Goal: Task Accomplishment & Management: Use online tool/utility

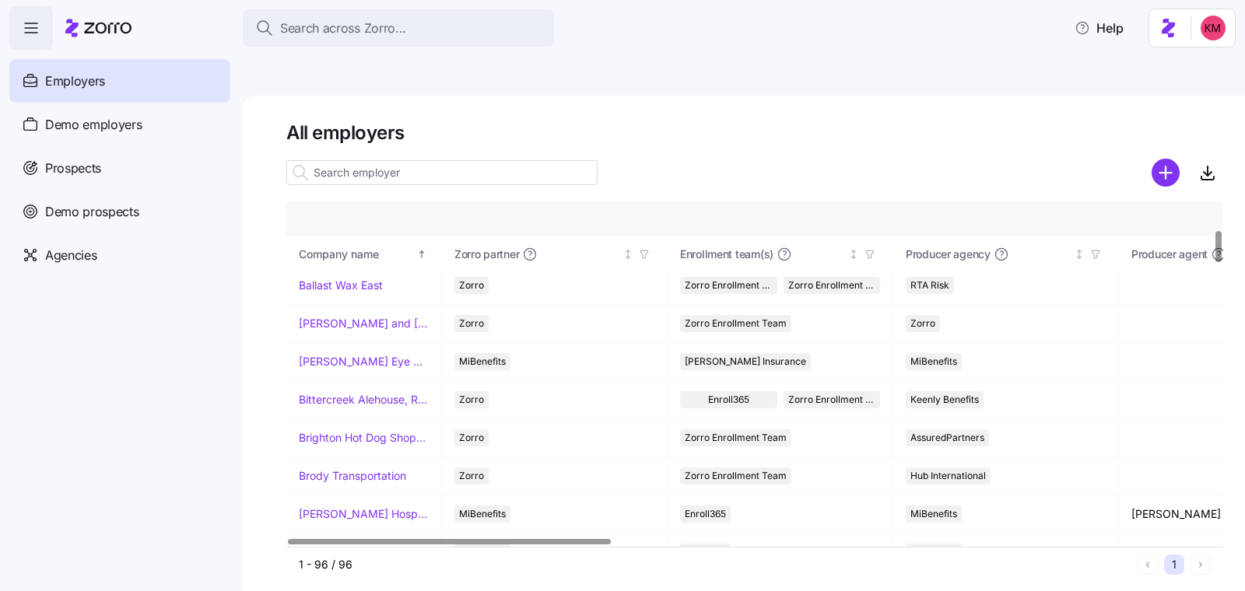
scroll to position [321, 0]
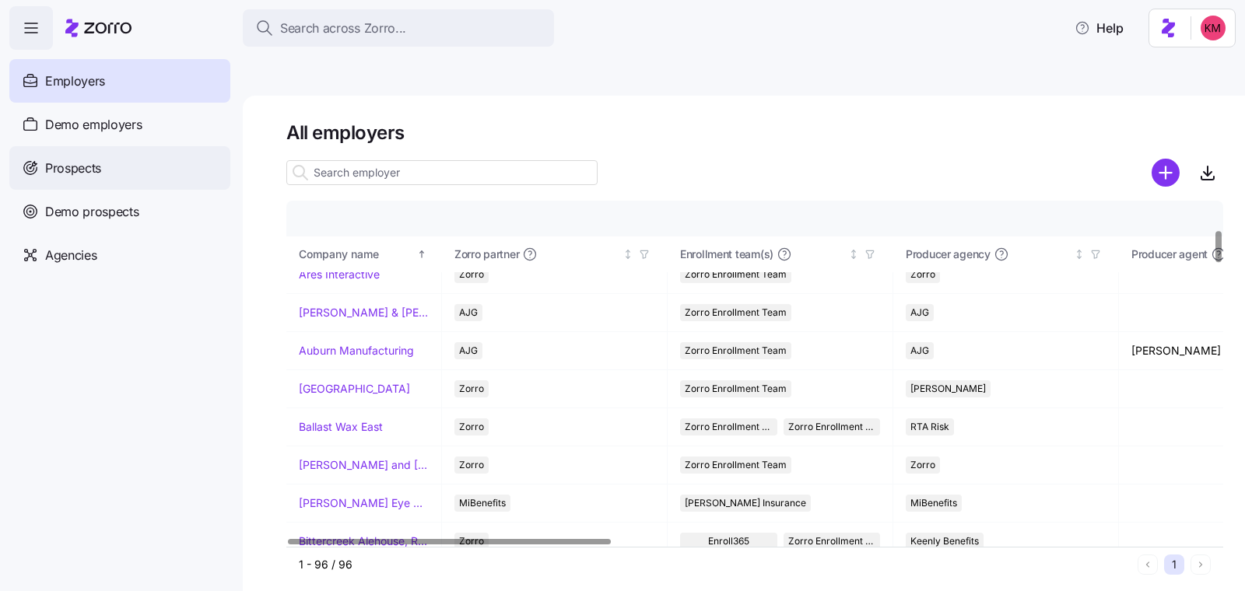
click at [113, 164] on div "Prospects" at bounding box center [119, 168] width 221 height 44
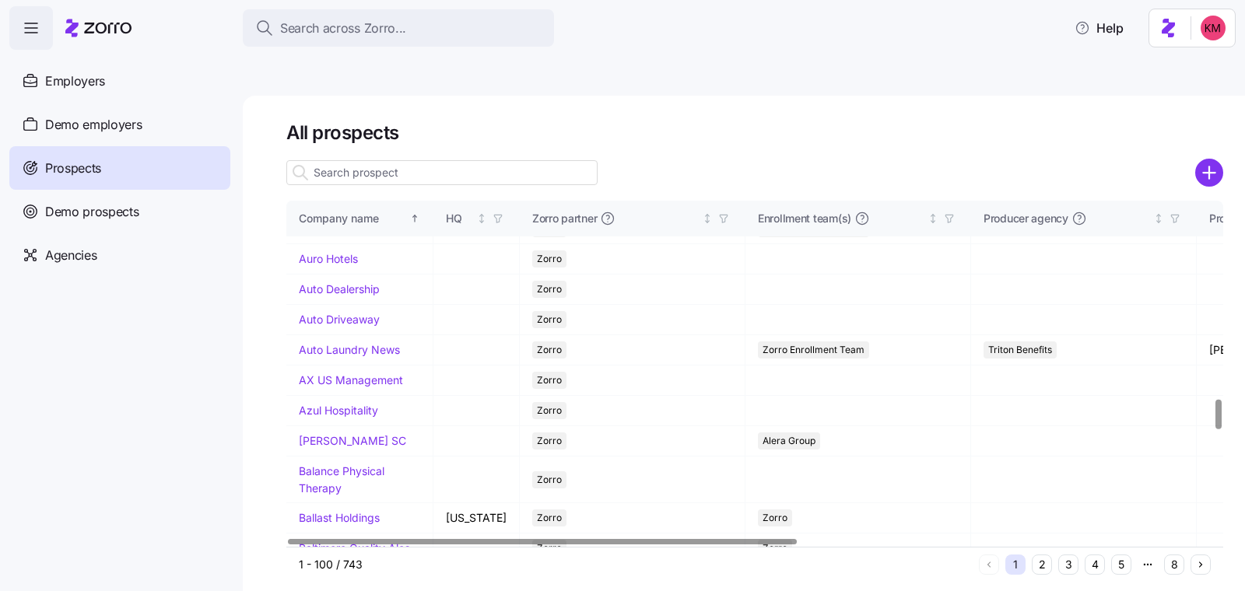
scroll to position [2435, 0]
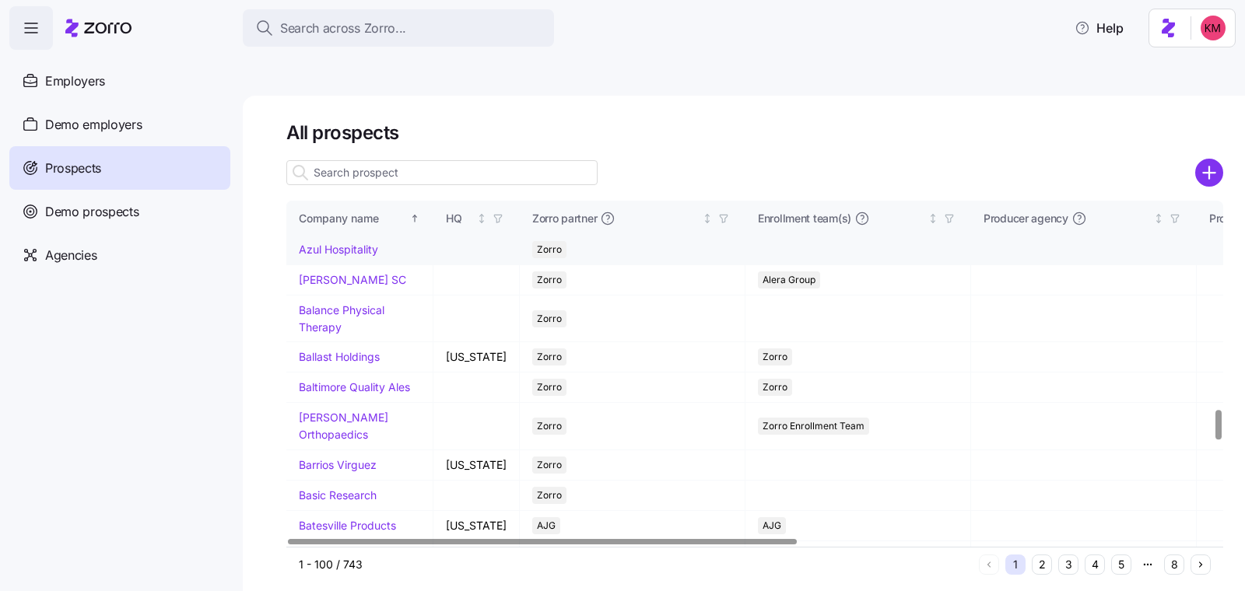
click at [321, 256] on link "Azul Hospitality" at bounding box center [338, 249] width 79 height 13
click at [324, 256] on link "Azul Hospitality" at bounding box center [338, 249] width 79 height 13
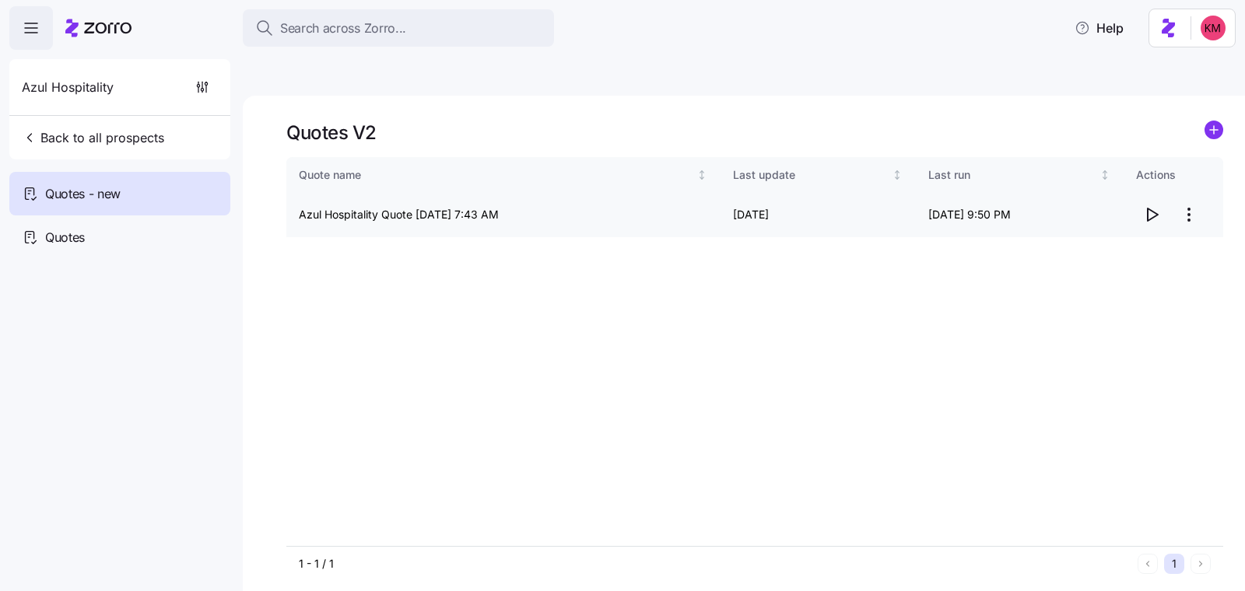
click at [1160, 205] on icon "button" at bounding box center [1151, 214] width 19 height 19
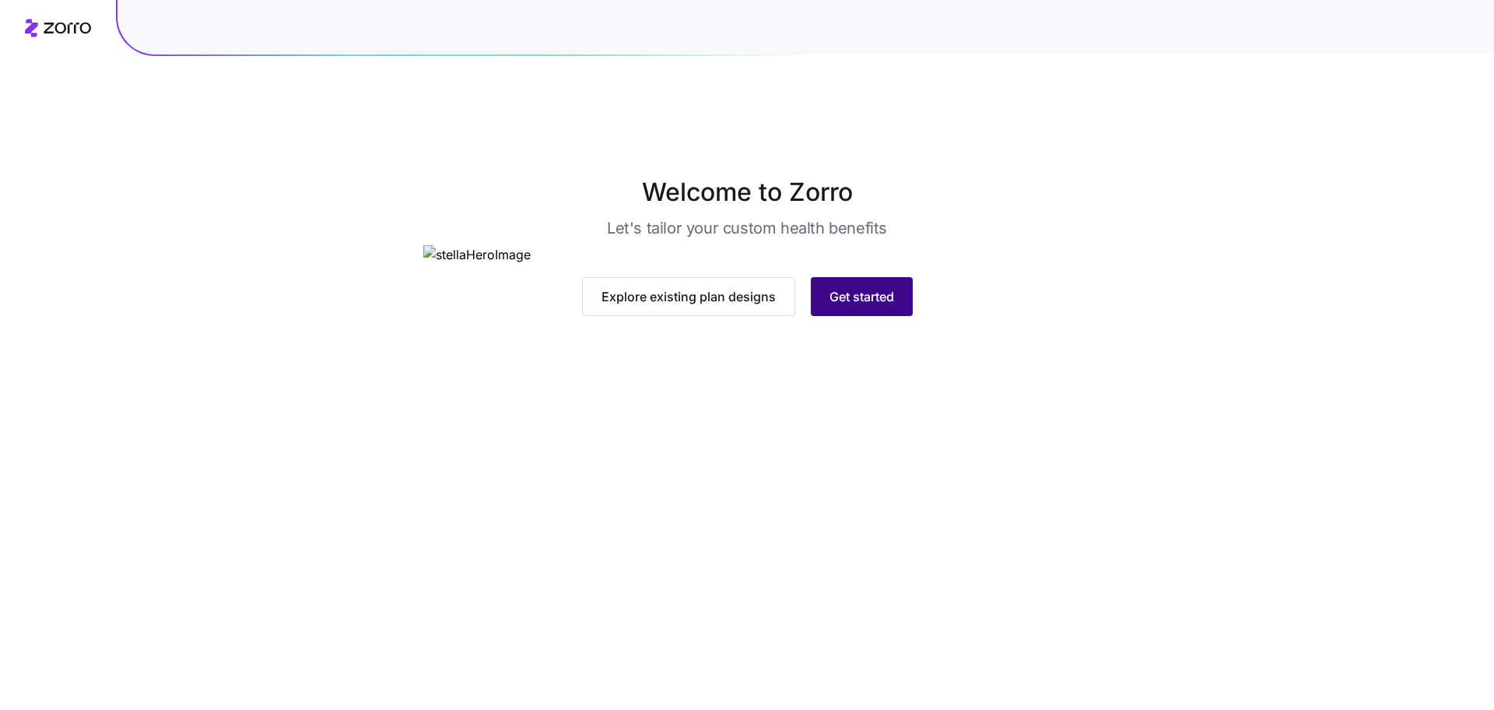
click at [823, 316] on button "Get started" at bounding box center [862, 296] width 102 height 39
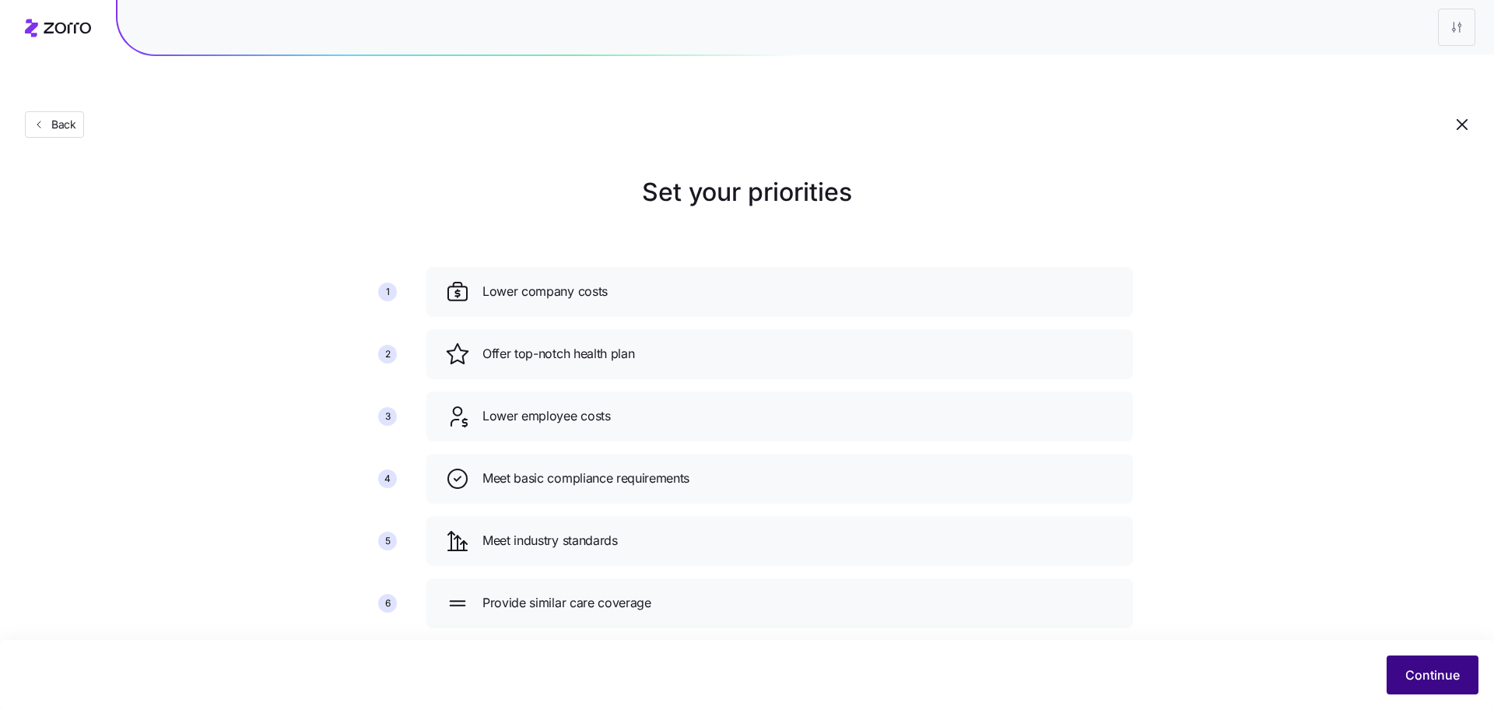
click at [1415, 674] on span "Continue" at bounding box center [1432, 674] width 54 height 19
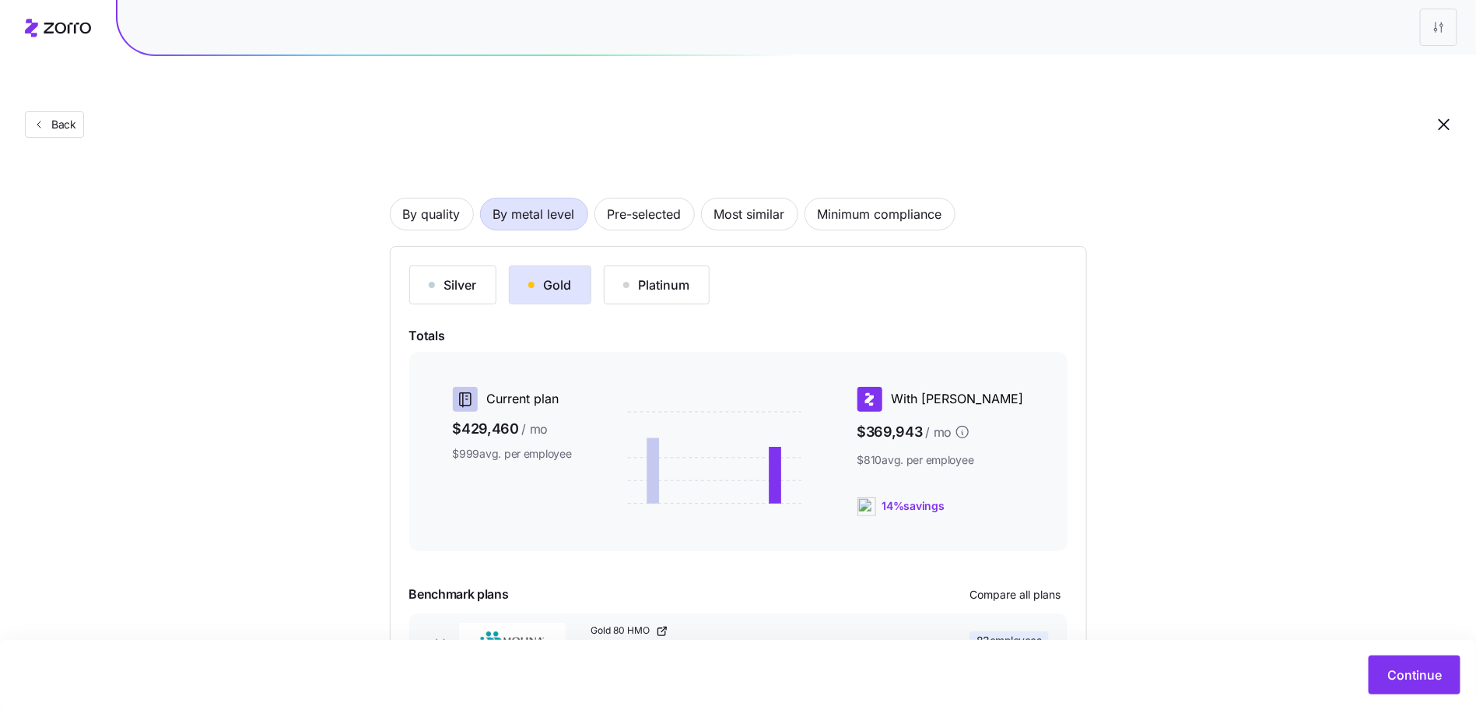
scroll to position [47, 0]
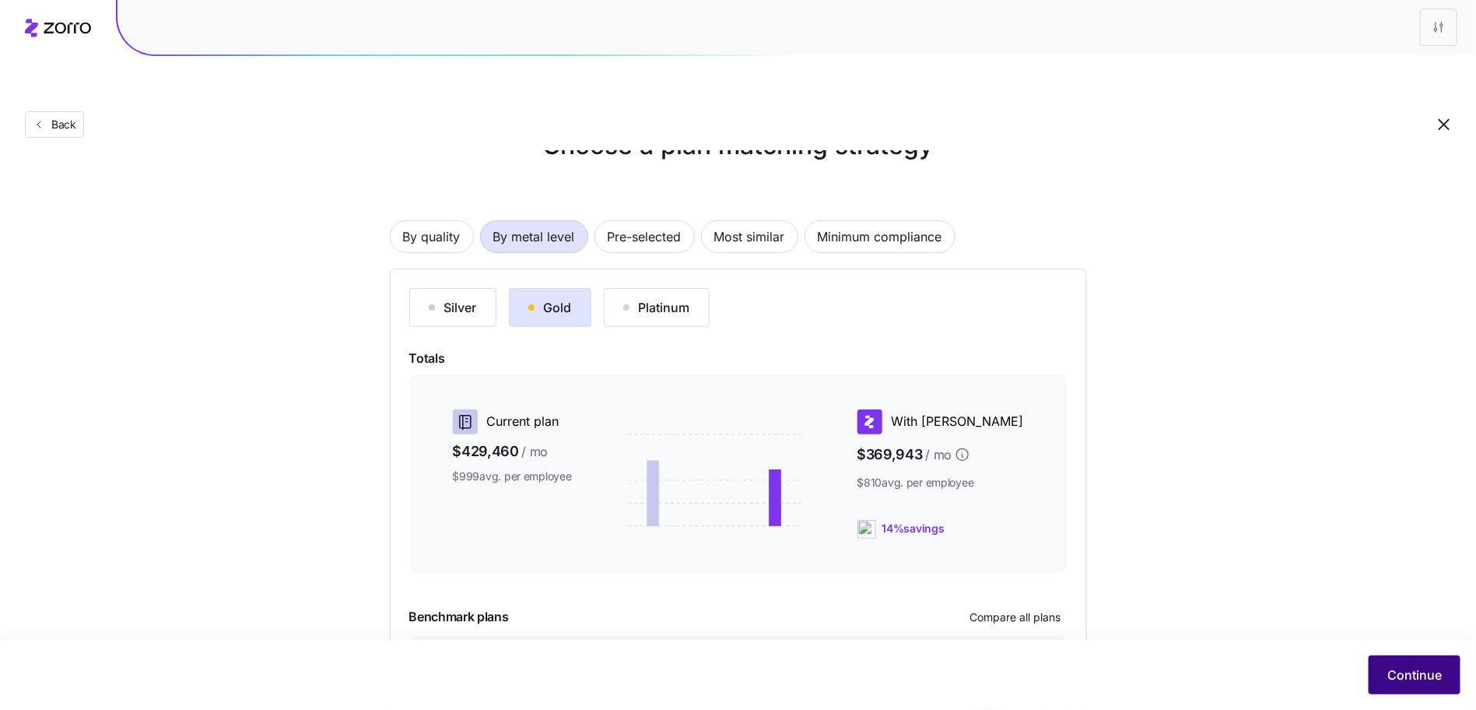
click at [1386, 670] on button "Continue" at bounding box center [1414, 674] width 92 height 39
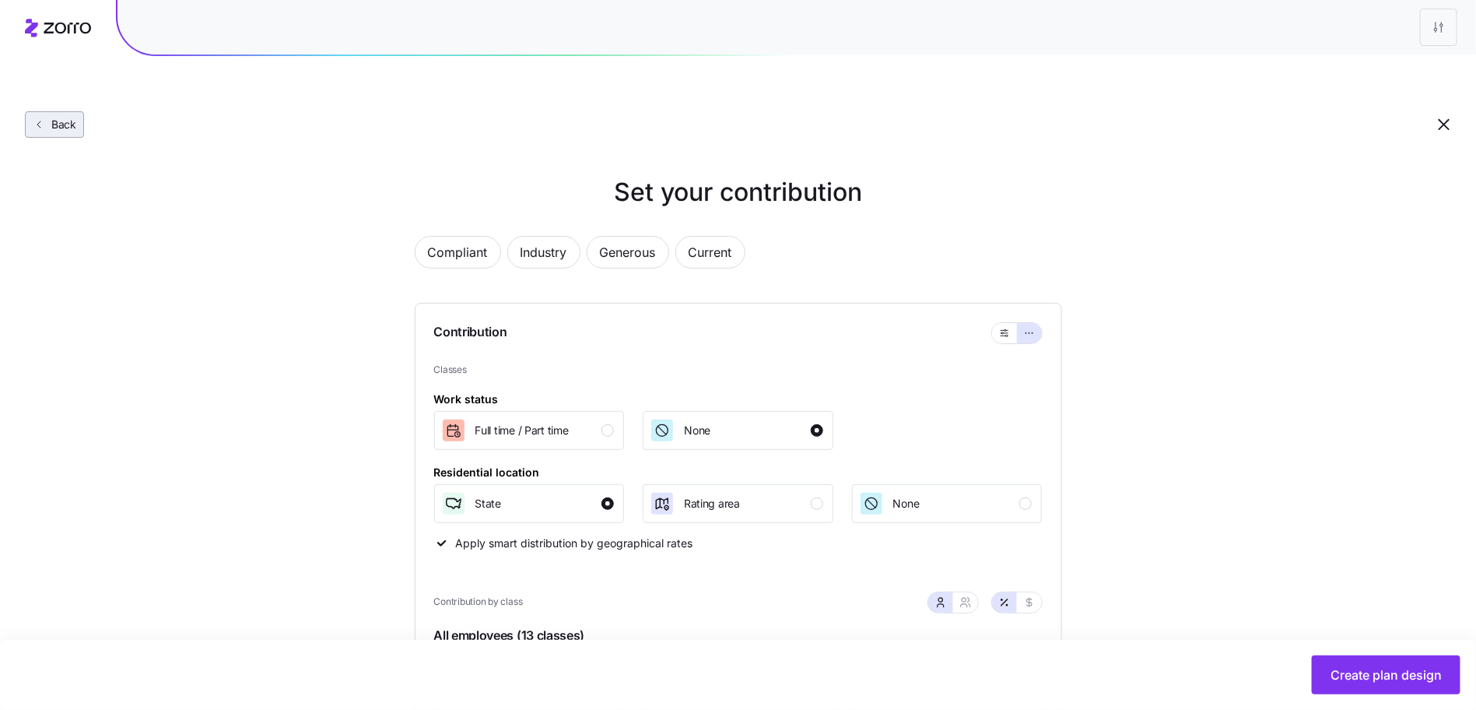
click at [51, 117] on span "Back" at bounding box center [60, 125] width 31 height 16
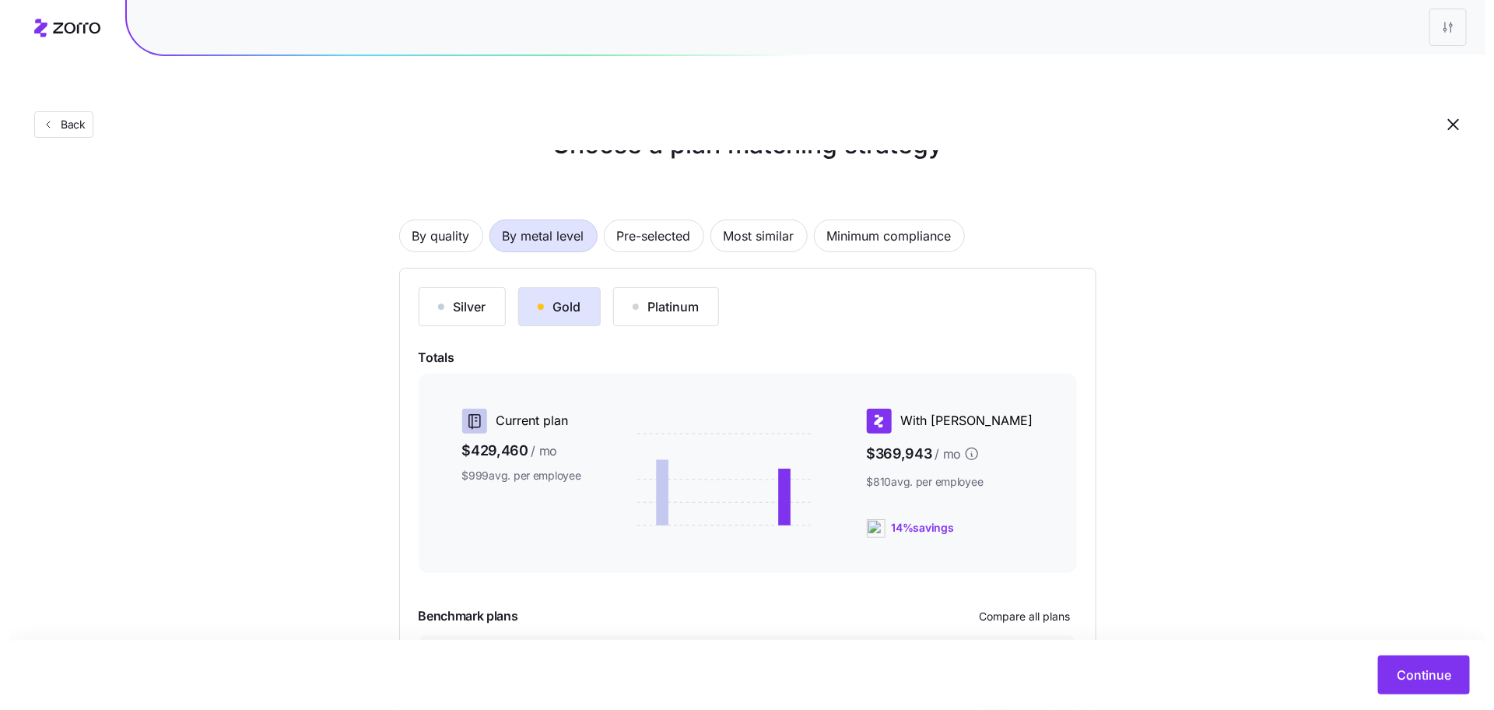
scroll to position [148, 0]
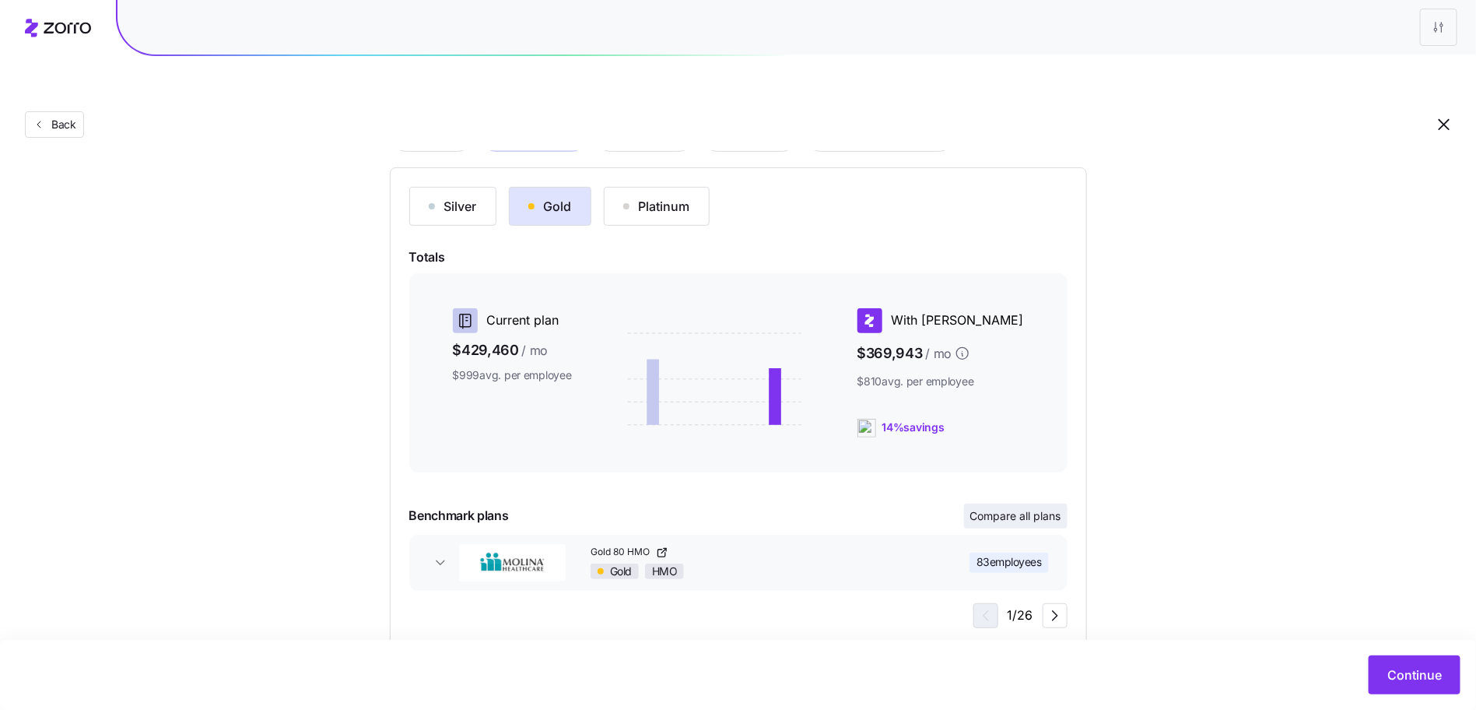
click at [1023, 508] on span "Compare all plans" at bounding box center [1015, 516] width 91 height 16
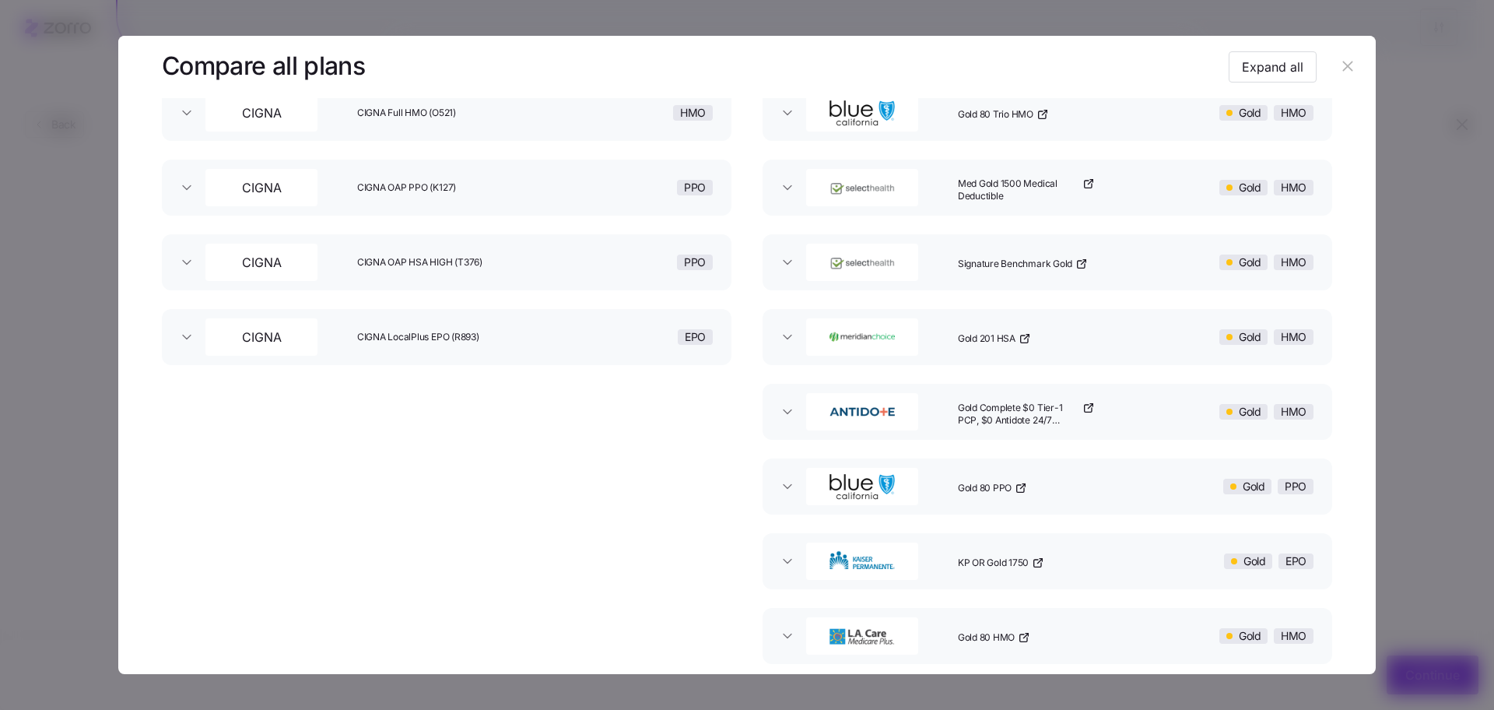
scroll to position [0, 0]
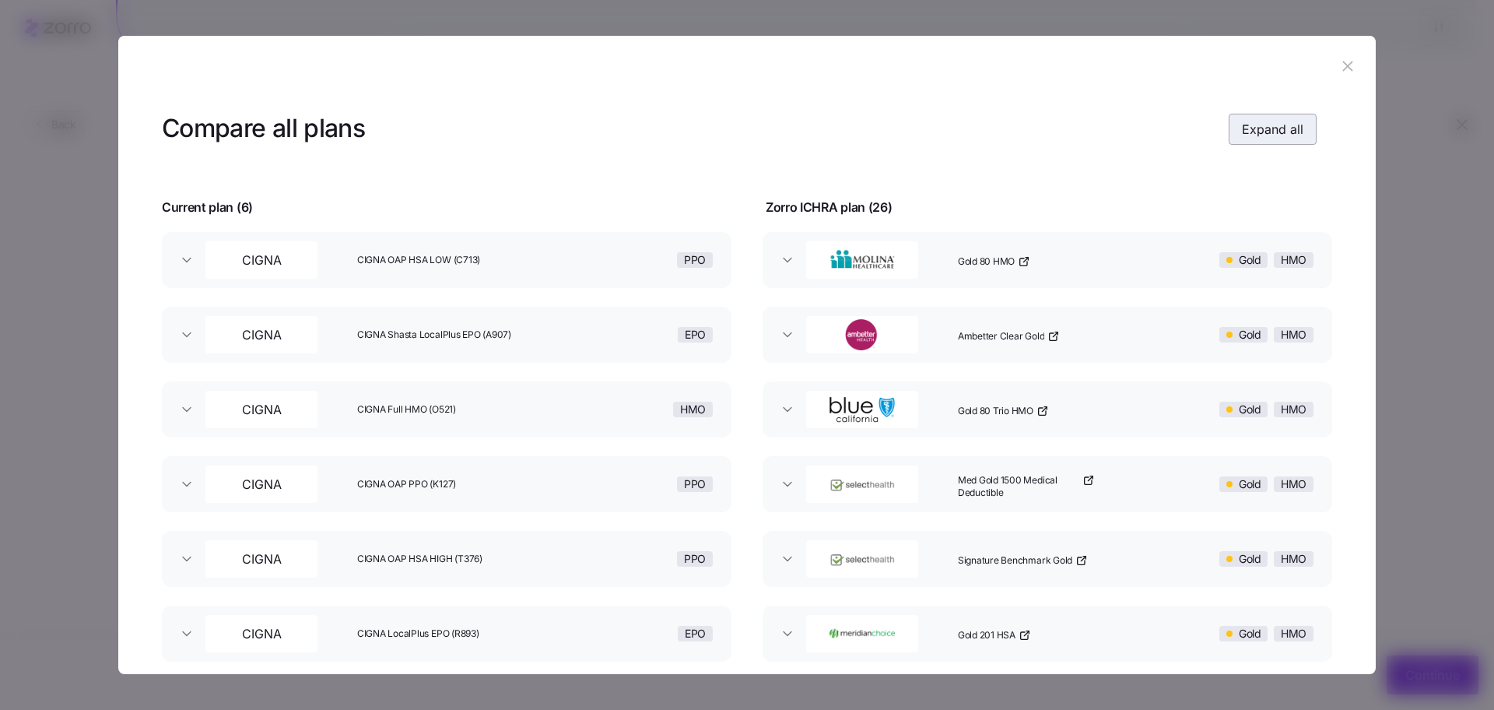
click at [1242, 121] on span "Expand all" at bounding box center [1272, 129] width 61 height 19
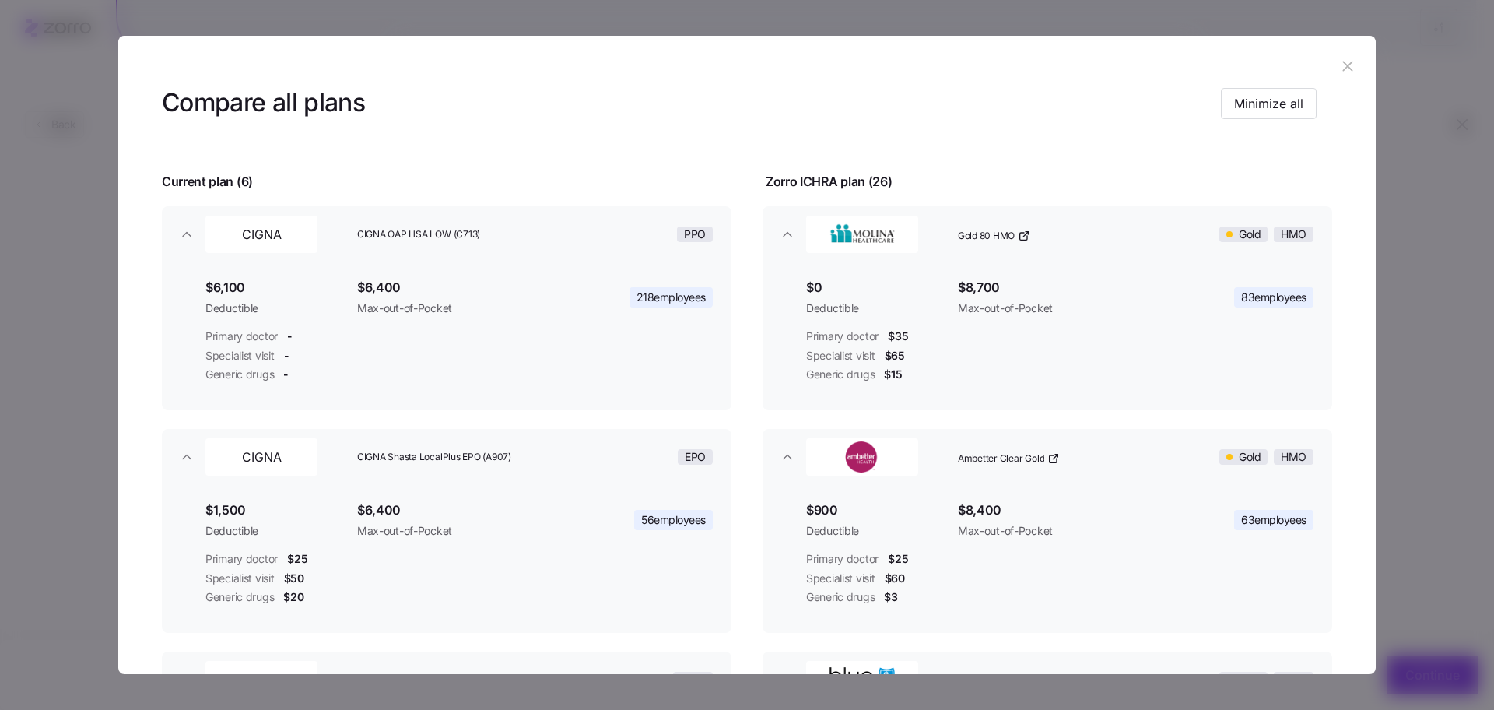
scroll to position [18, 0]
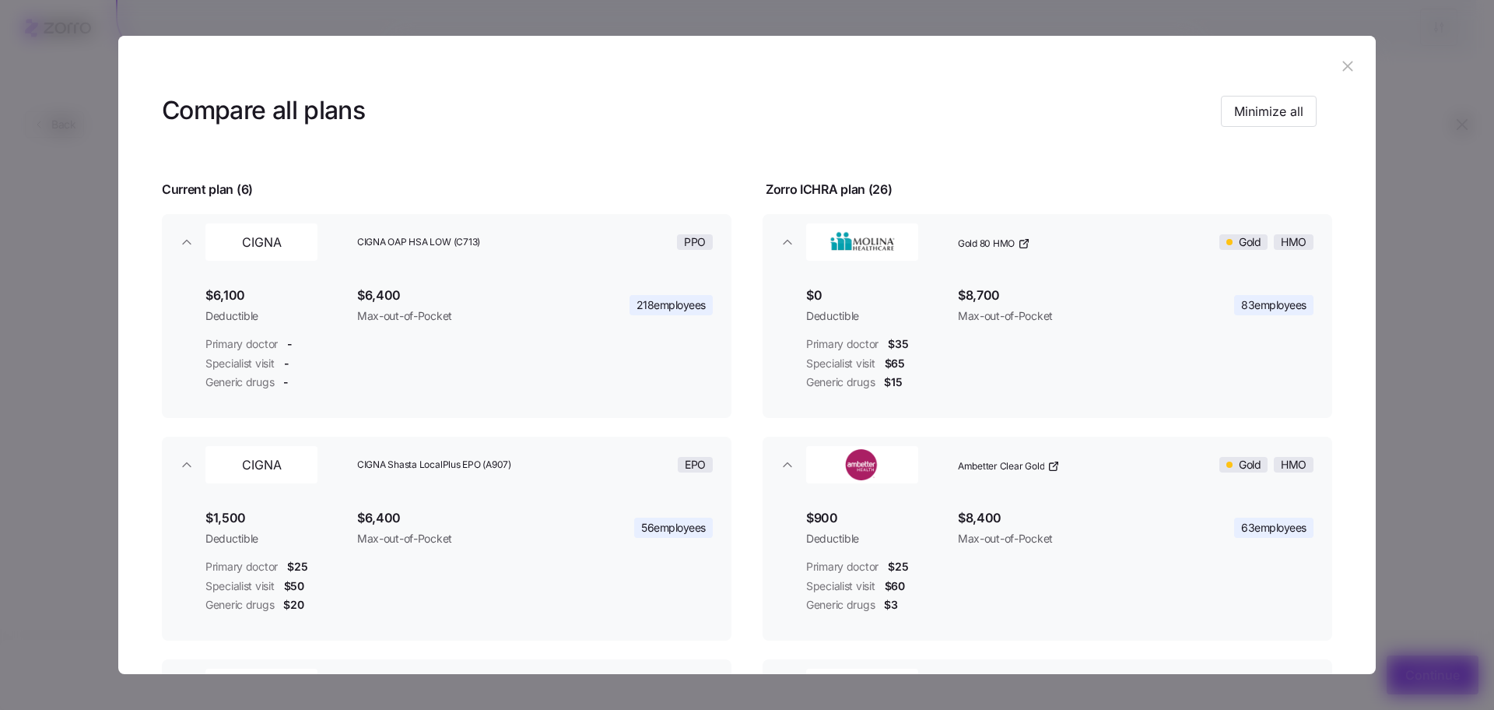
drag, startPoint x: 1344, startPoint y: 82, endPoint x: 1341, endPoint y: 70, distance: 12.1
click at [1344, 81] on header at bounding box center [746, 67] width 1257 height 62
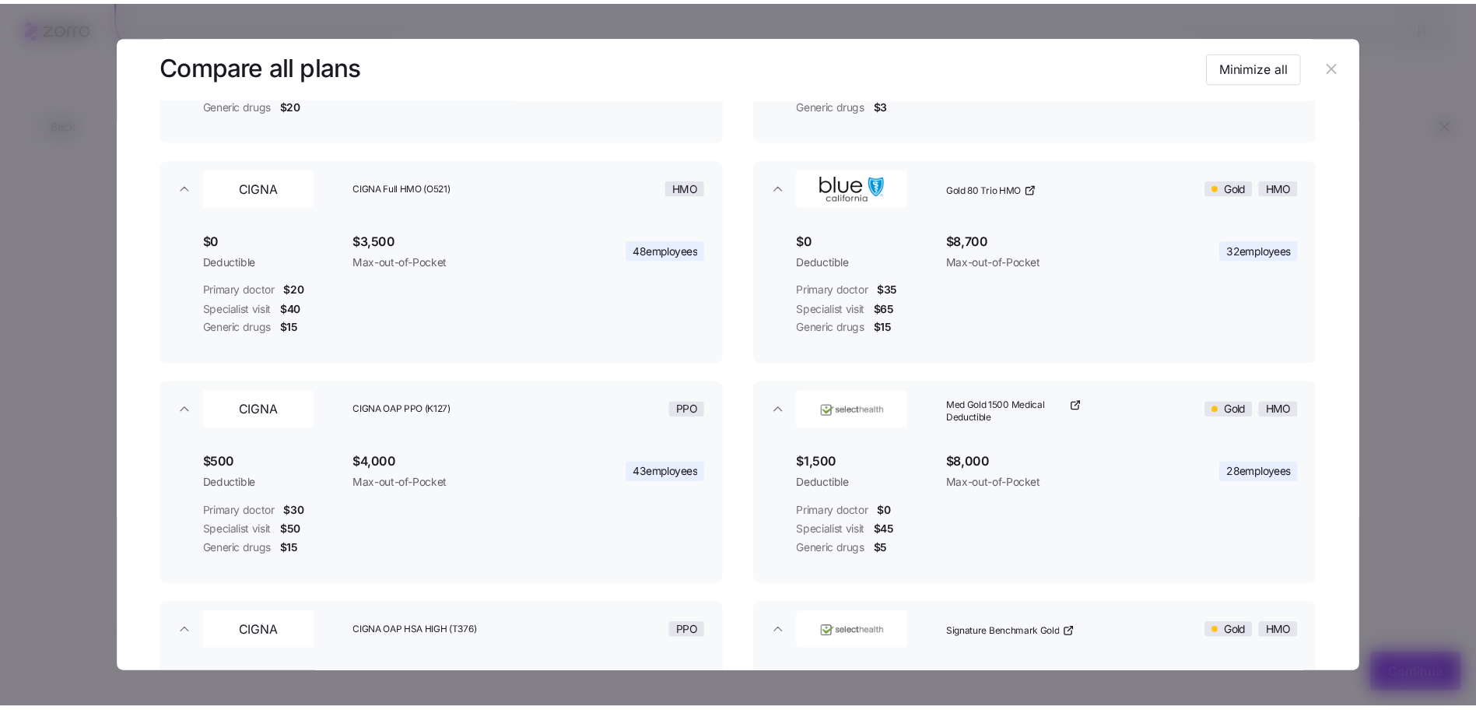
scroll to position [418, 0]
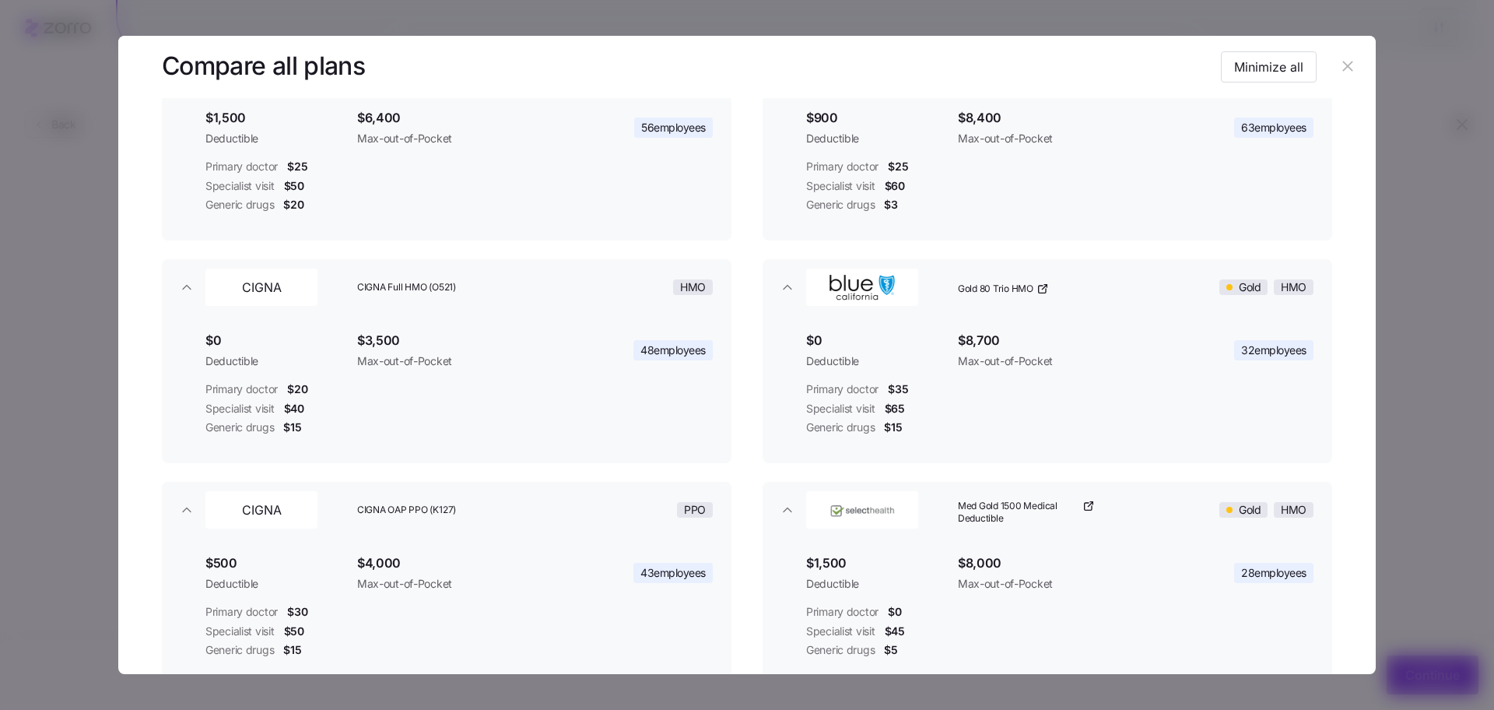
click at [1345, 66] on icon "button" at bounding box center [1347, 66] width 17 height 17
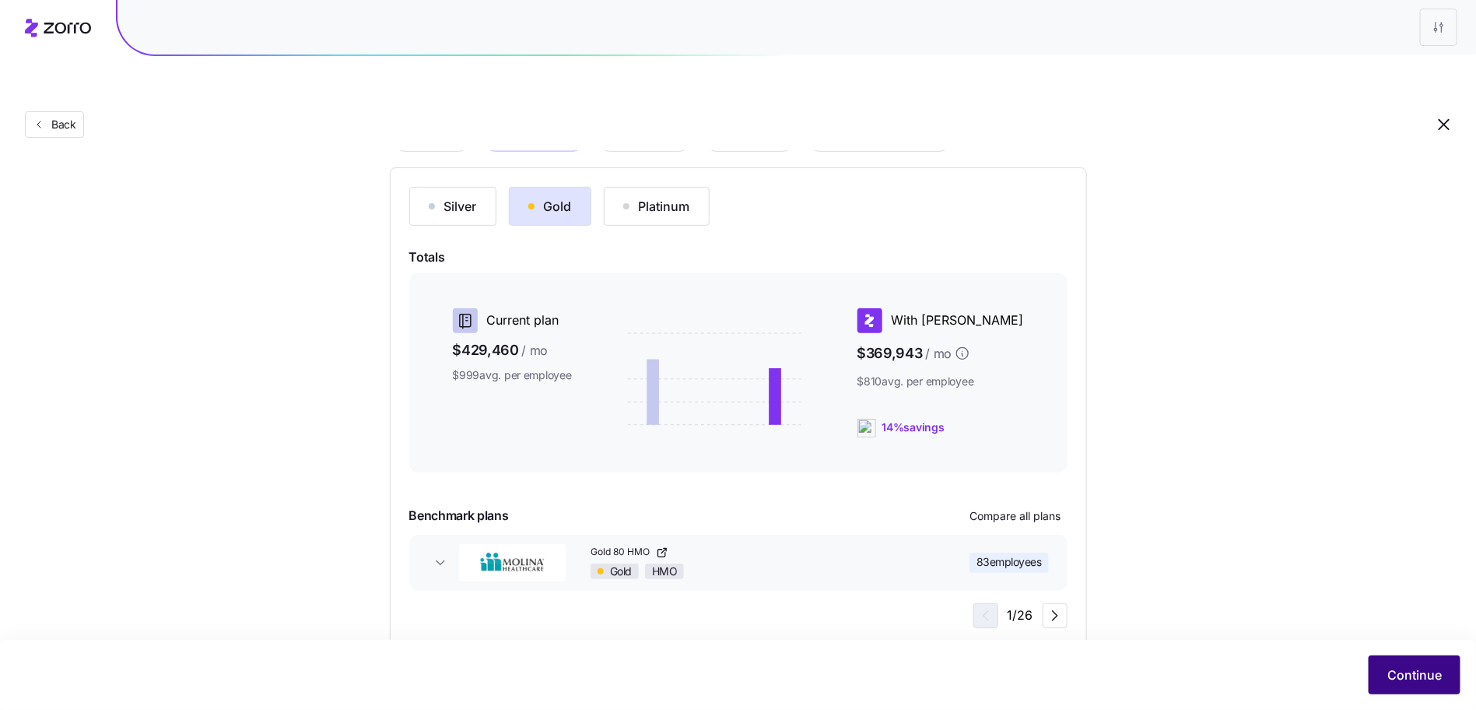
click at [1407, 658] on button "Continue" at bounding box center [1414, 674] width 92 height 39
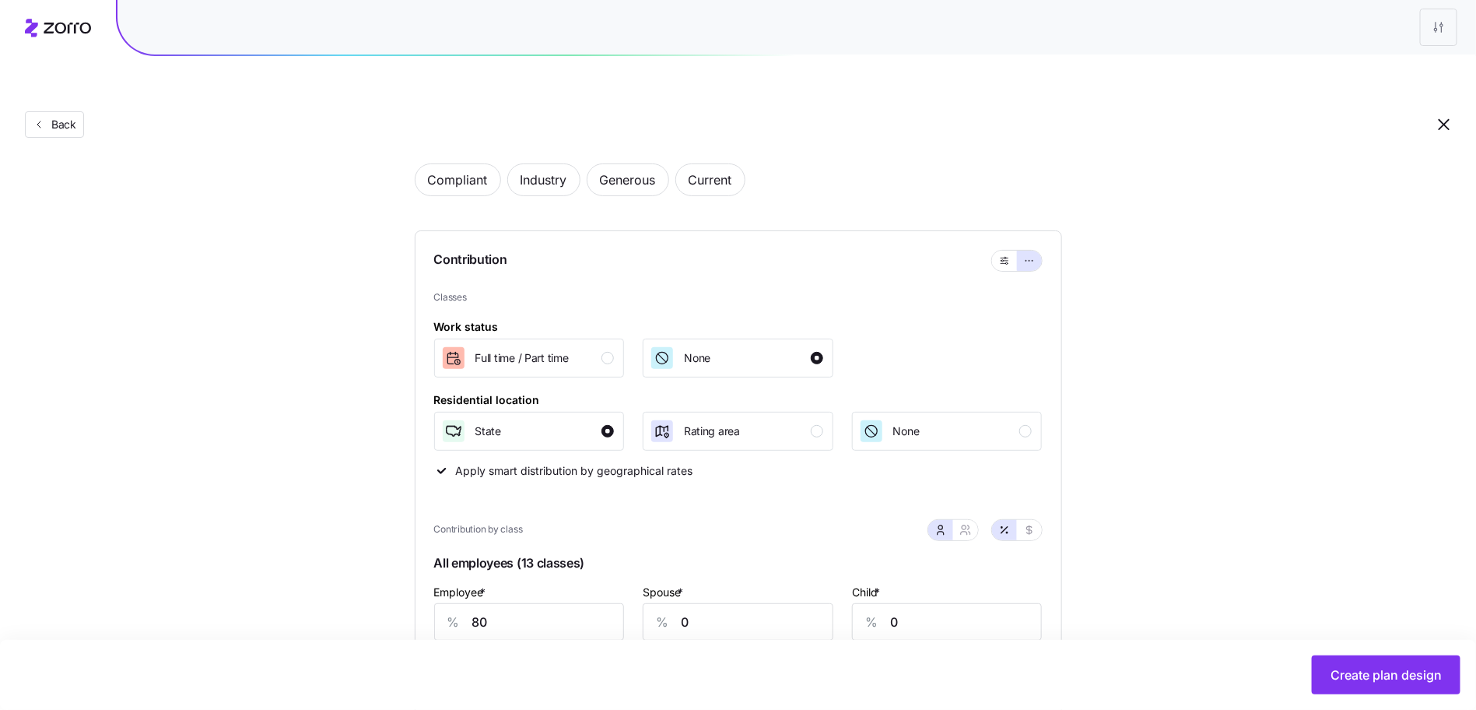
scroll to position [265, 0]
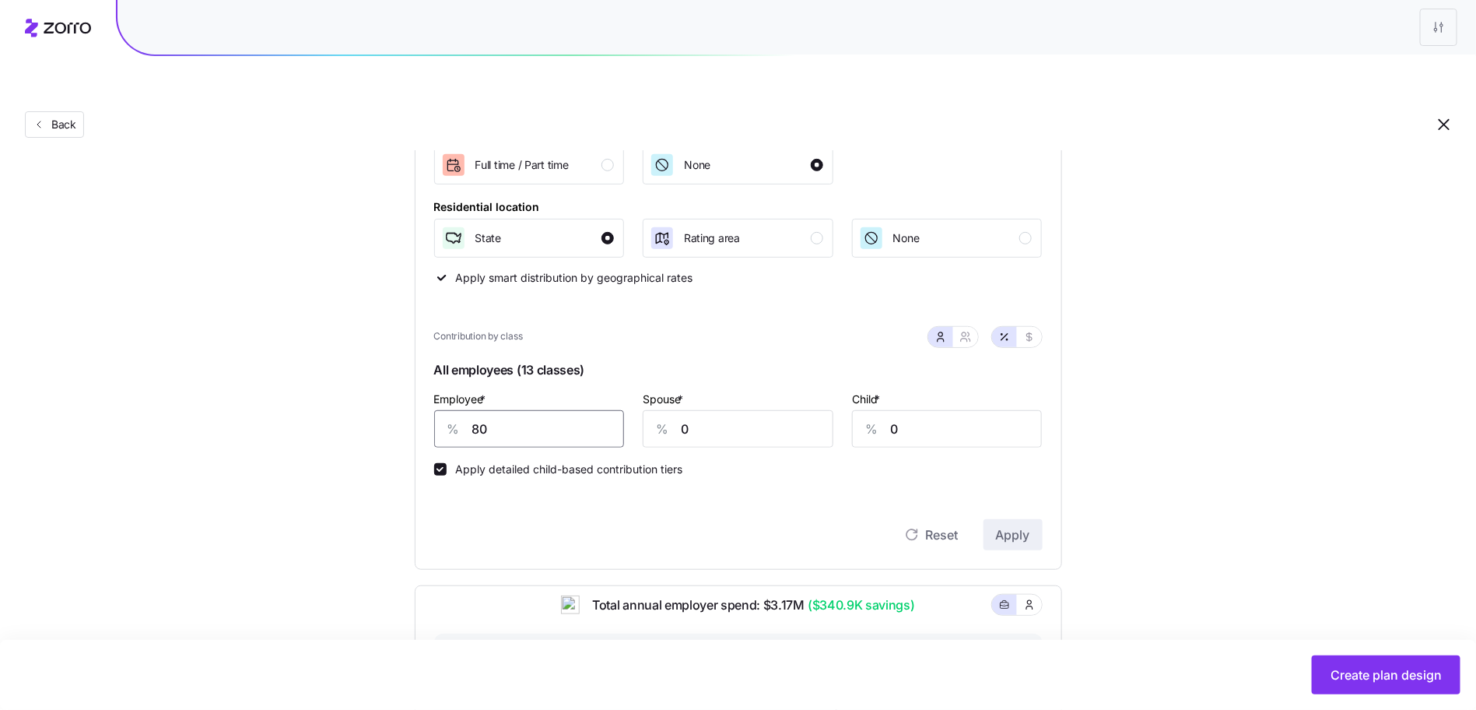
click at [512, 410] on input "80" at bounding box center [529, 428] width 191 height 37
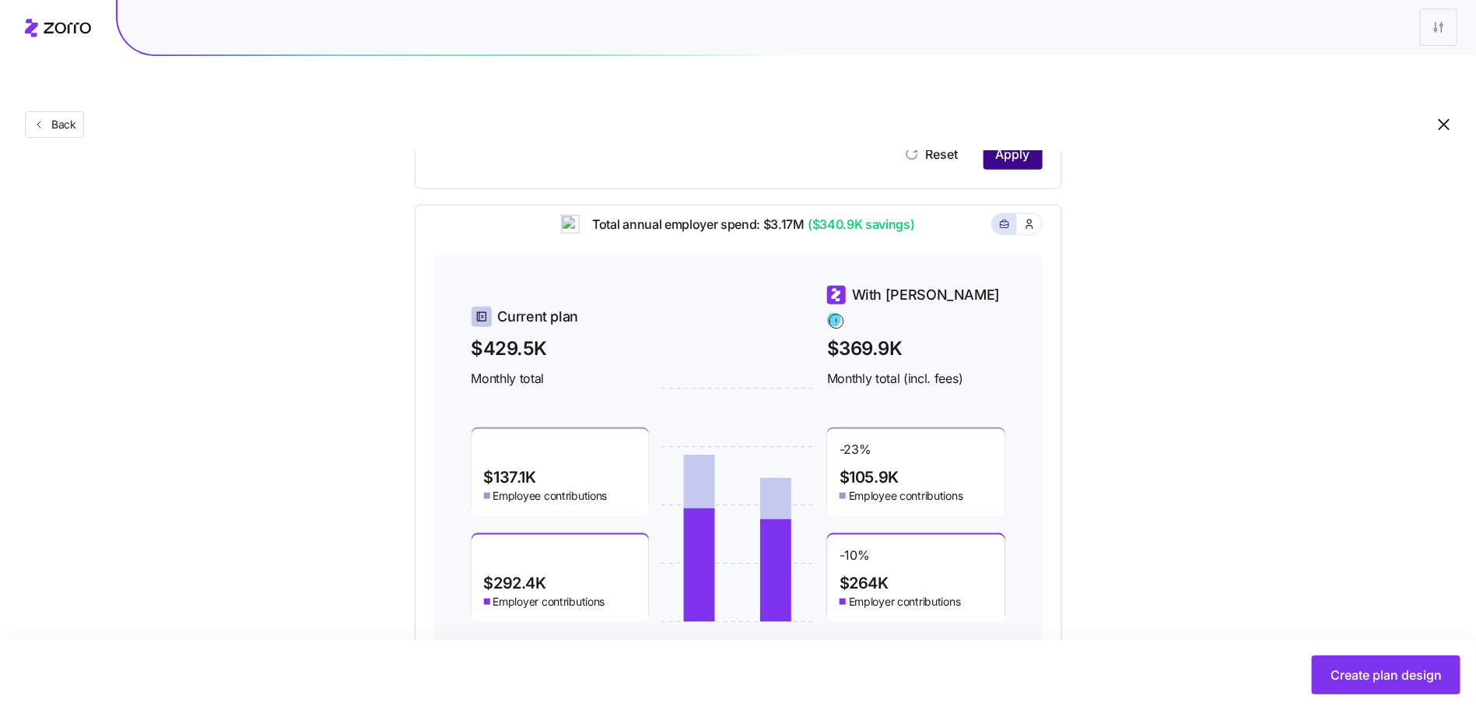
click at [1021, 145] on span "Apply" at bounding box center [1013, 154] width 34 height 19
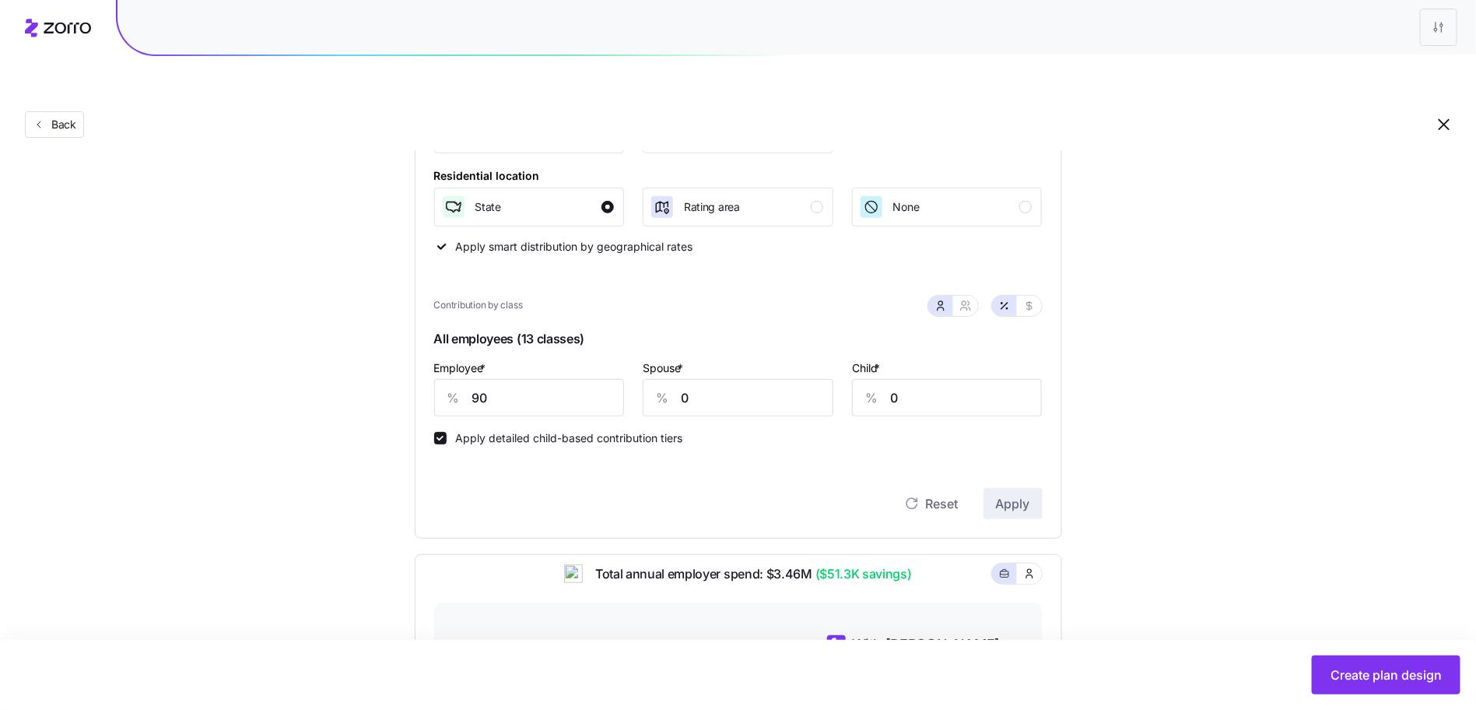
scroll to position [307, 0]
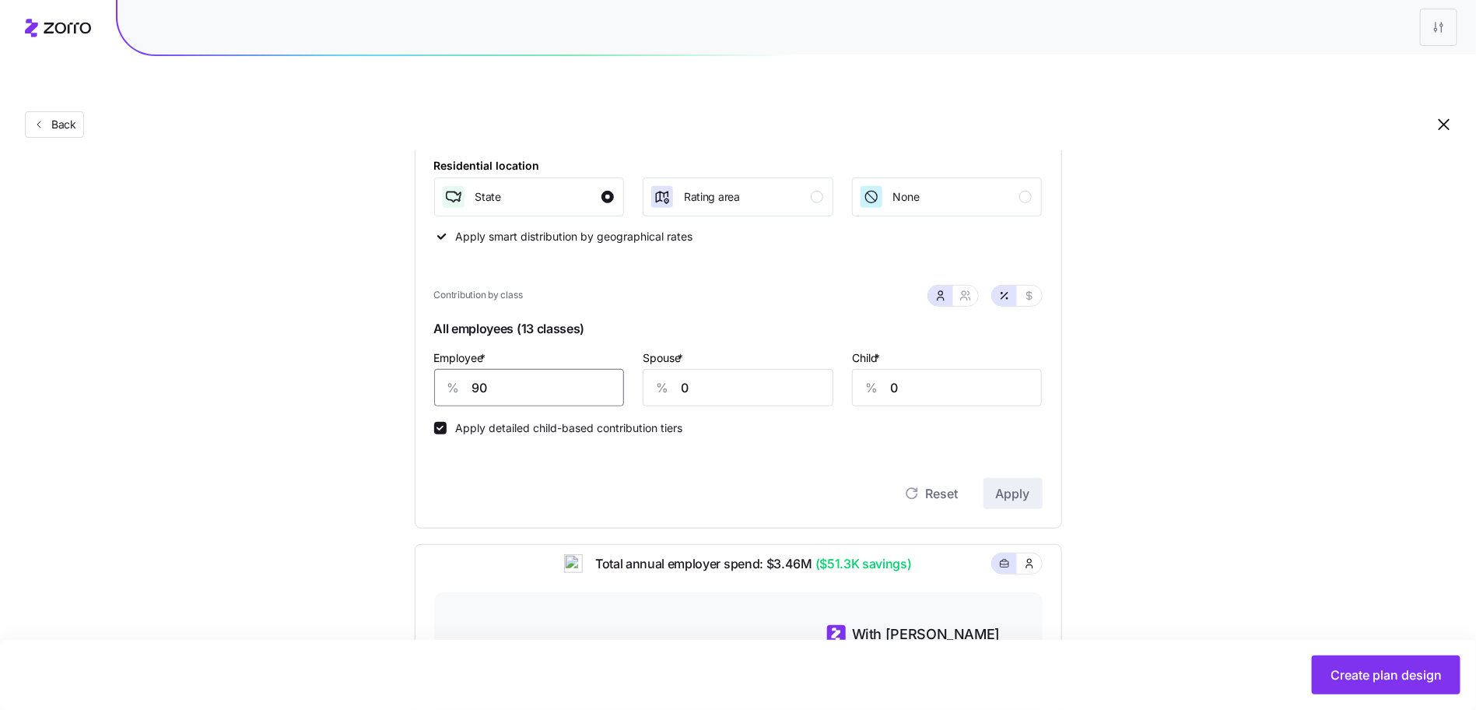
click at [528, 369] on input "90" at bounding box center [529, 387] width 191 height 37
click at [497, 369] on input "90" at bounding box center [529, 387] width 191 height 37
type input "70"
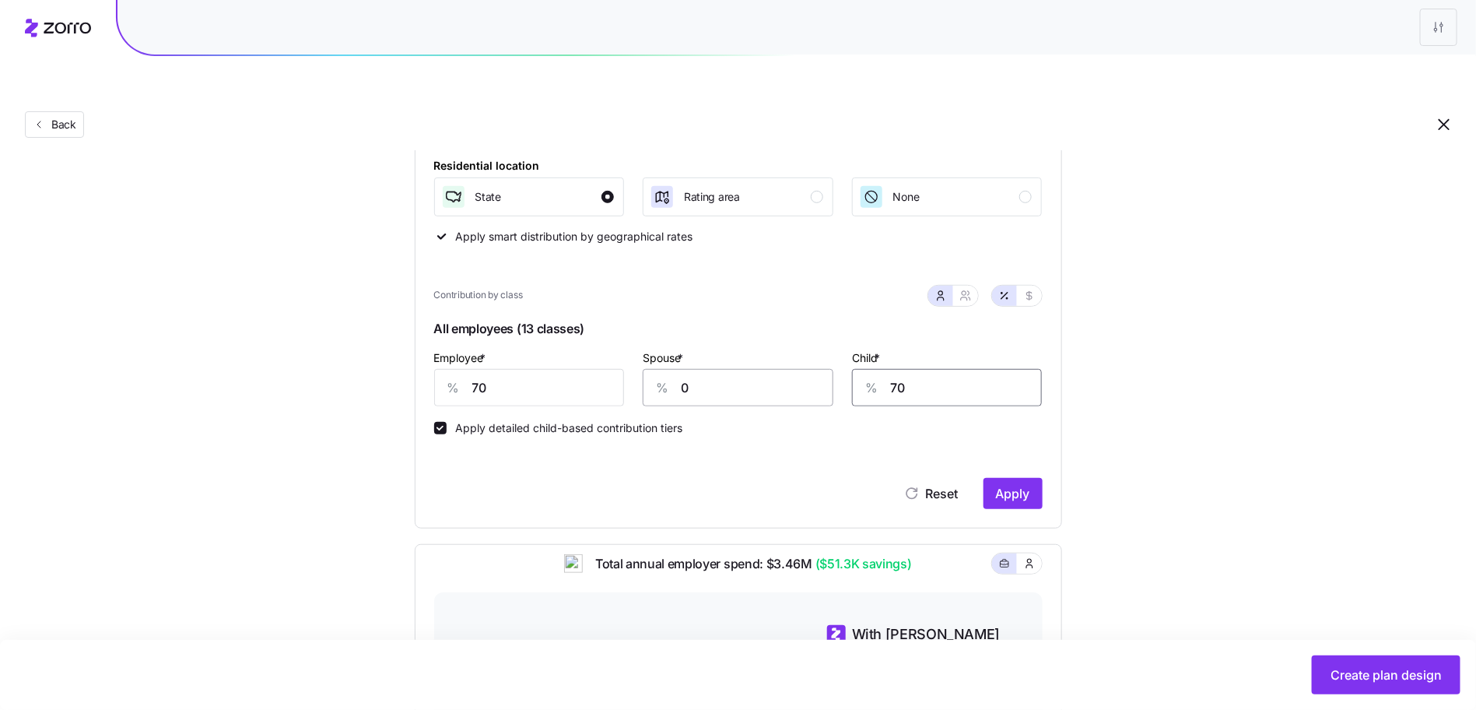
type input "70"
click at [704, 369] on input "0" at bounding box center [738, 387] width 191 height 37
type input "70"
click at [1021, 478] on button "Apply" at bounding box center [1012, 493] width 59 height 31
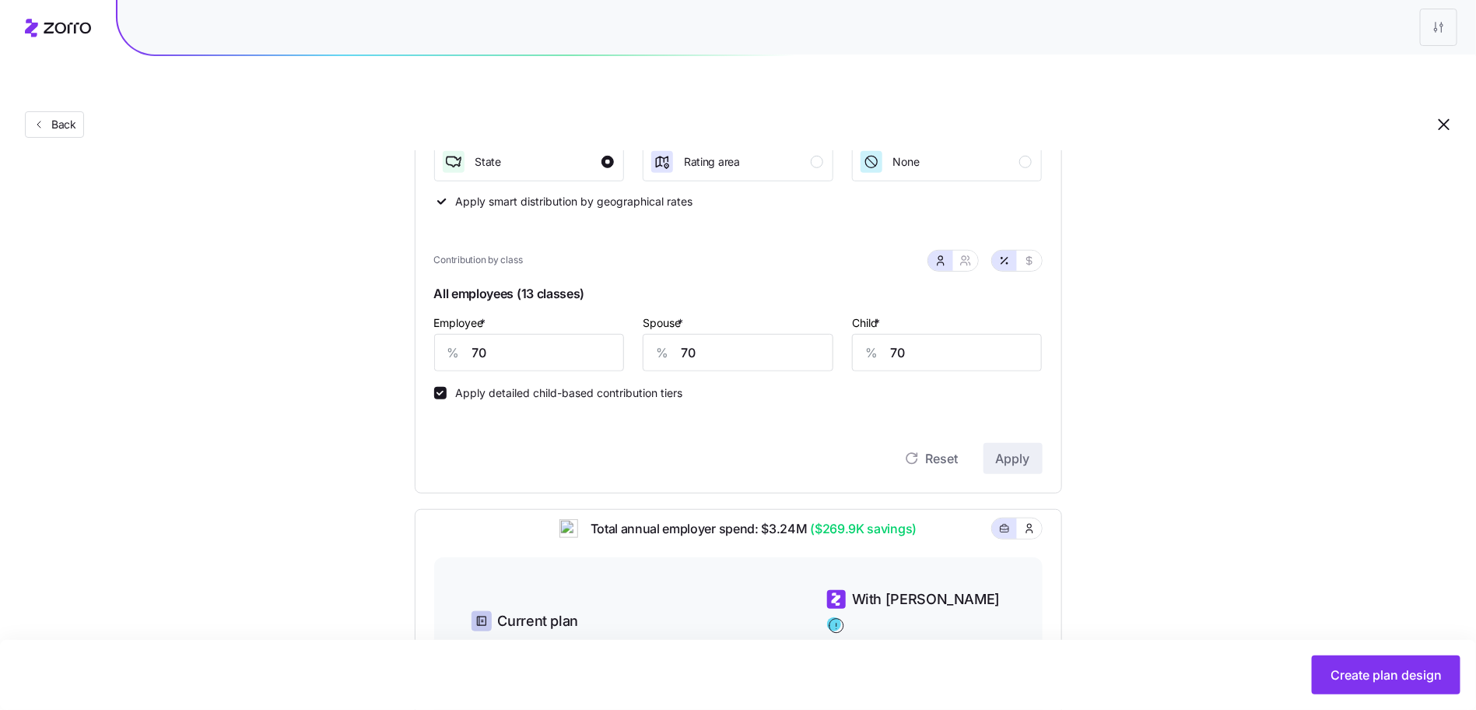
scroll to position [636, 0]
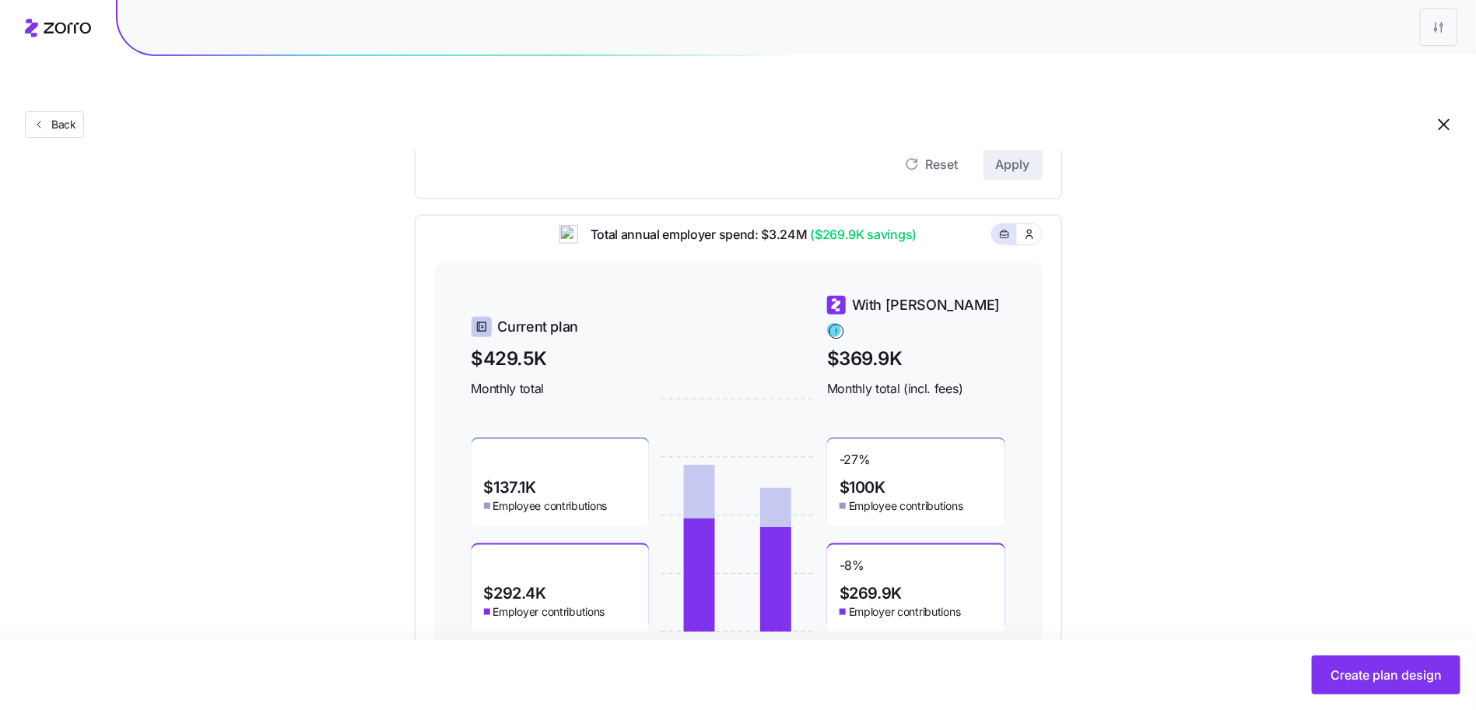
drag, startPoint x: 1375, startPoint y: 667, endPoint x: 1305, endPoint y: 529, distance: 154.1
click at [1305, 529] on main "Set your contribution Compliant Industry Generous Current Contribution Classes …" at bounding box center [738, 86] width 1476 height 1371
click at [1390, 666] on span "Create plan design" at bounding box center [1385, 674] width 111 height 19
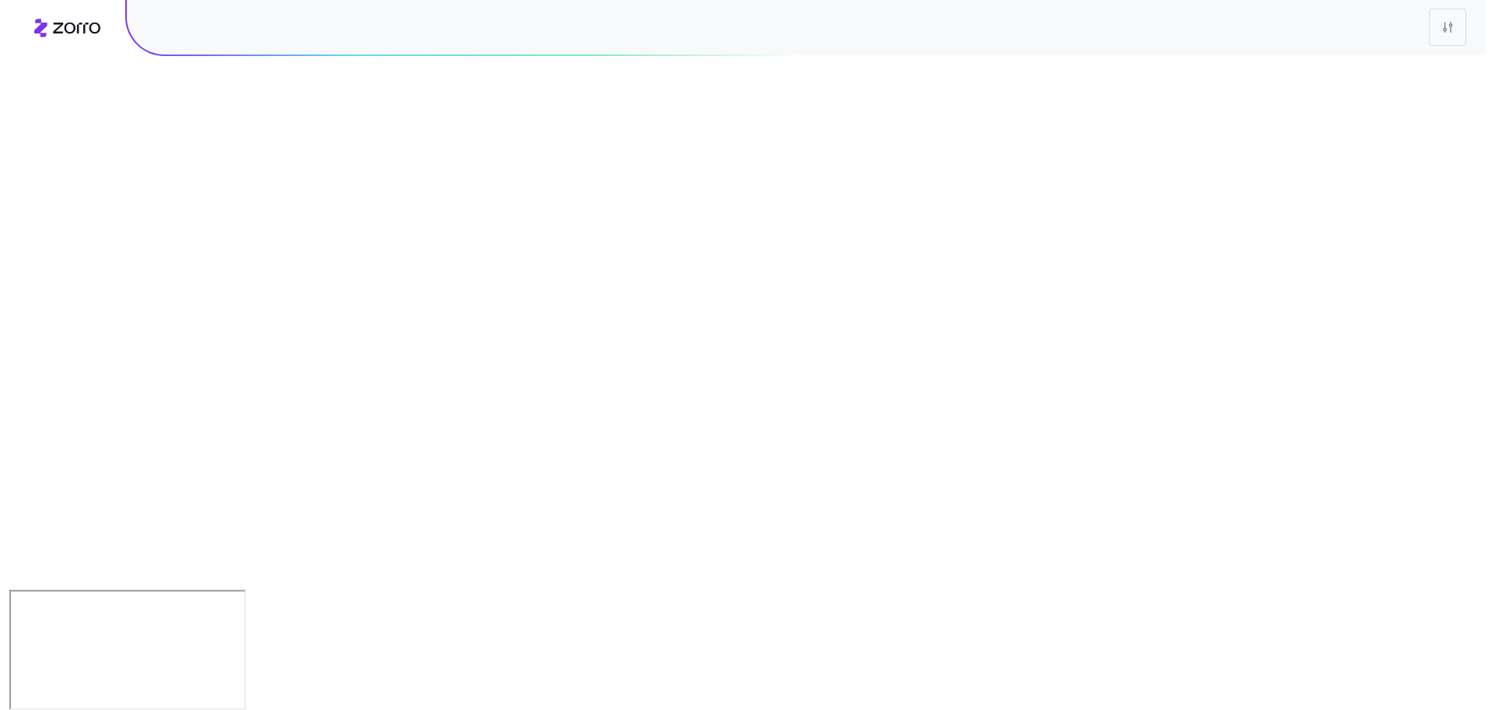
scroll to position [0, 0]
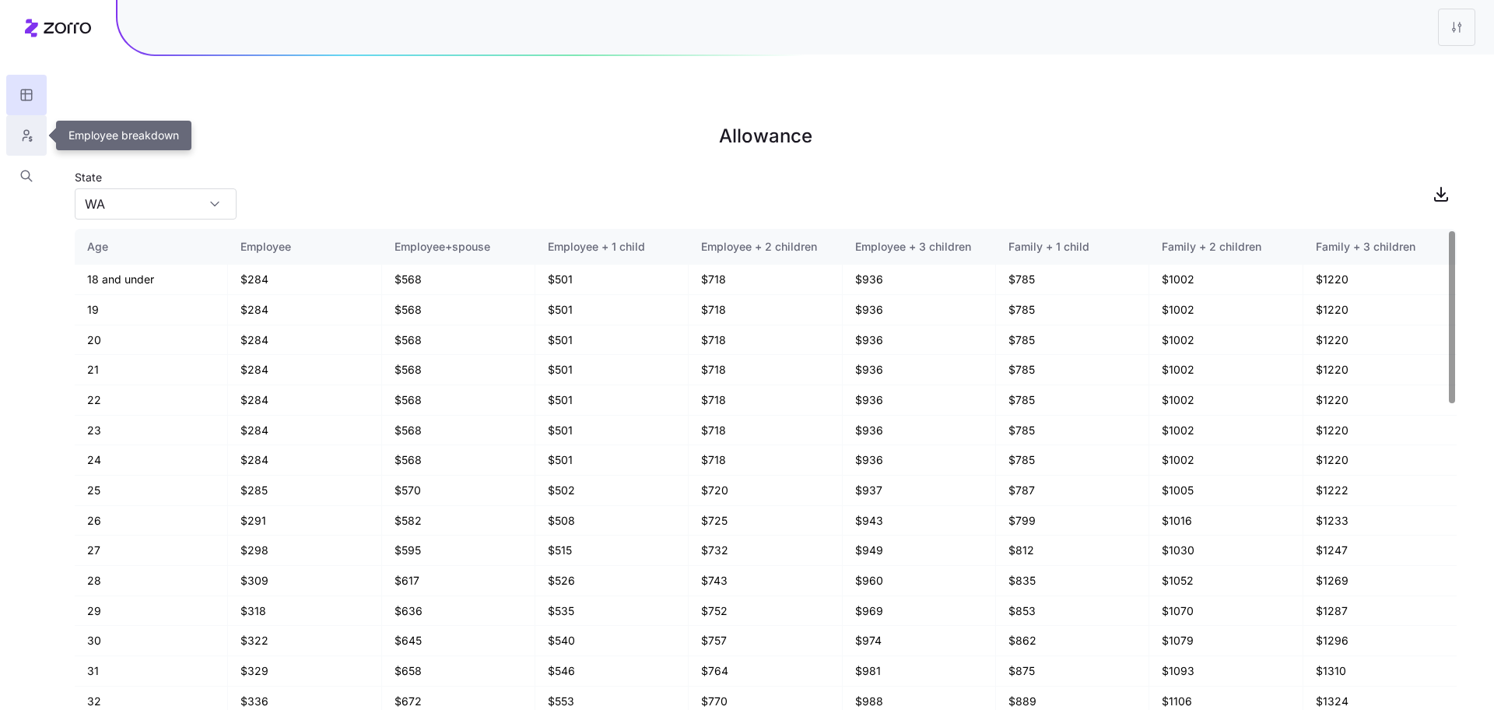
click at [20, 135] on icon "button" at bounding box center [26, 136] width 14 height 16
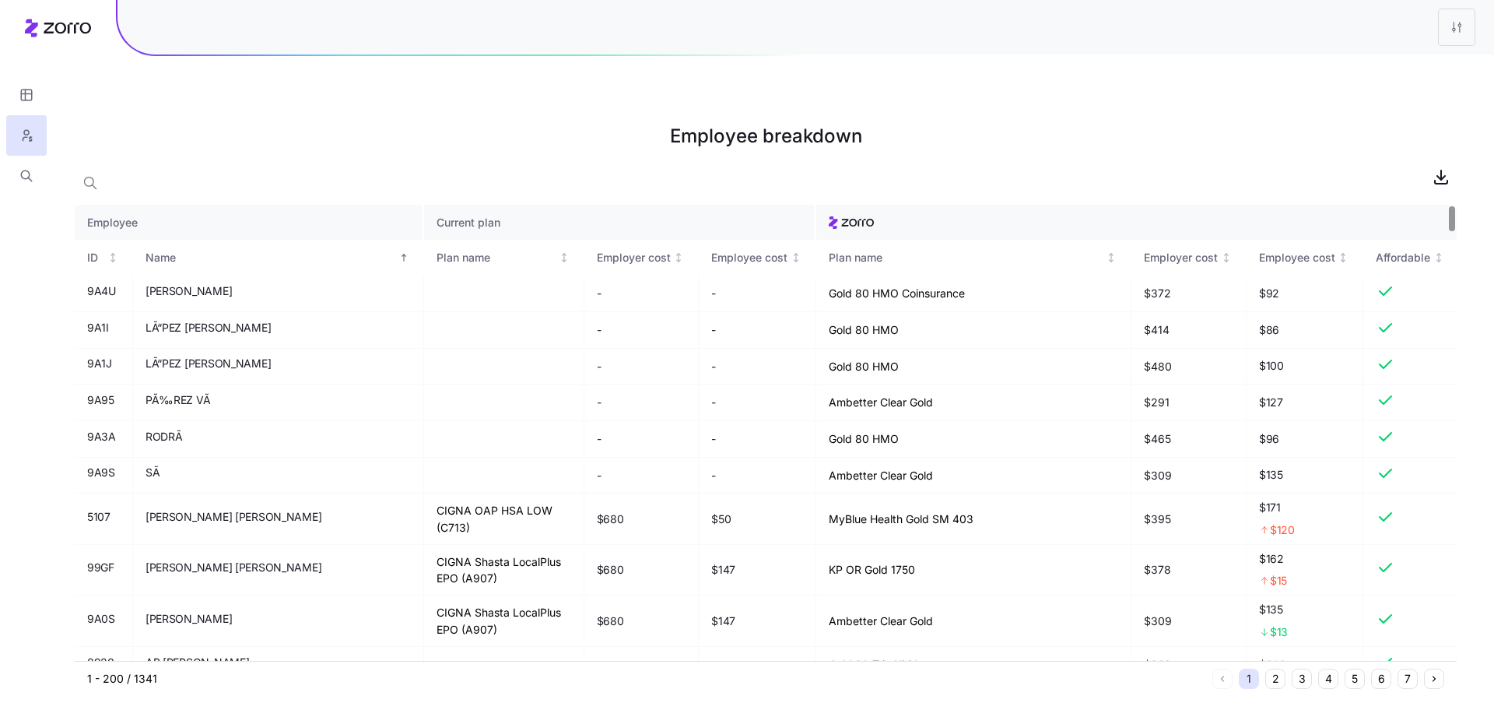
click at [1274, 668] on button "2" at bounding box center [1275, 678] width 20 height 20
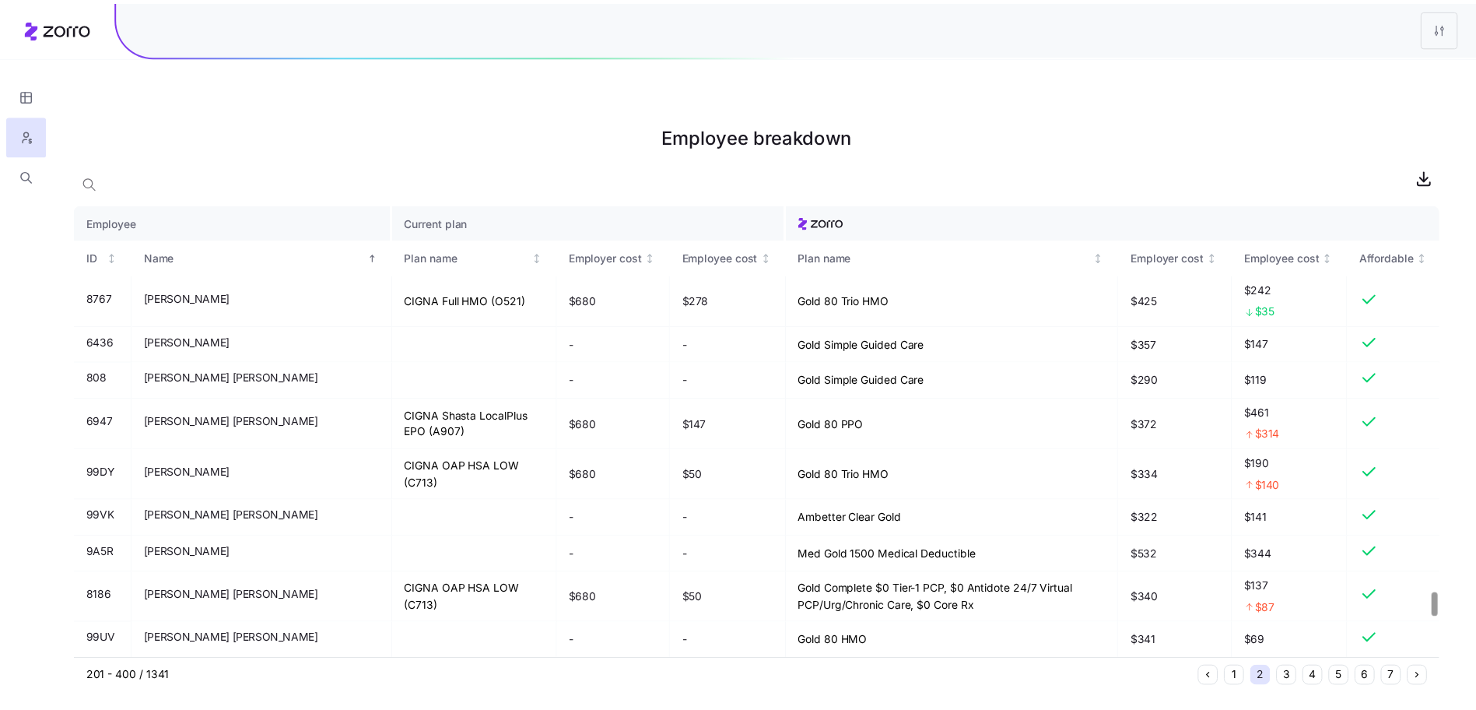
scroll to position [7304, 0]
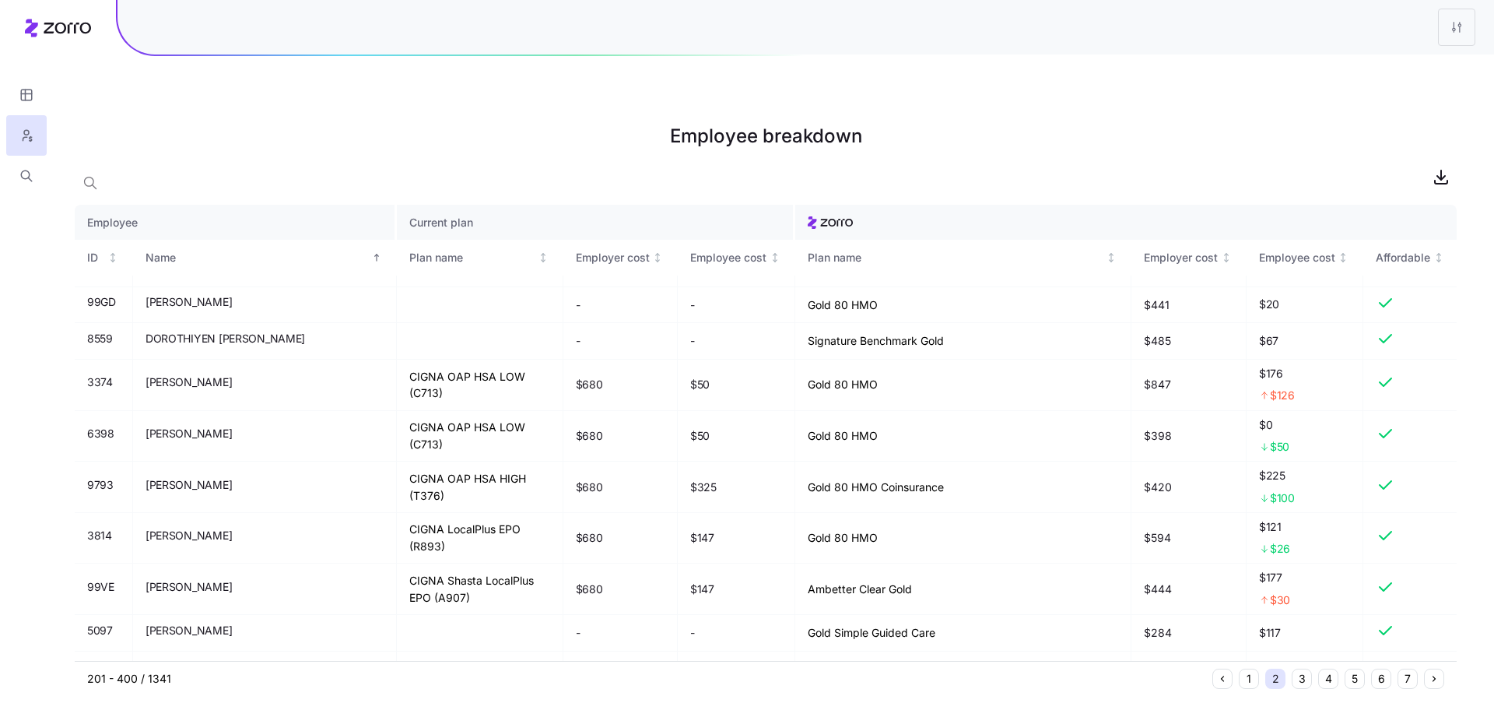
click at [1459, 24] on html "Employee breakdown Employee Current plan ID Name Plan name Employer cost Employ…" at bounding box center [747, 433] width 1494 height 866
click at [1420, 61] on div "Edit plan design" at bounding box center [1393, 68] width 155 height 25
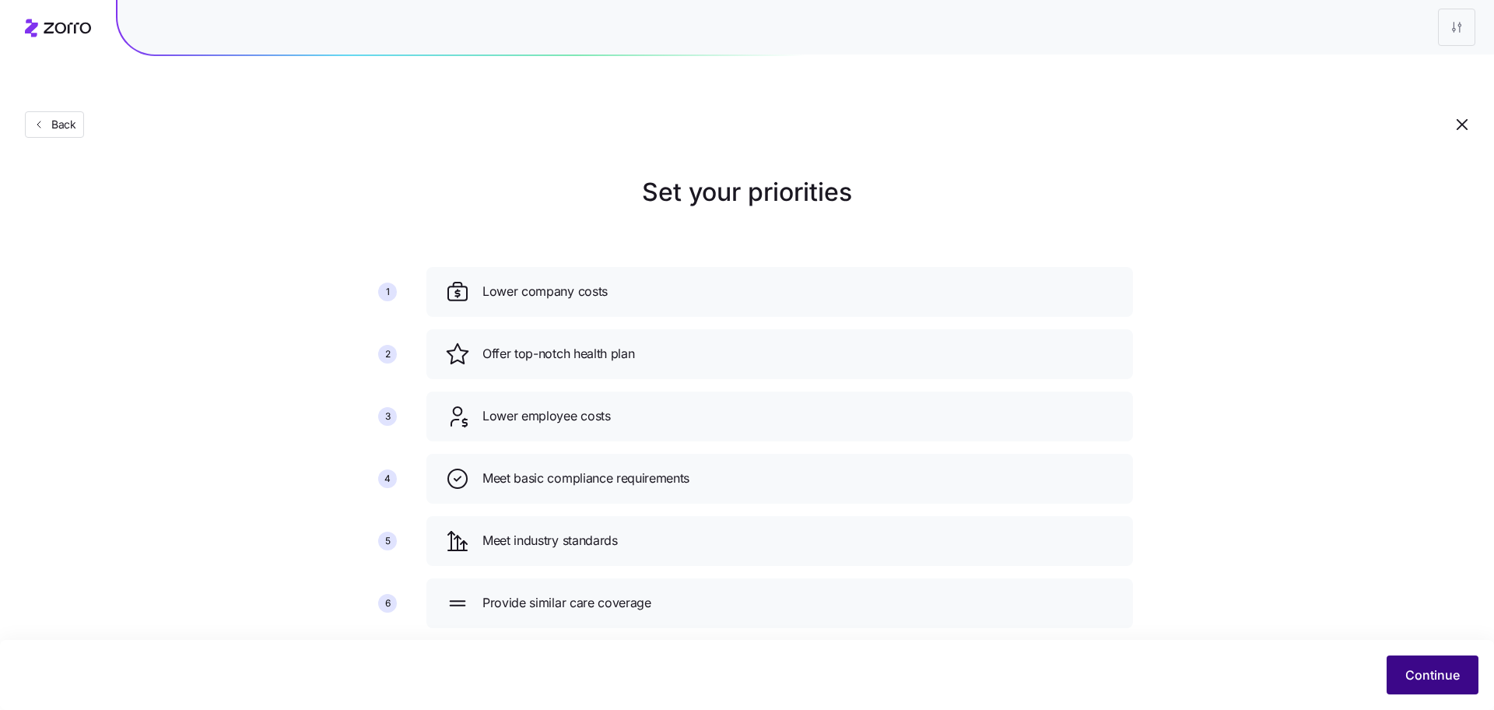
click at [1446, 665] on span "Continue" at bounding box center [1432, 674] width 54 height 19
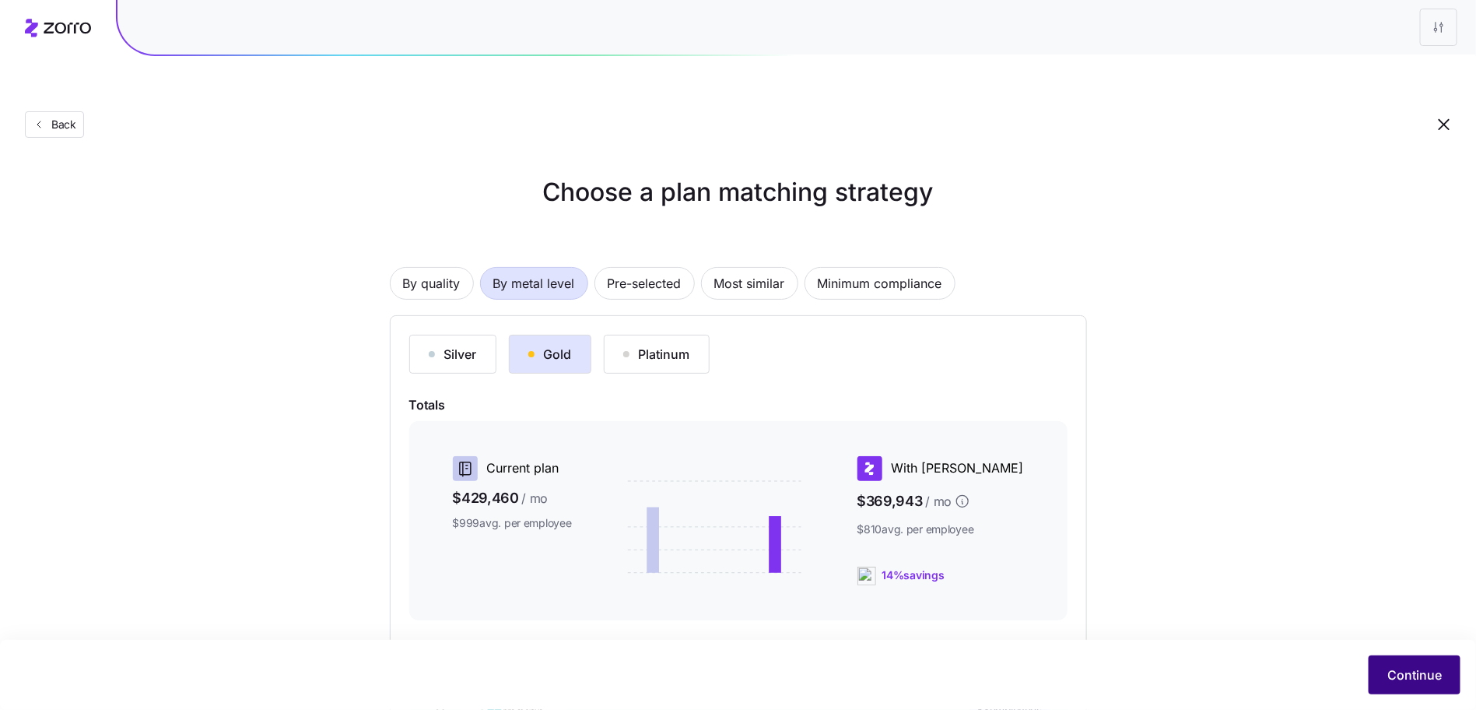
click at [1437, 672] on span "Continue" at bounding box center [1414, 674] width 54 height 19
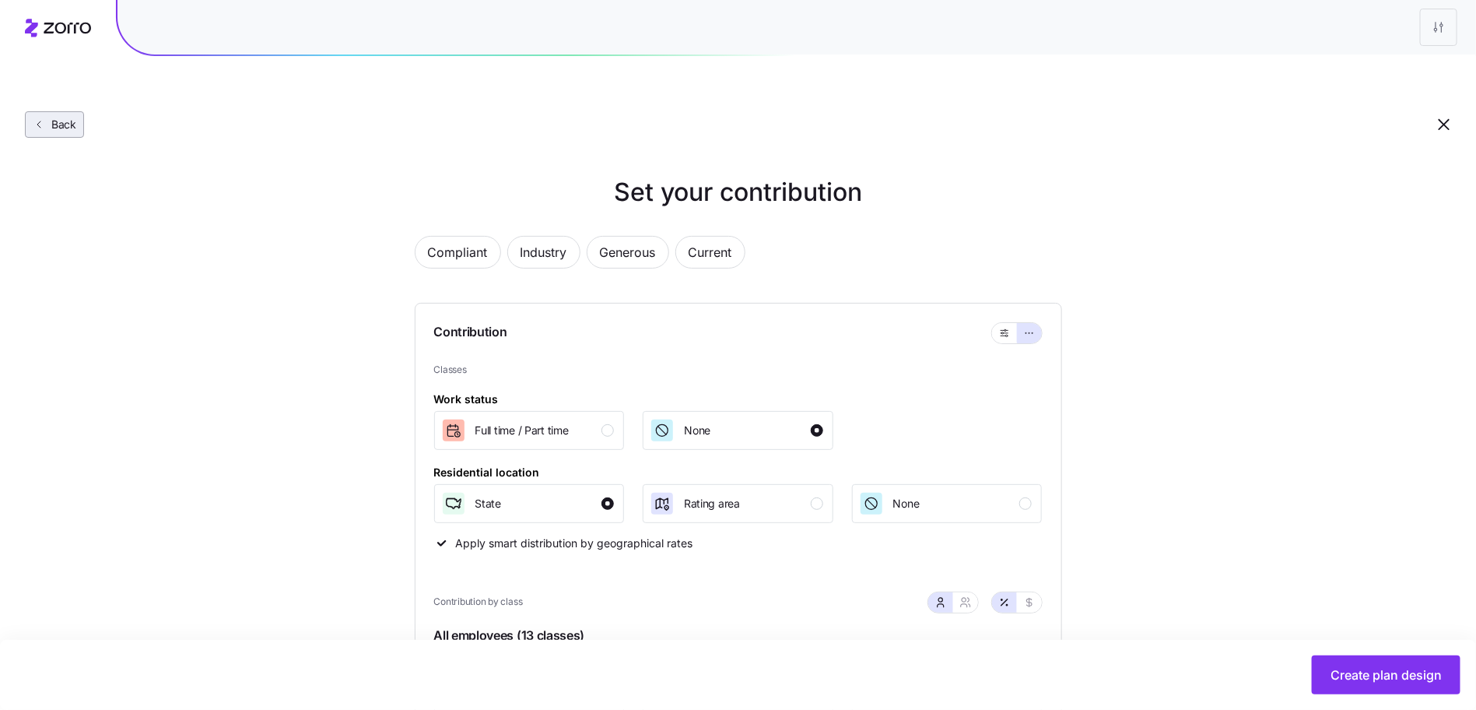
click at [70, 117] on span "Back" at bounding box center [60, 125] width 31 height 16
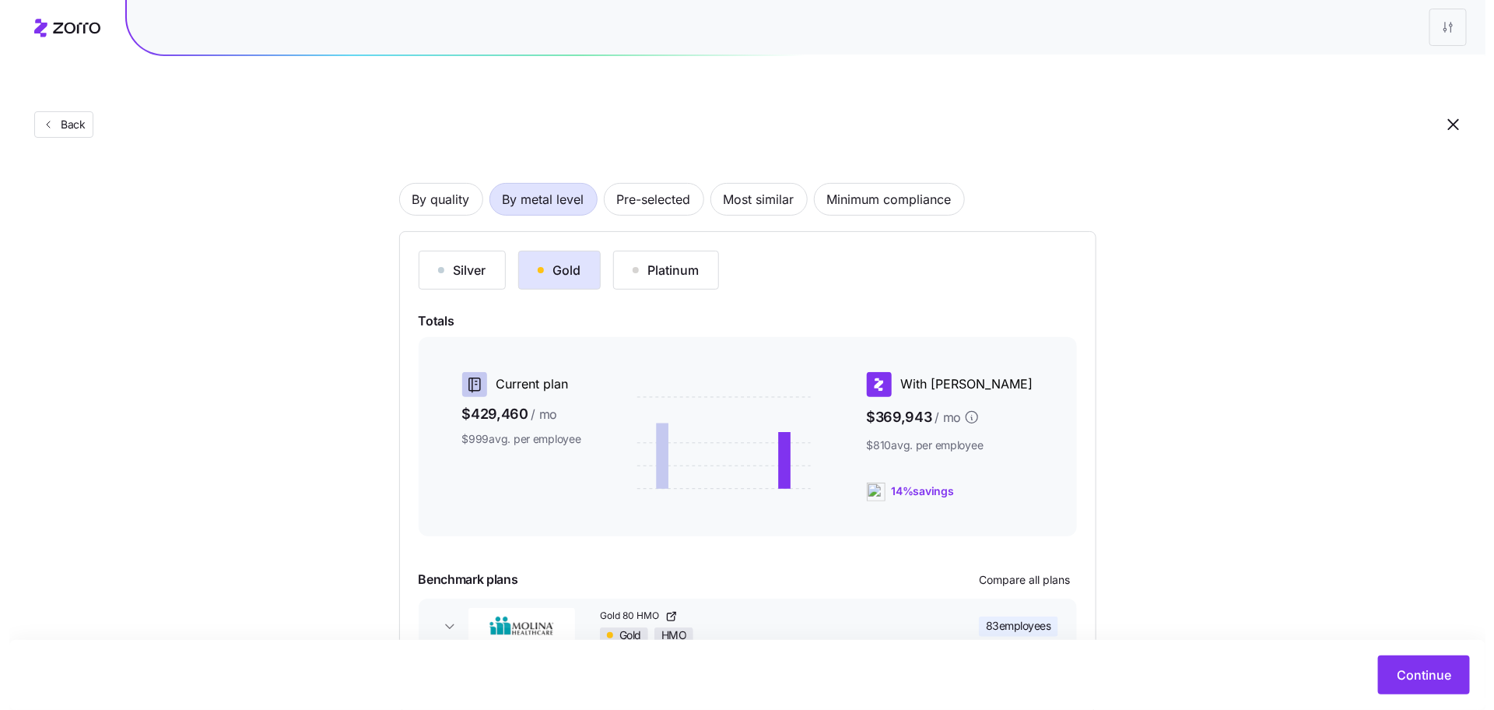
scroll to position [148, 0]
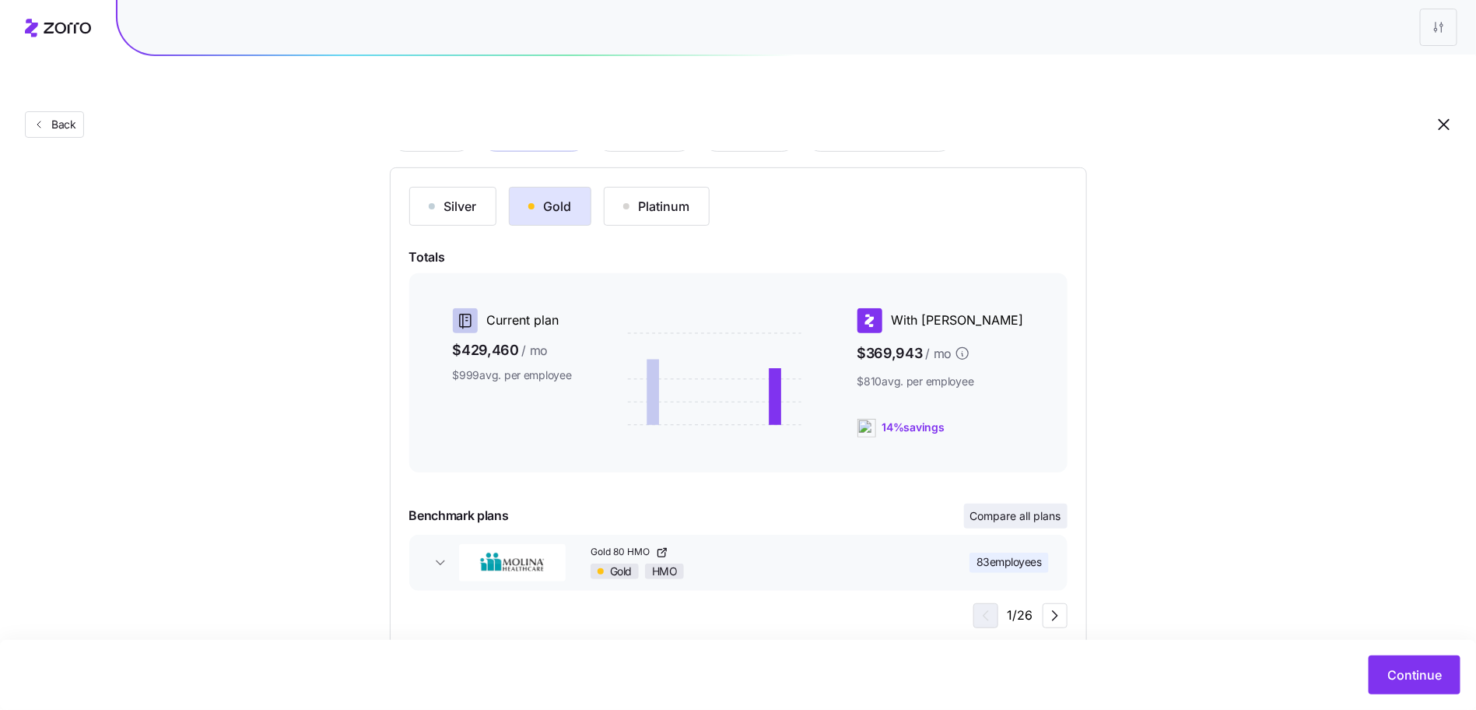
click at [1014, 508] on span "Compare all plans" at bounding box center [1015, 516] width 91 height 16
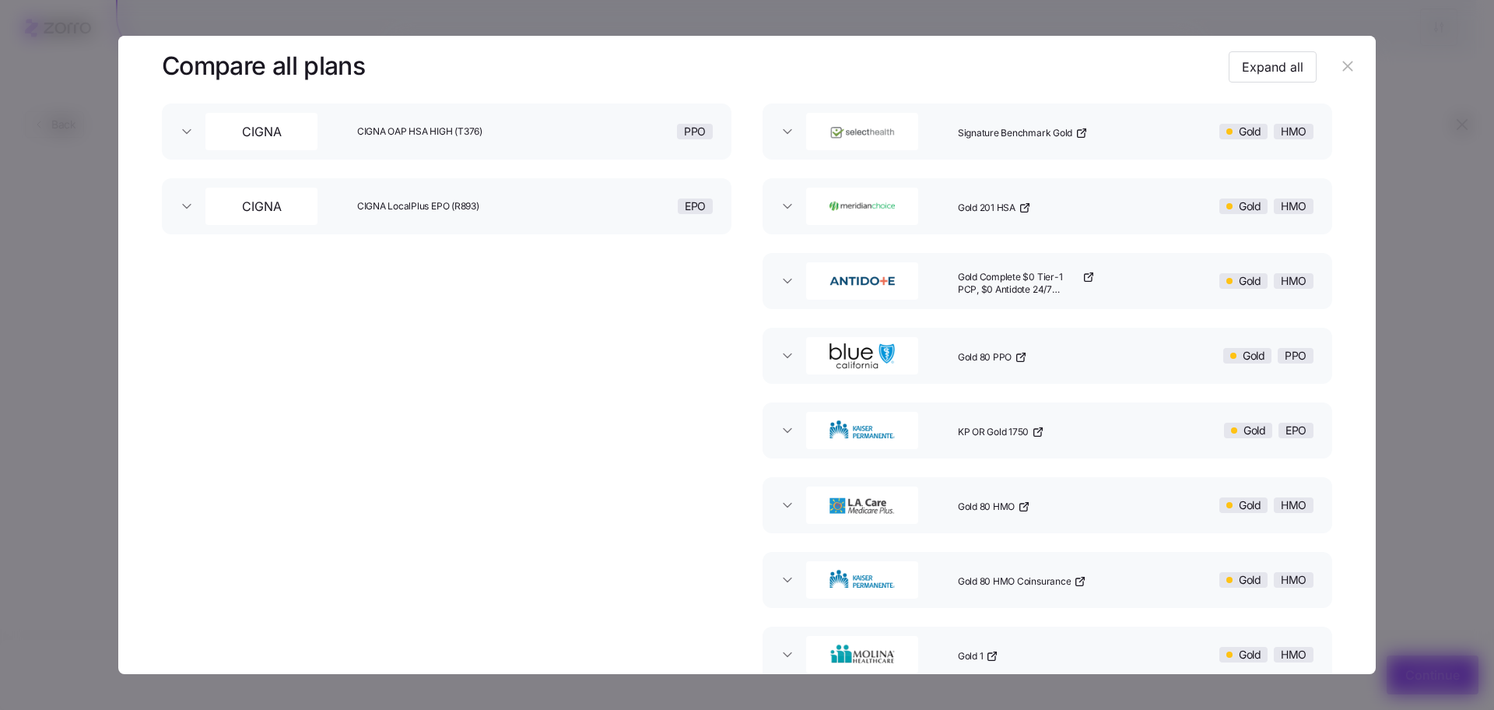
scroll to position [574, 0]
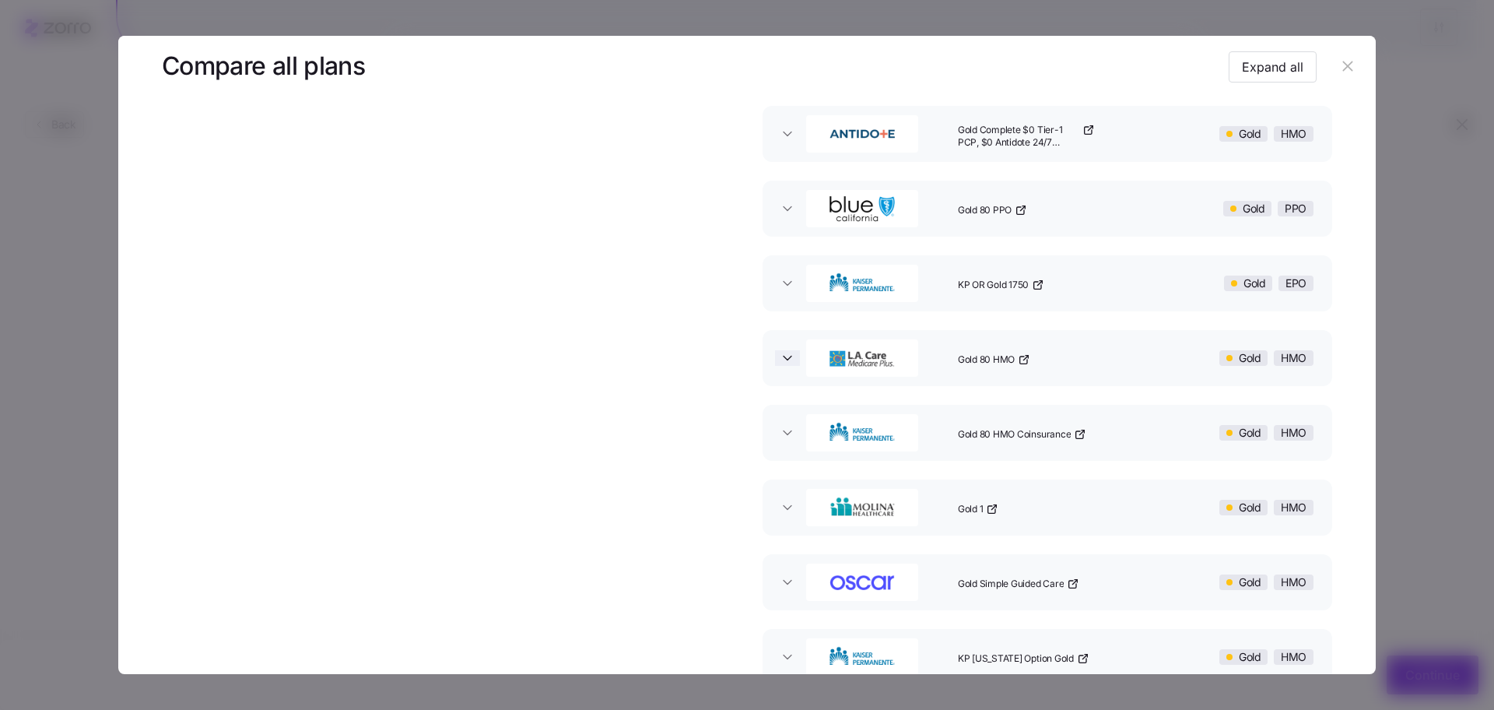
click at [783, 357] on icon "button" at bounding box center [787, 358] width 8 height 4
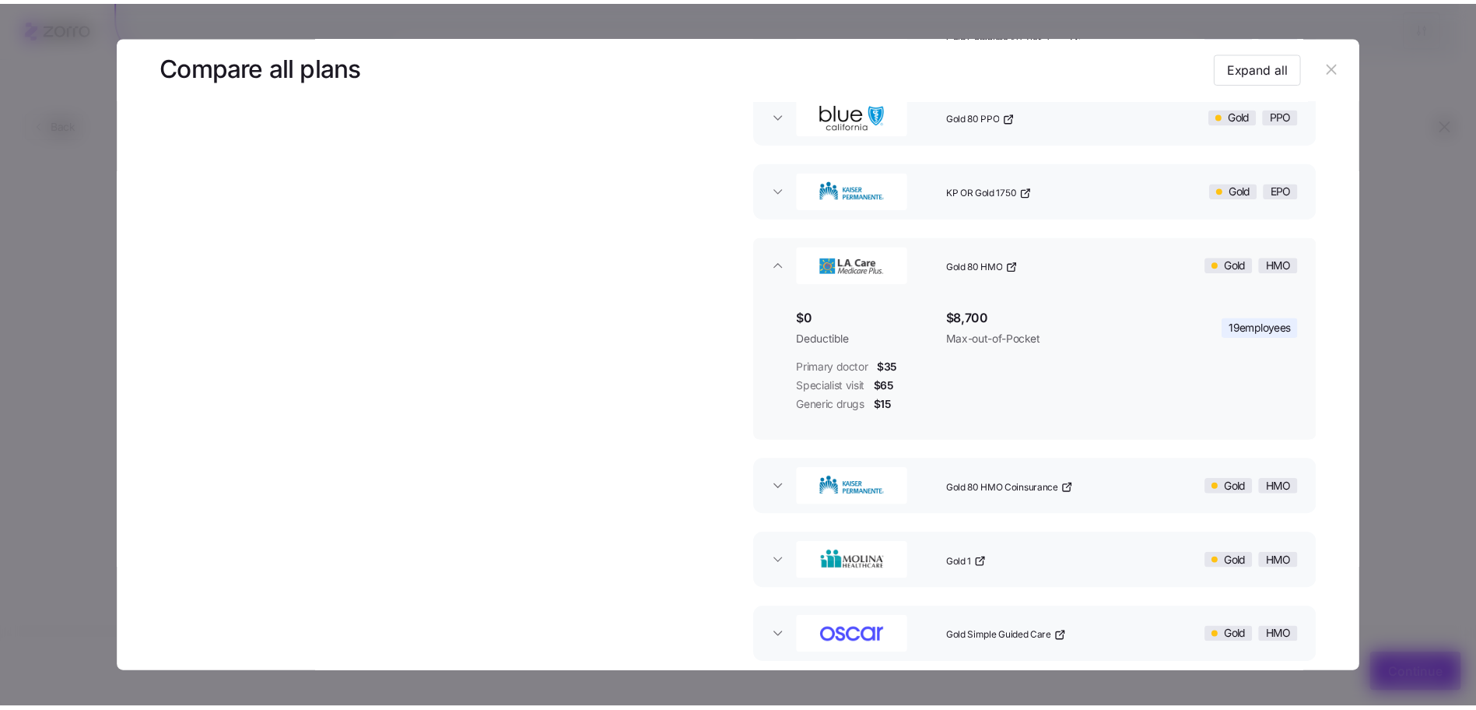
scroll to position [670, 0]
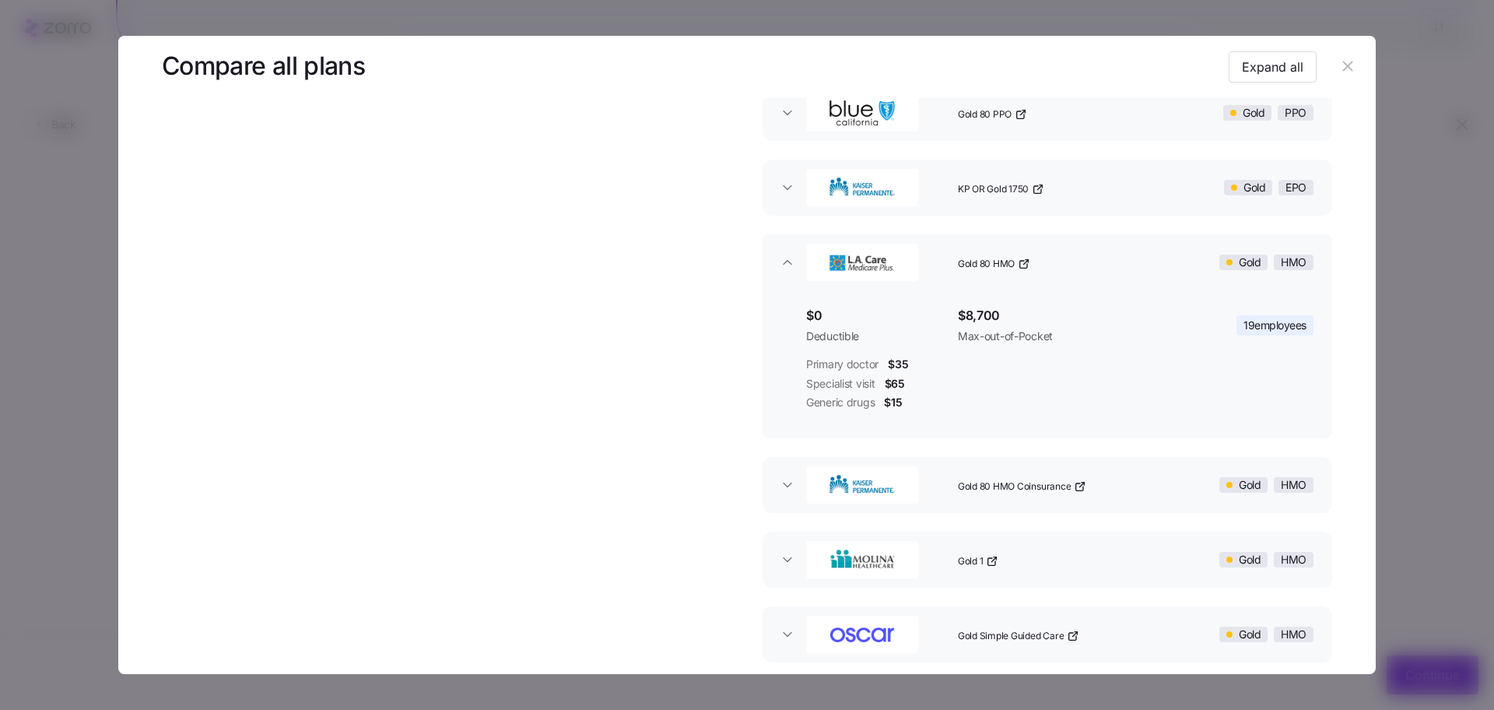
drag, startPoint x: 1331, startPoint y: 71, endPoint x: 1074, endPoint y: 274, distance: 327.3
click at [1339, 71] on icon "button" at bounding box center [1347, 66] width 17 height 17
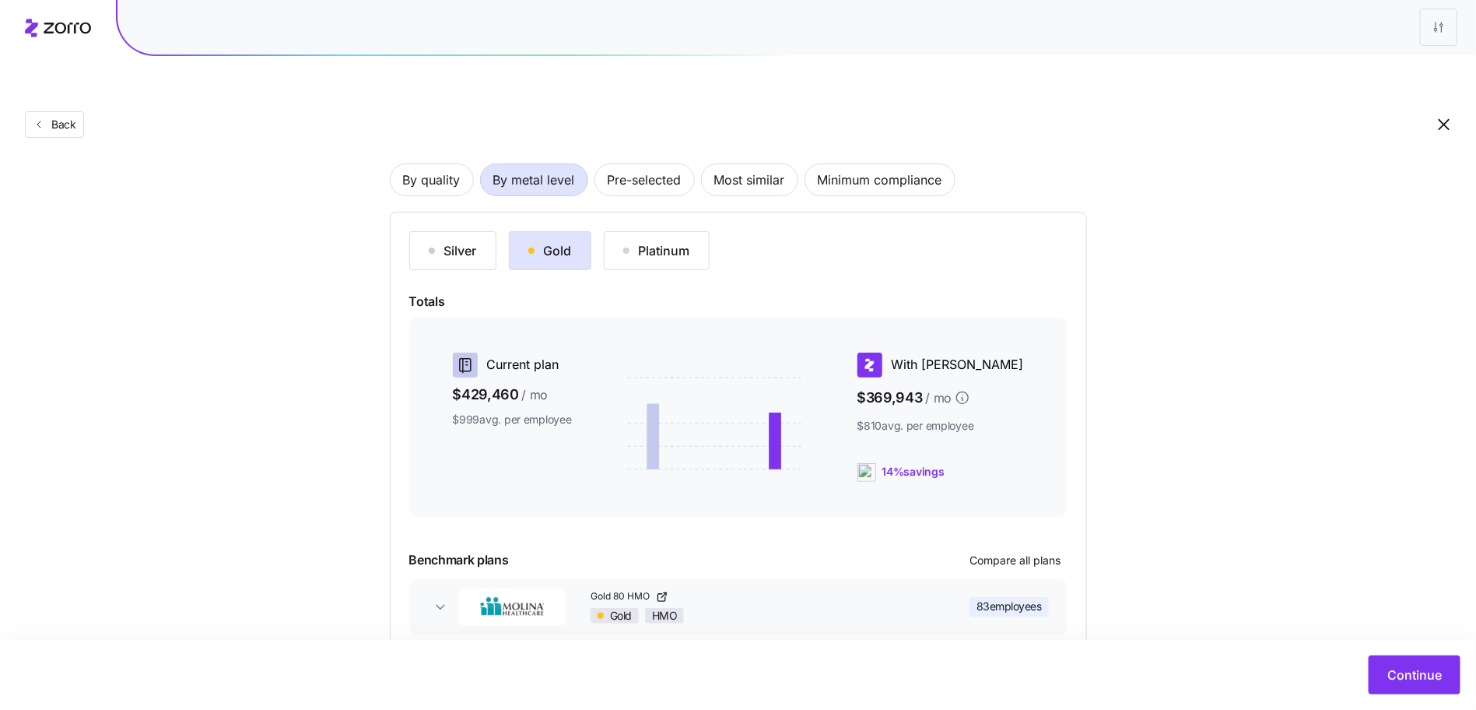
scroll to position [0, 0]
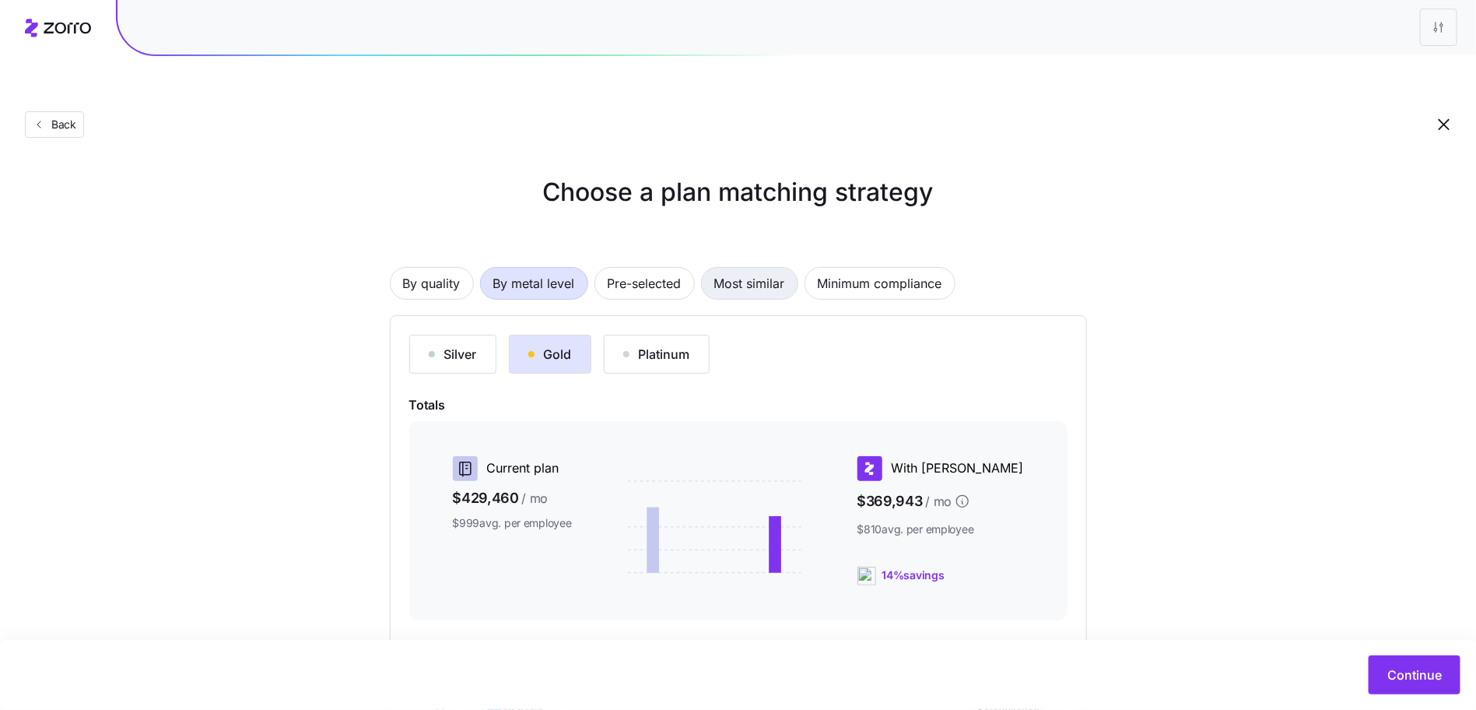
click at [747, 268] on span "Most similar" at bounding box center [749, 283] width 71 height 31
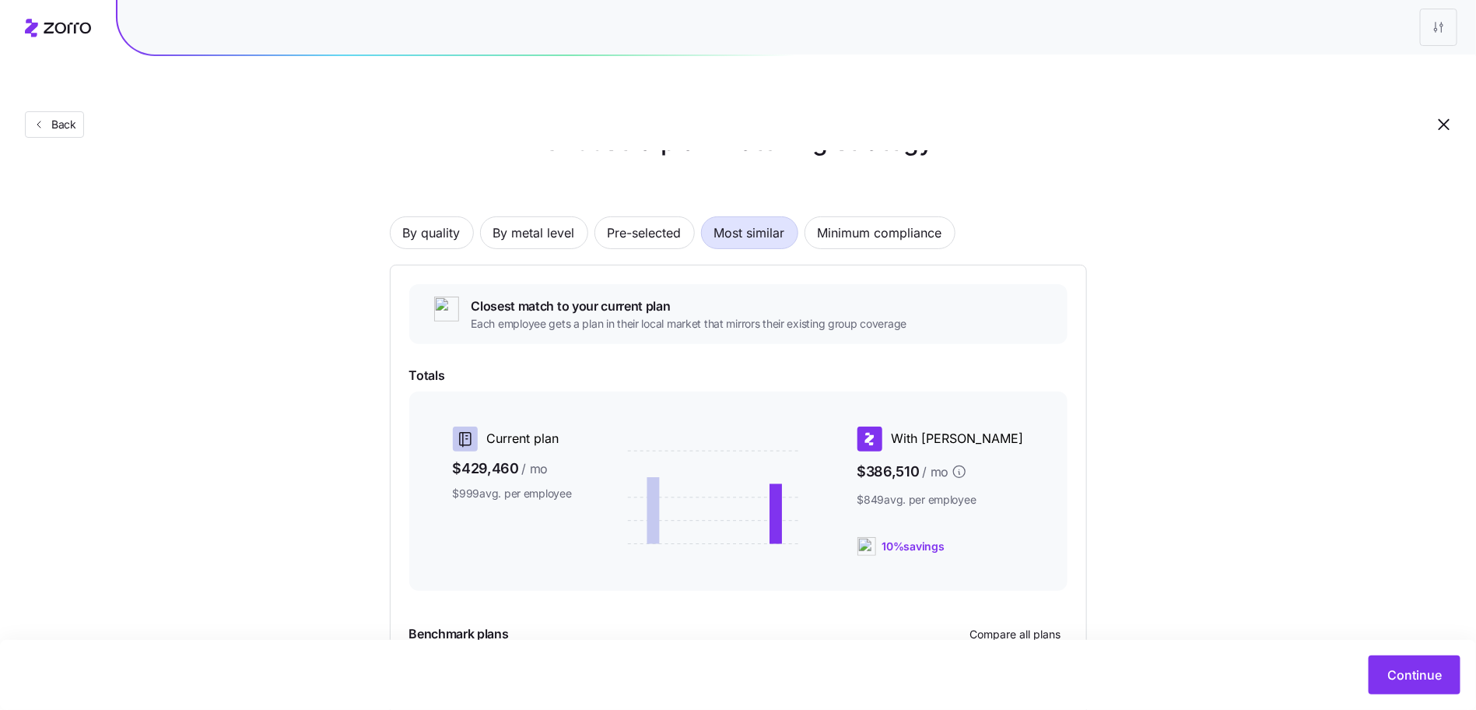
scroll to position [169, 0]
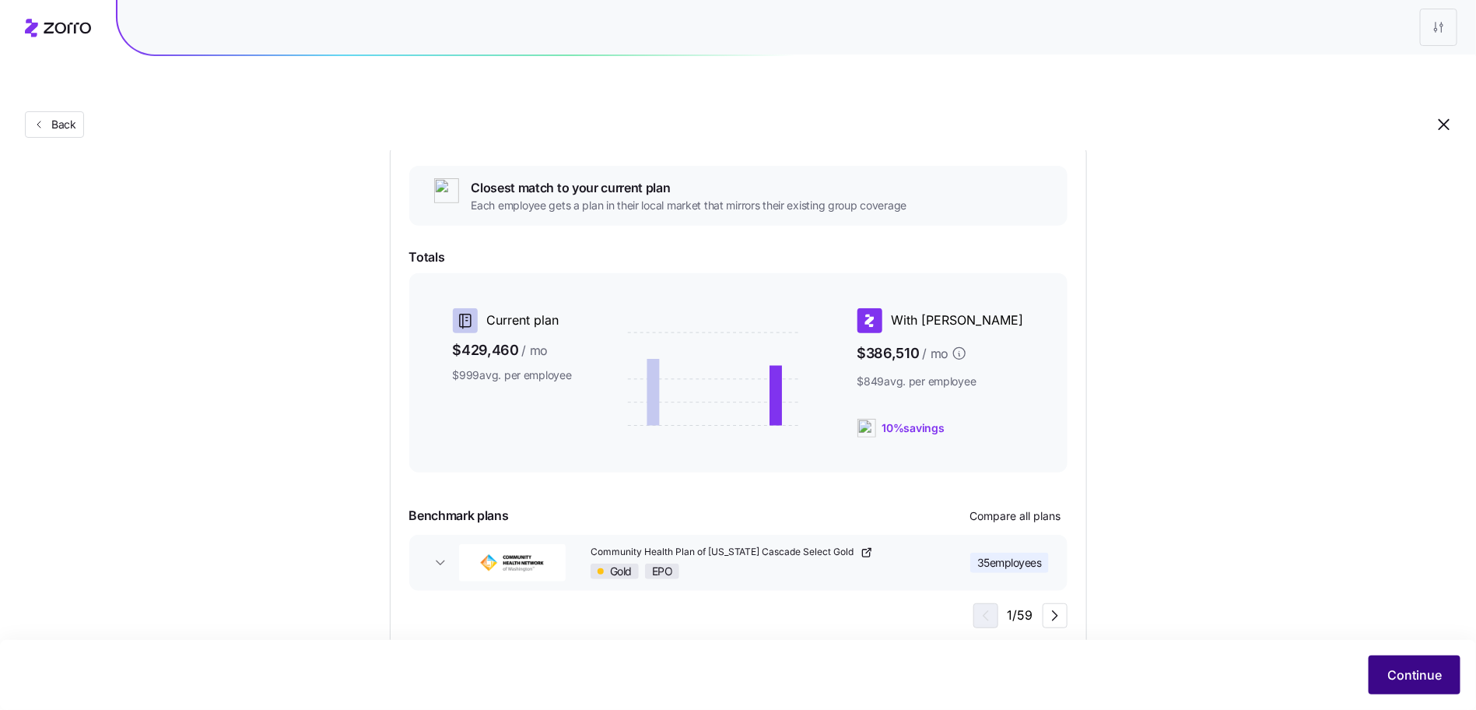
click at [1442, 682] on button "Continue" at bounding box center [1414, 674] width 92 height 39
click at [1438, 678] on span "Continue" at bounding box center [1414, 674] width 54 height 19
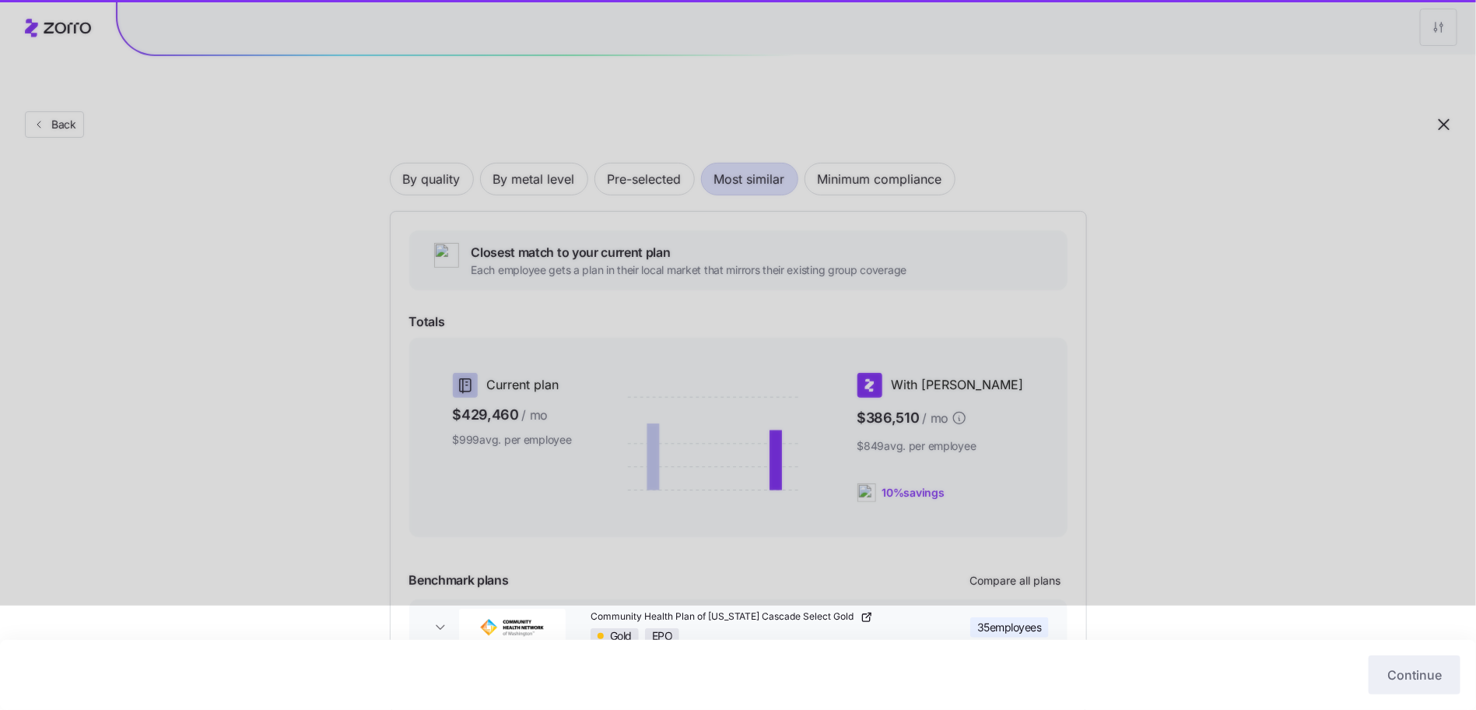
scroll to position [103, 0]
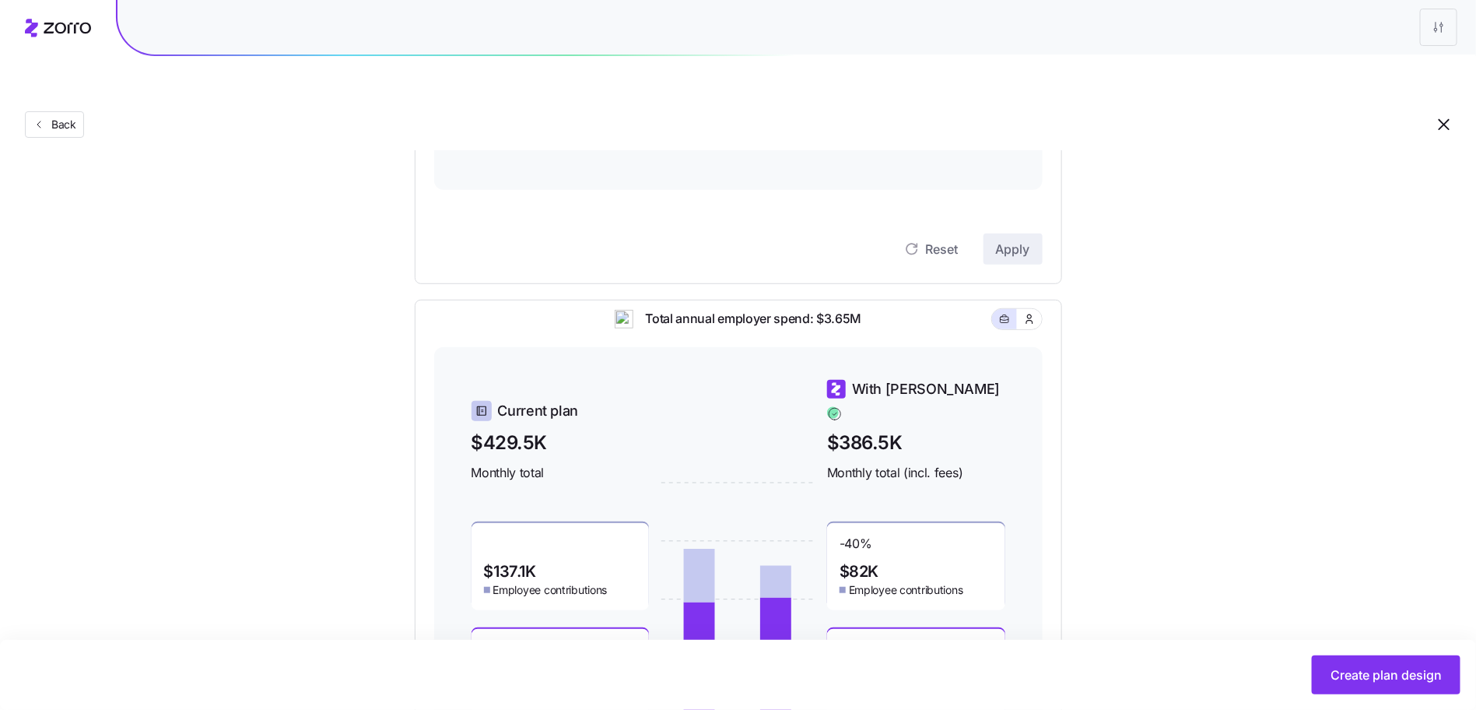
scroll to position [450, 0]
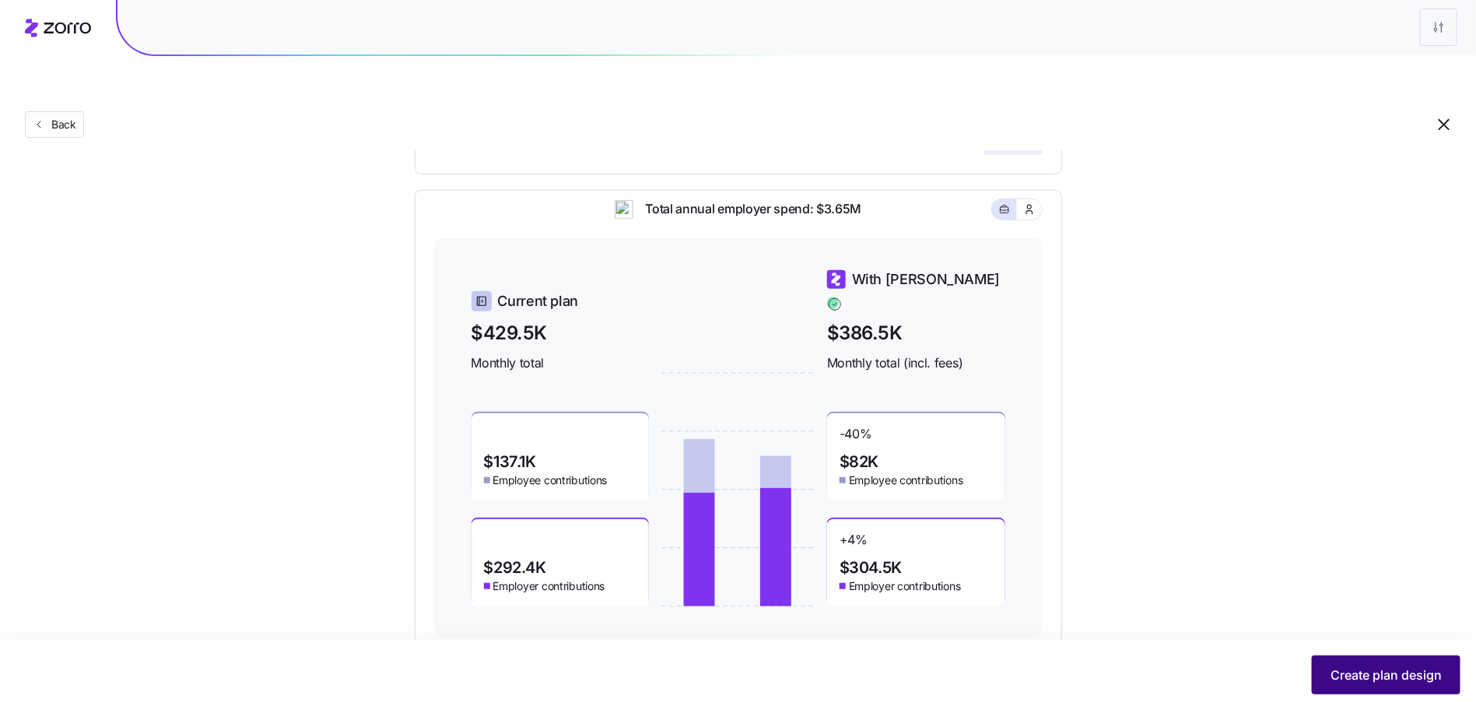
click at [1372, 692] on button "Create plan design" at bounding box center [1386, 674] width 149 height 39
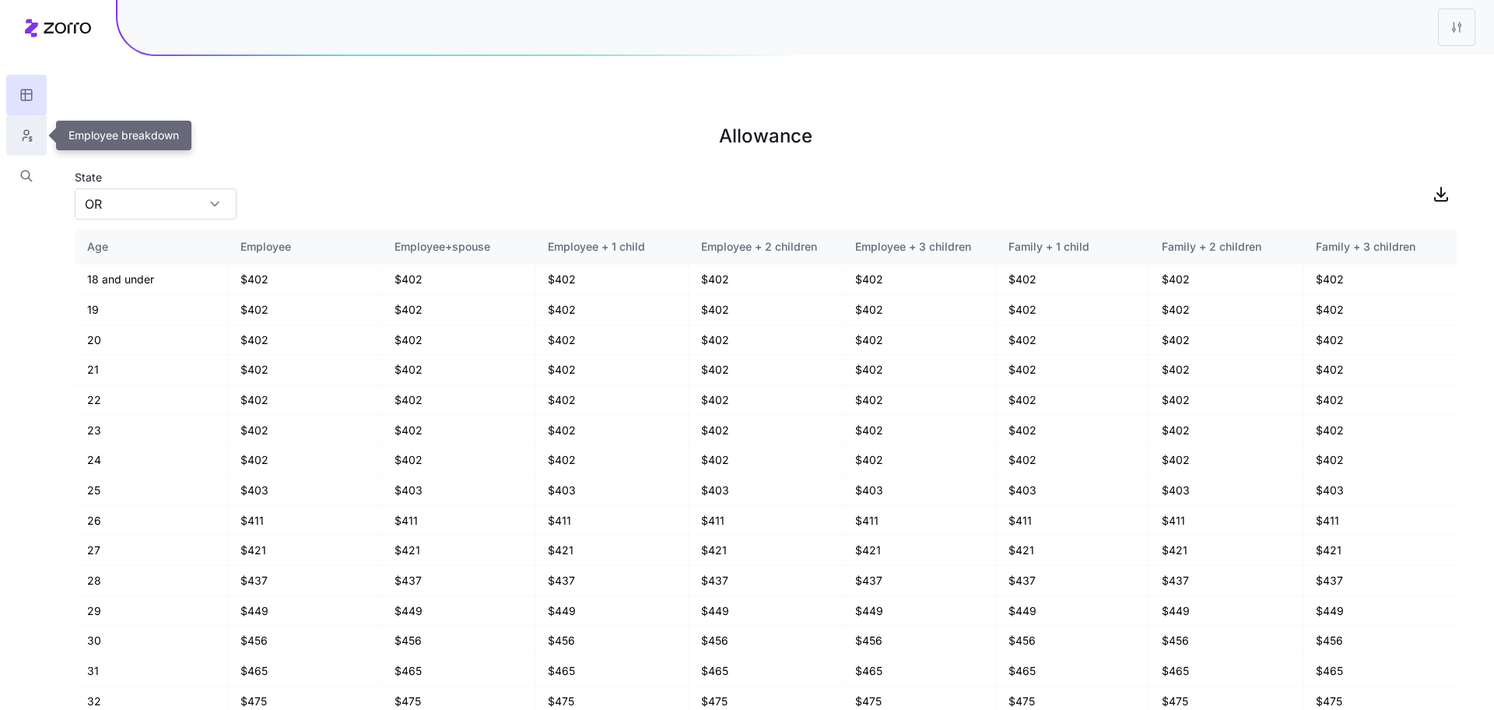
click at [26, 137] on icon "button" at bounding box center [26, 136] width 14 height 16
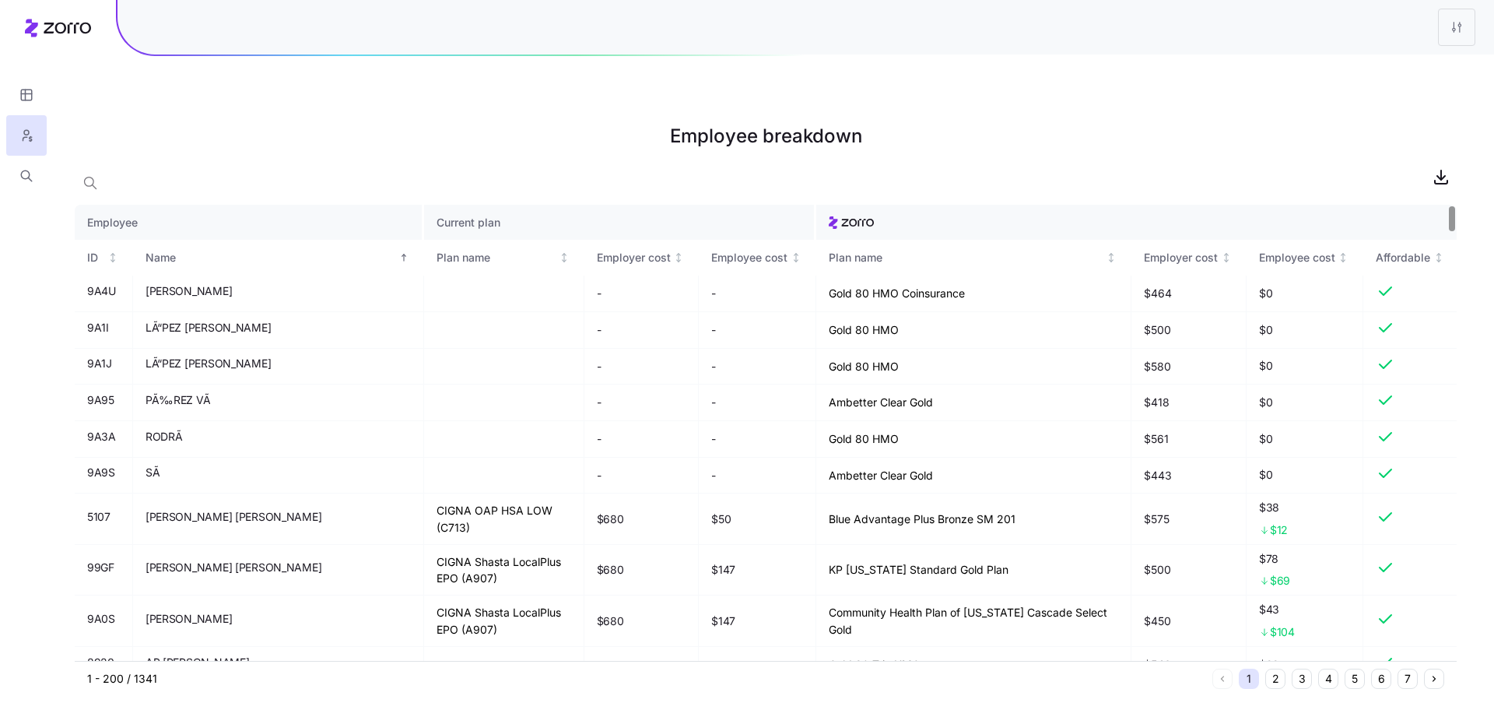
click at [1281, 668] on button "2" at bounding box center [1275, 678] width 20 height 20
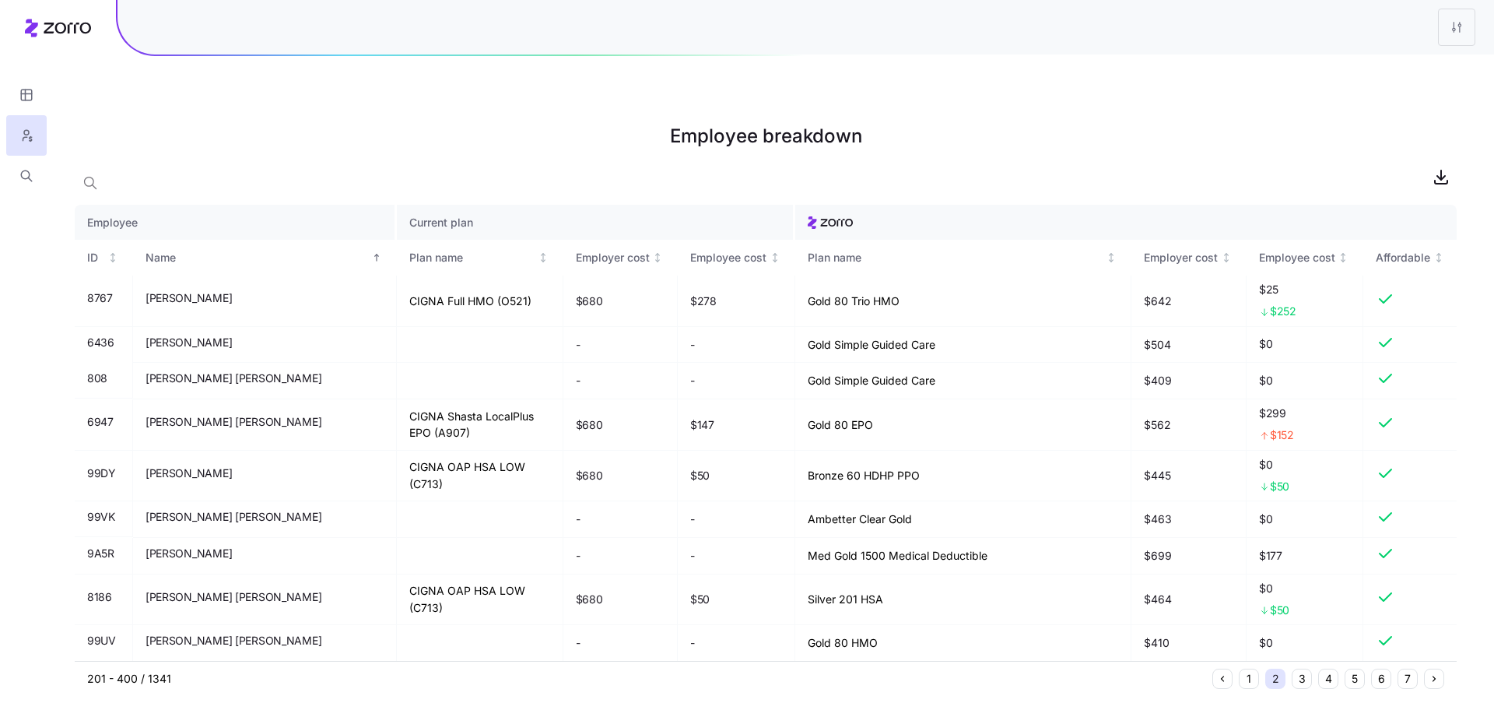
scroll to position [7304, 0]
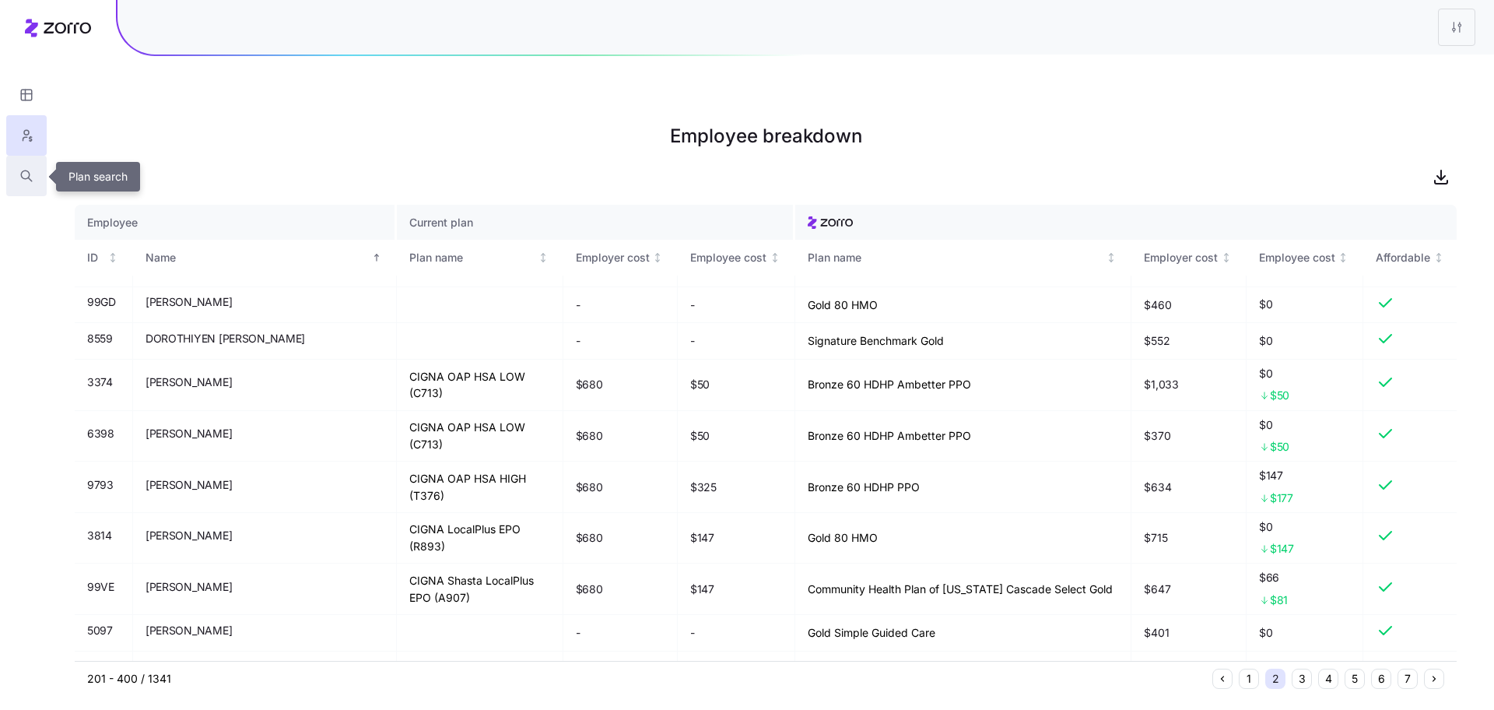
click at [22, 179] on icon "button" at bounding box center [26, 176] width 14 height 16
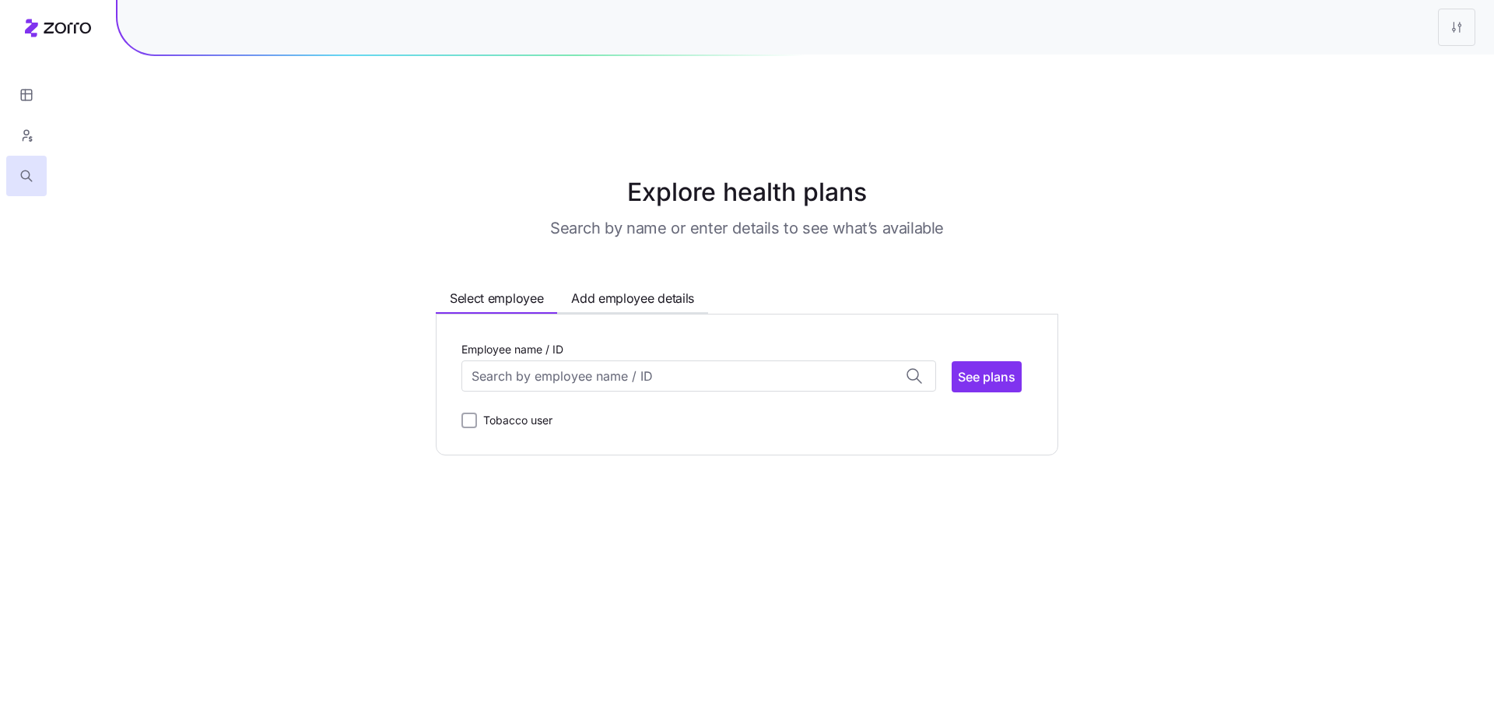
click at [553, 339] on div "Employee name / ID" at bounding box center [698, 365] width 475 height 53
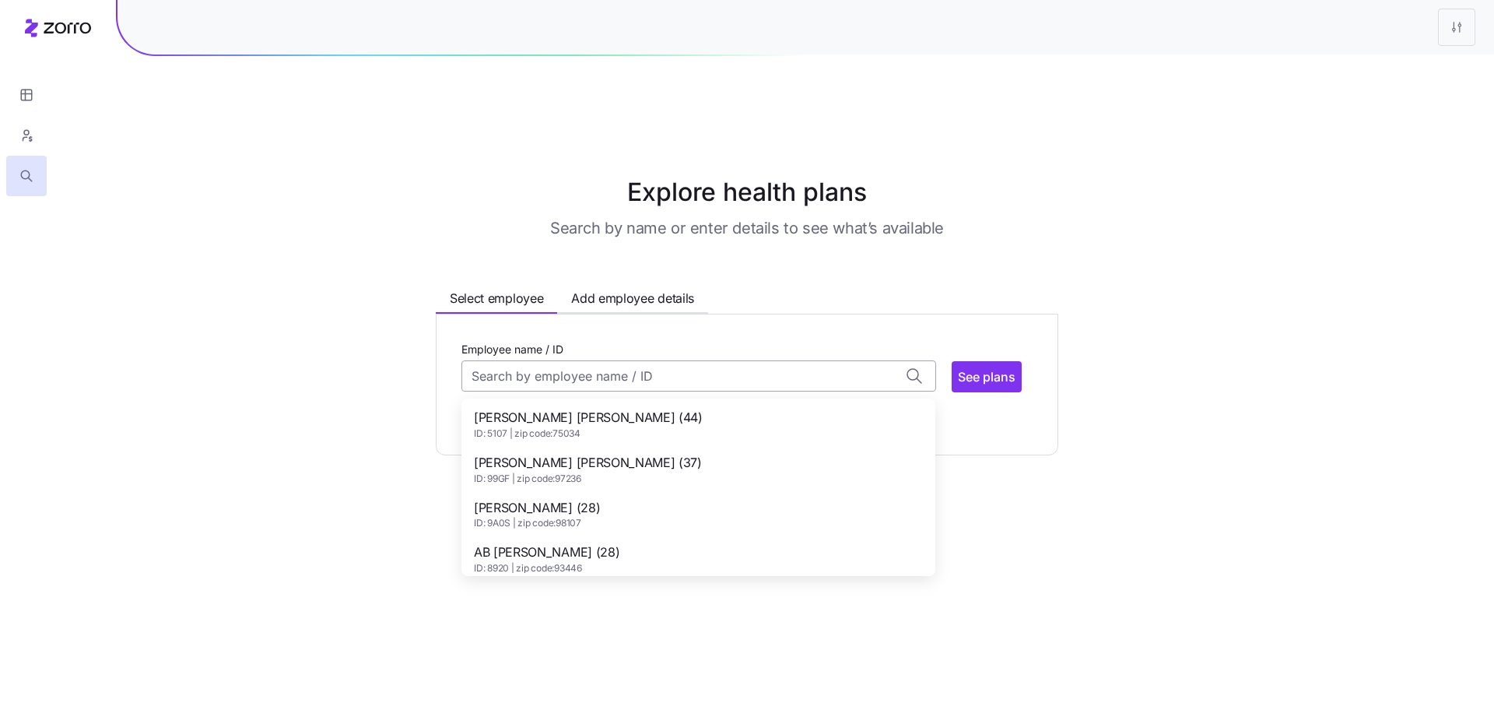
click at [555, 360] on input "Employee name / ID" at bounding box center [698, 375] width 475 height 31
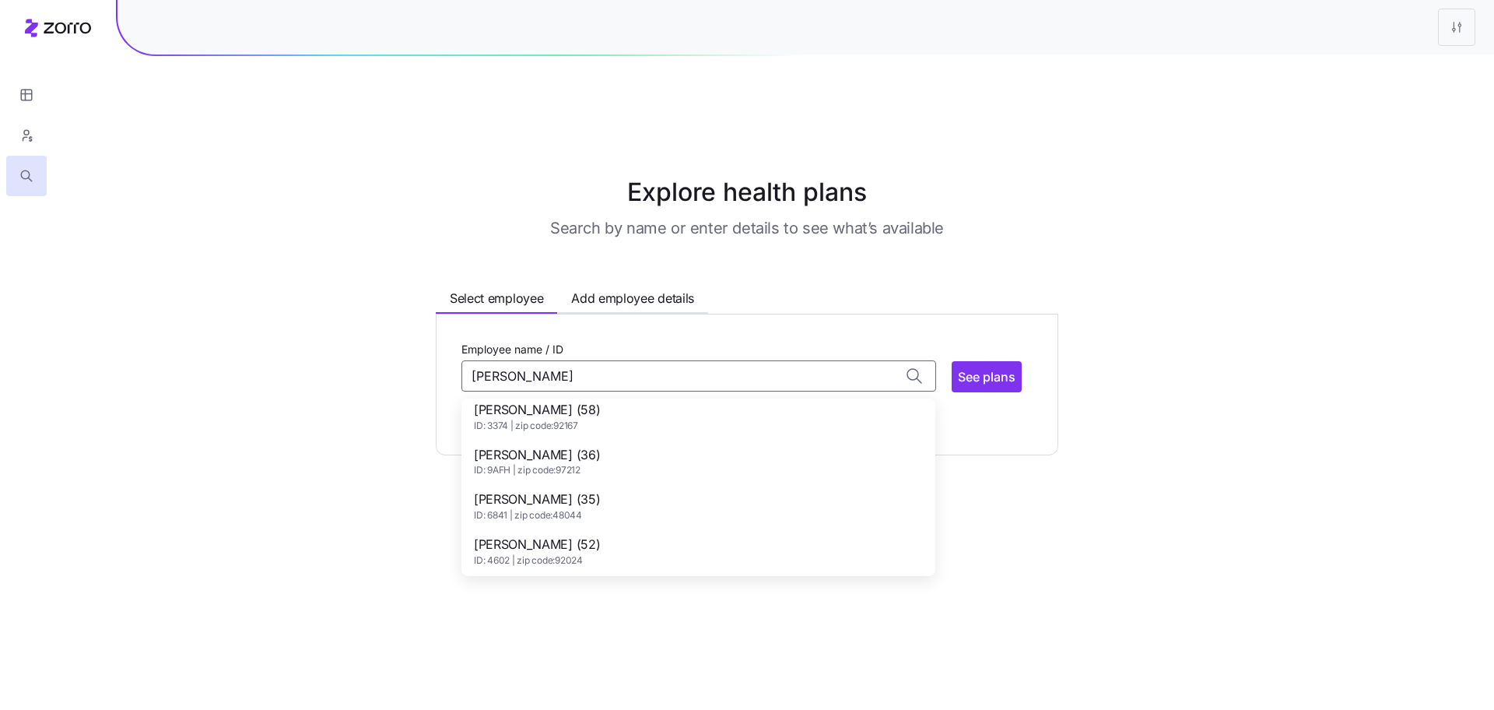
click at [562, 419] on span "ID: 3374 | zip code: 92167" at bounding box center [537, 425] width 126 height 13
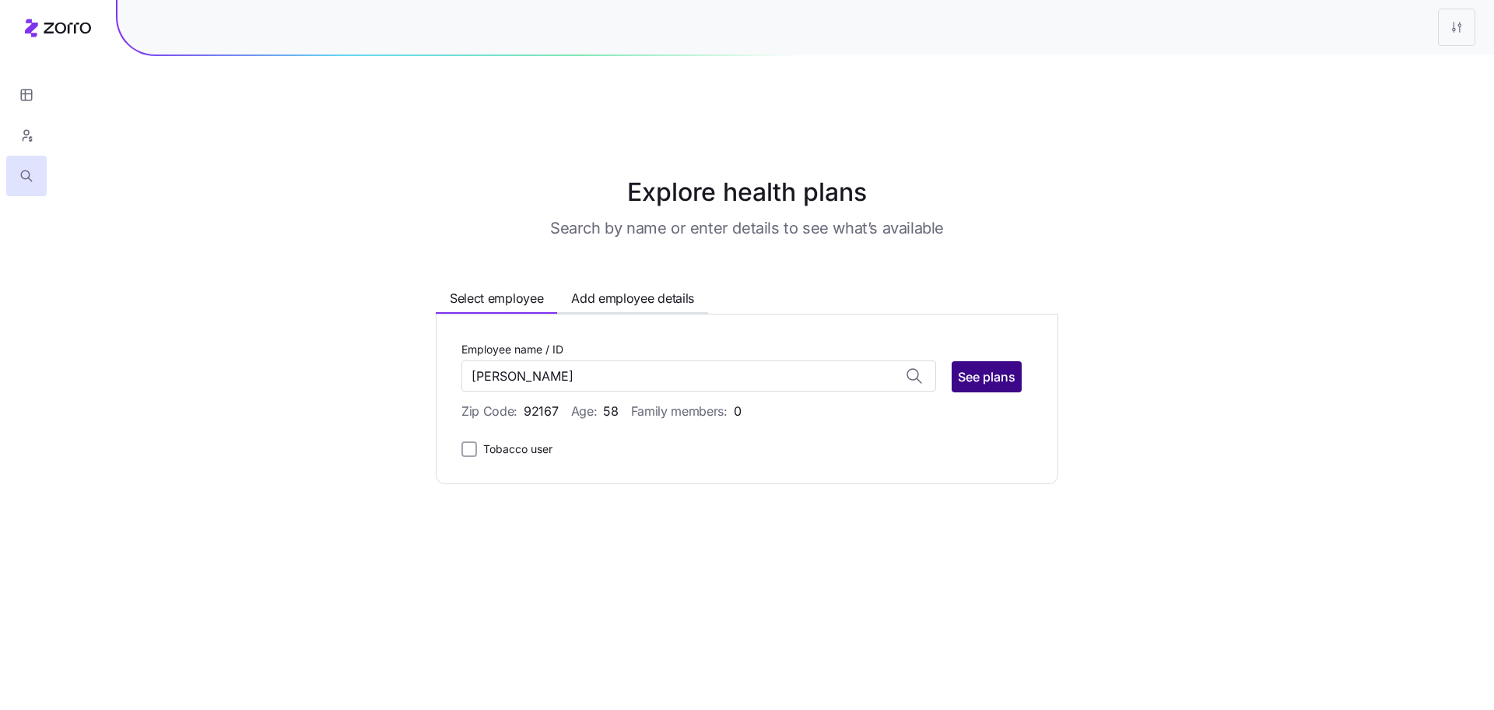
click at [970, 367] on span "See plans" at bounding box center [987, 376] width 58 height 19
type input "DOUGLAS LEIBER (ID: 3374)"
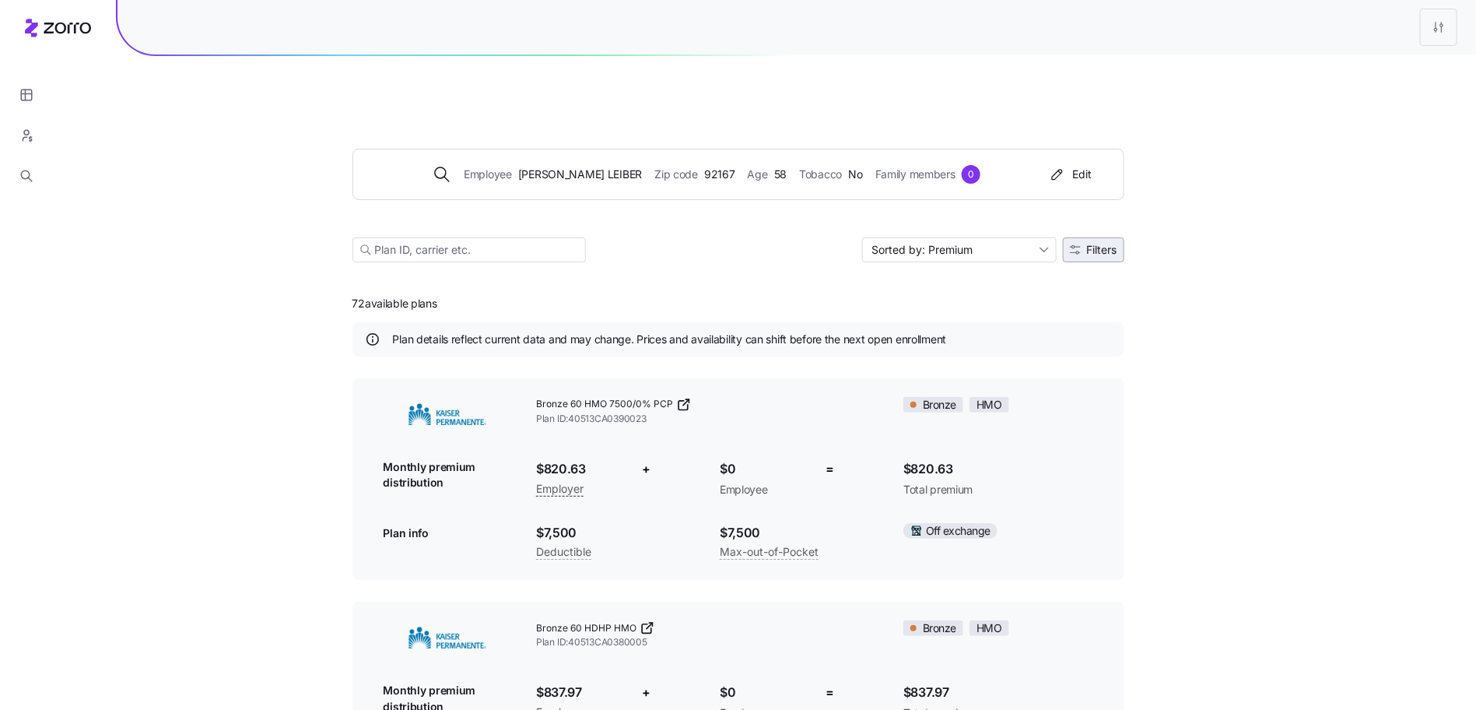
click at [1109, 244] on span "Filters" at bounding box center [1102, 249] width 30 height 11
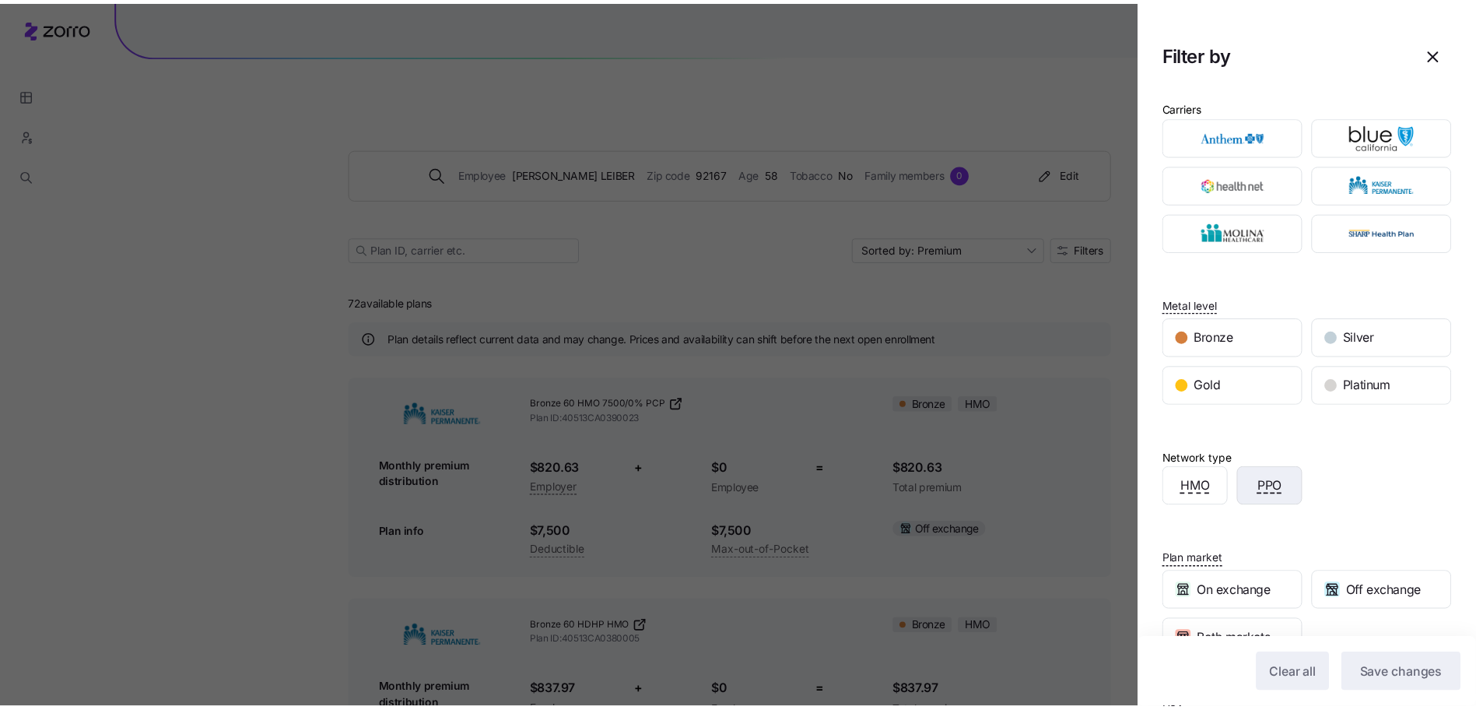
scroll to position [5, 0]
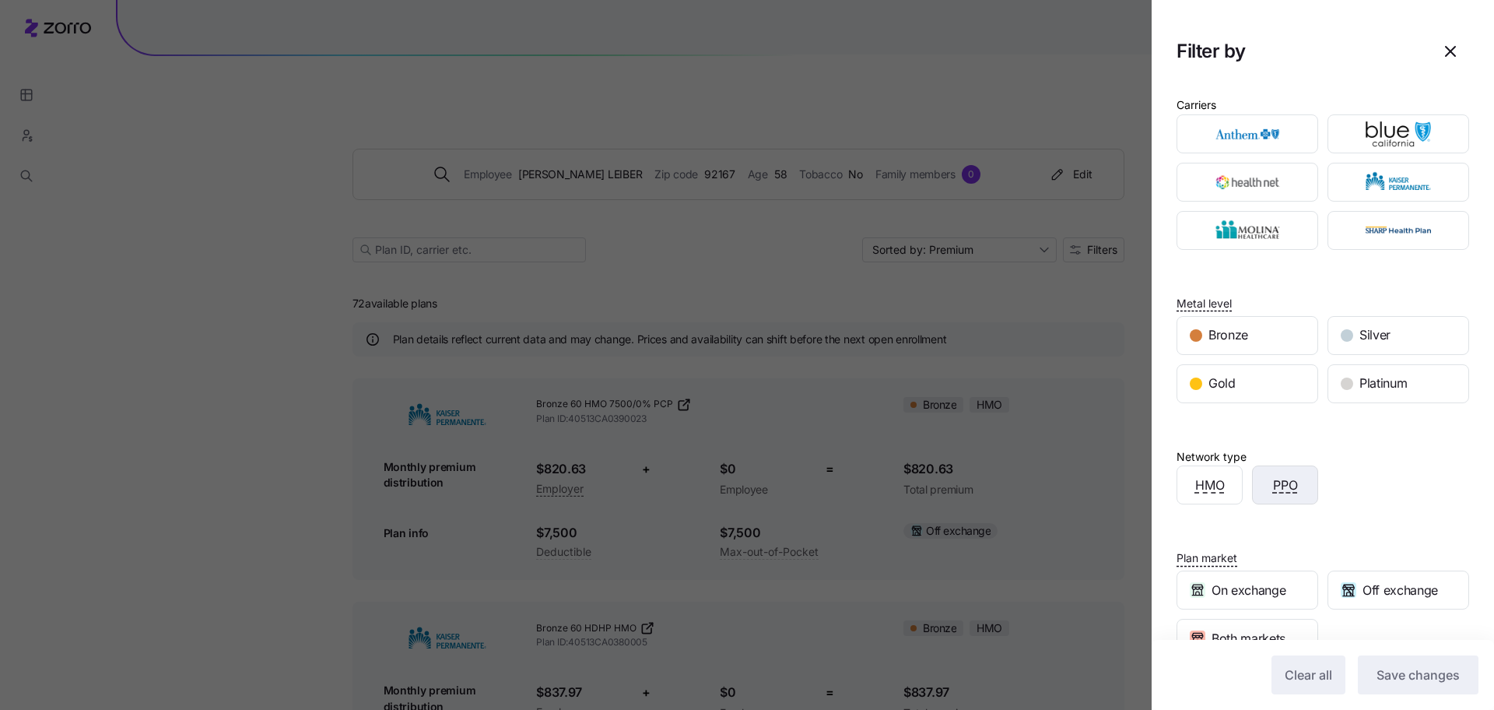
click at [1285, 499] on div "PPO" at bounding box center [1285, 484] width 65 height 37
click at [1421, 691] on button "Save changes" at bounding box center [1418, 674] width 121 height 39
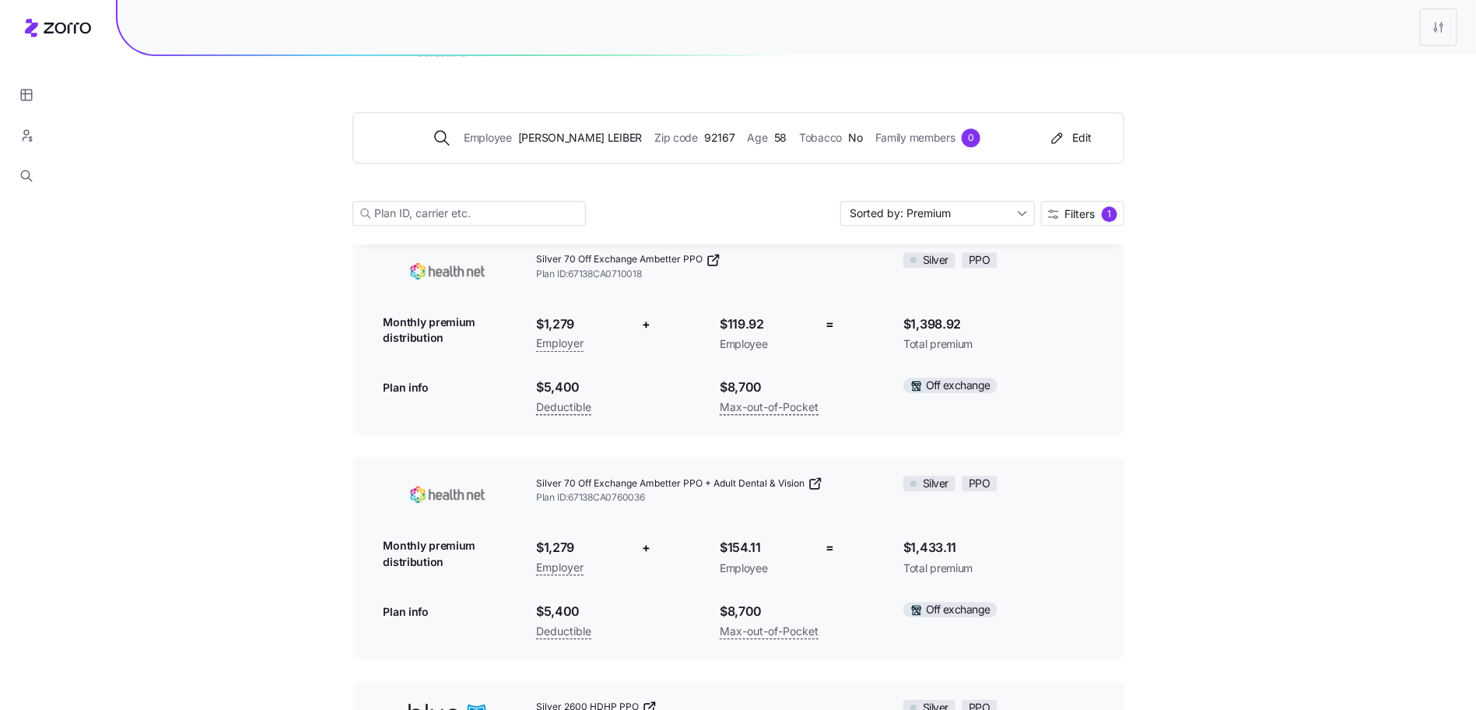
scroll to position [1934, 0]
click at [29, 128] on icon "button" at bounding box center [26, 136] width 14 height 16
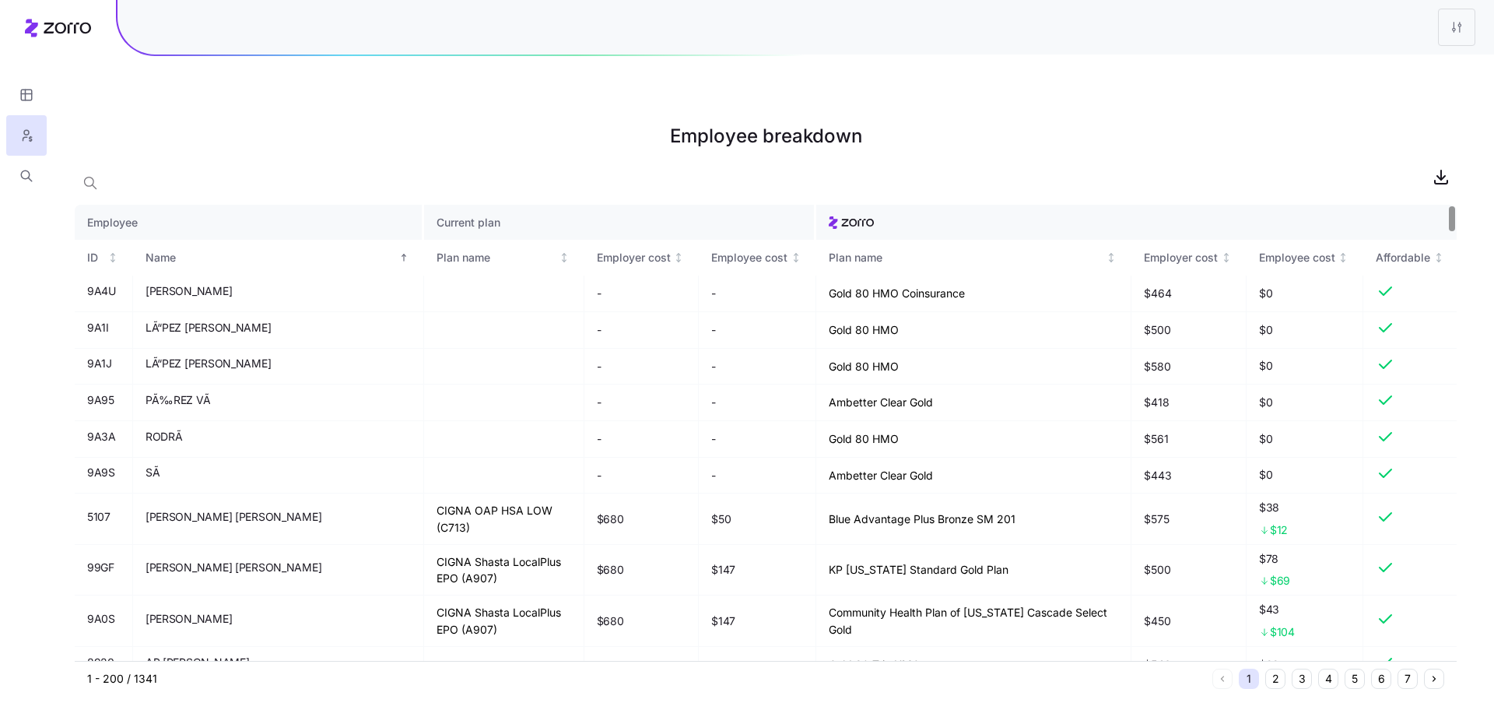
click at [1273, 668] on button "2" at bounding box center [1275, 678] width 20 height 20
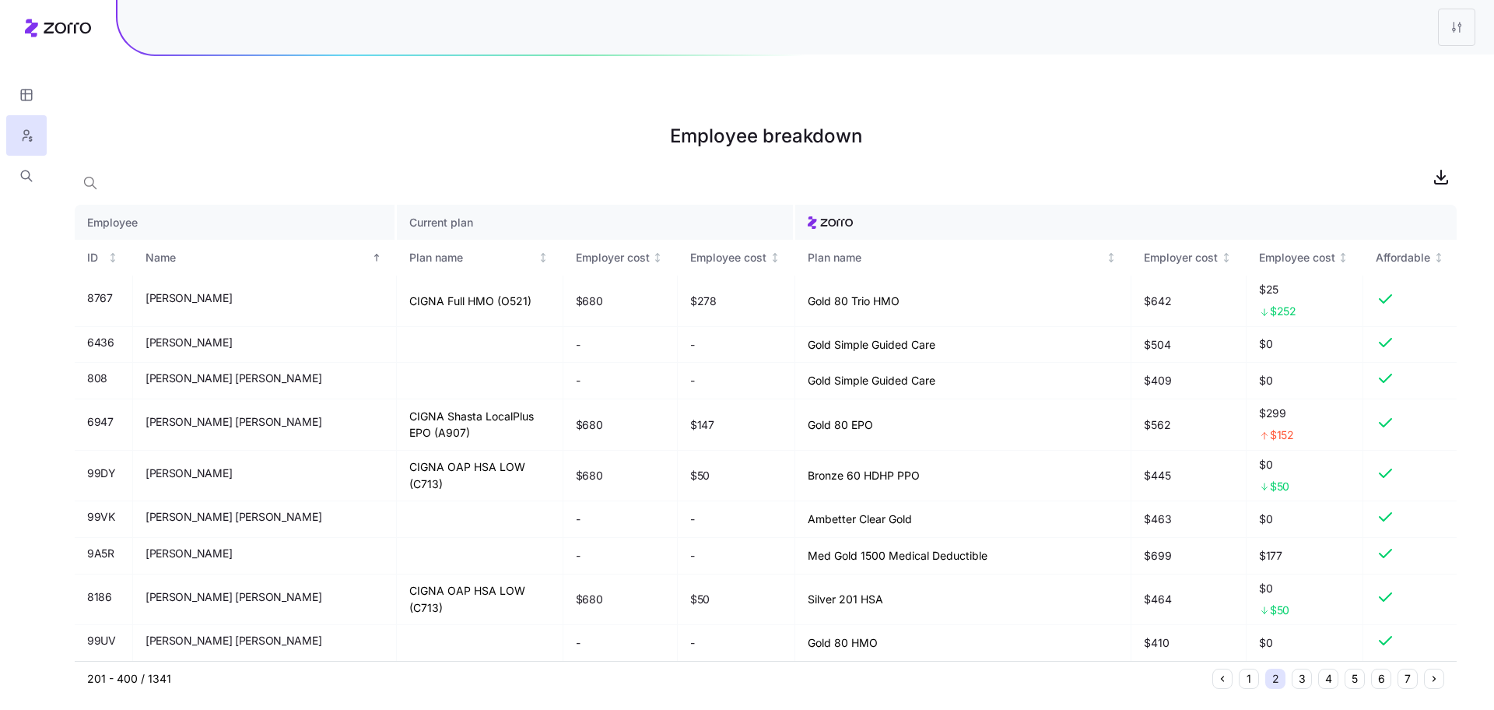
scroll to position [7304, 0]
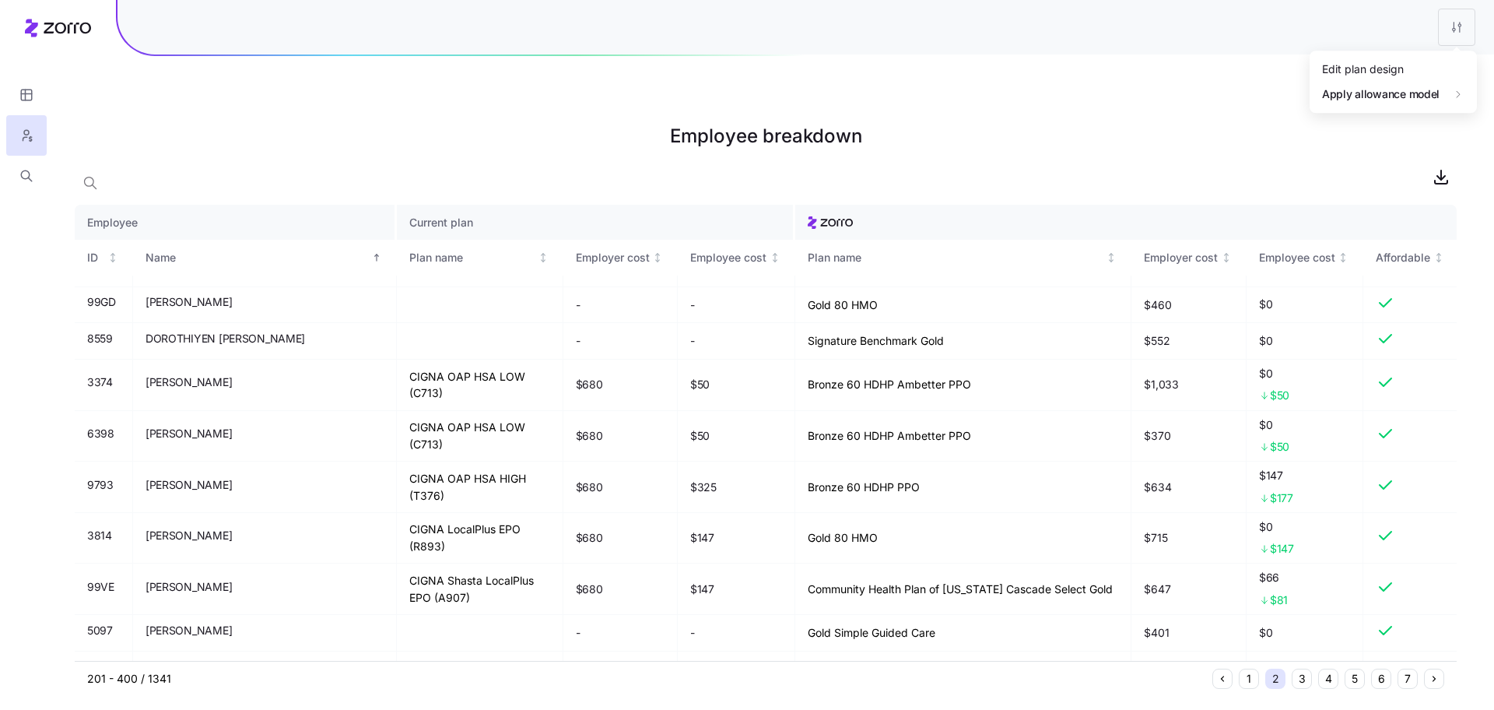
click at [1455, 35] on html "Employee breakdown Employee Current plan ID Name Plan name Employer cost Employ…" at bounding box center [747, 433] width 1494 height 866
click at [1193, 88] on html "Employee breakdown Employee Current plan ID Name Plan name Employer cost Employ…" at bounding box center [747, 433] width 1494 height 866
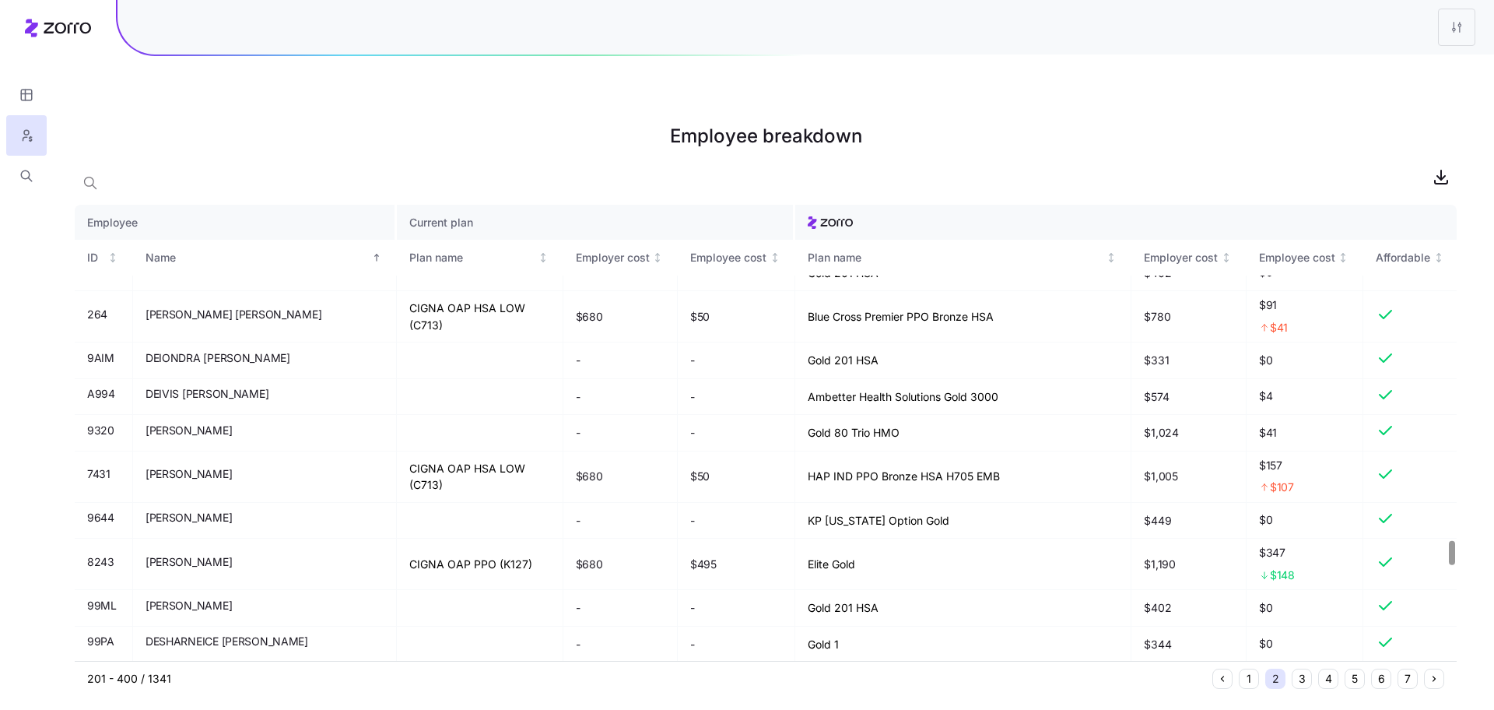
scroll to position [6283, 0]
click at [1449, 31] on html "Employee breakdown Employee Current plan ID Name Plan name Employer cost Employ…" at bounding box center [747, 433] width 1494 height 866
drag, startPoint x: 1361, startPoint y: 78, endPoint x: 1096, endPoint y: 110, distance: 266.5
click at [1096, 110] on html "Employee breakdown Employee Current plan ID Name Plan name Employer cost Employ…" at bounding box center [747, 433] width 1494 height 866
click at [1219, 165] on html "Employee breakdown Employee Current plan ID Name Plan name Employer cost Employ…" at bounding box center [747, 433] width 1494 height 866
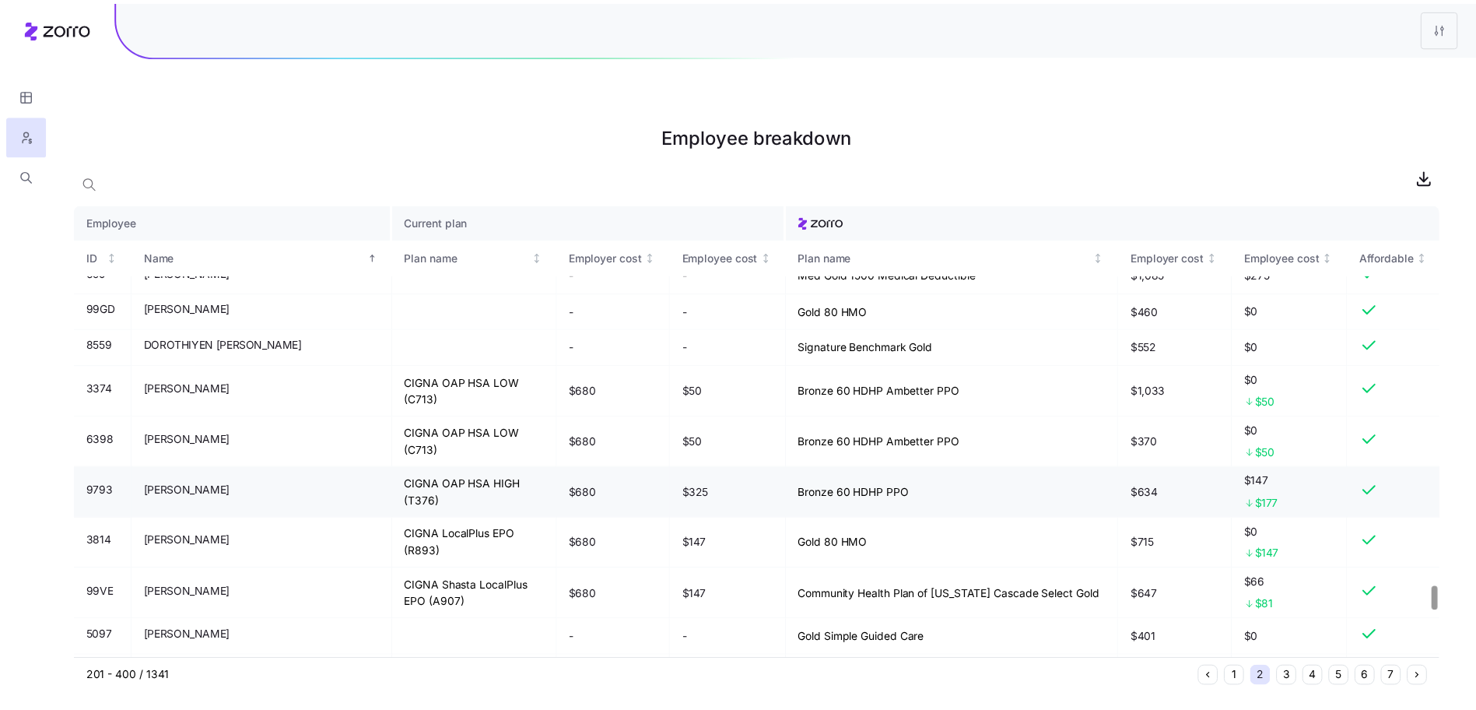
scroll to position [7300, 0]
click at [1447, 30] on html "Employee breakdown Employee Current plan ID Name Plan name Employer cost Employ…" at bounding box center [747, 433] width 1494 height 866
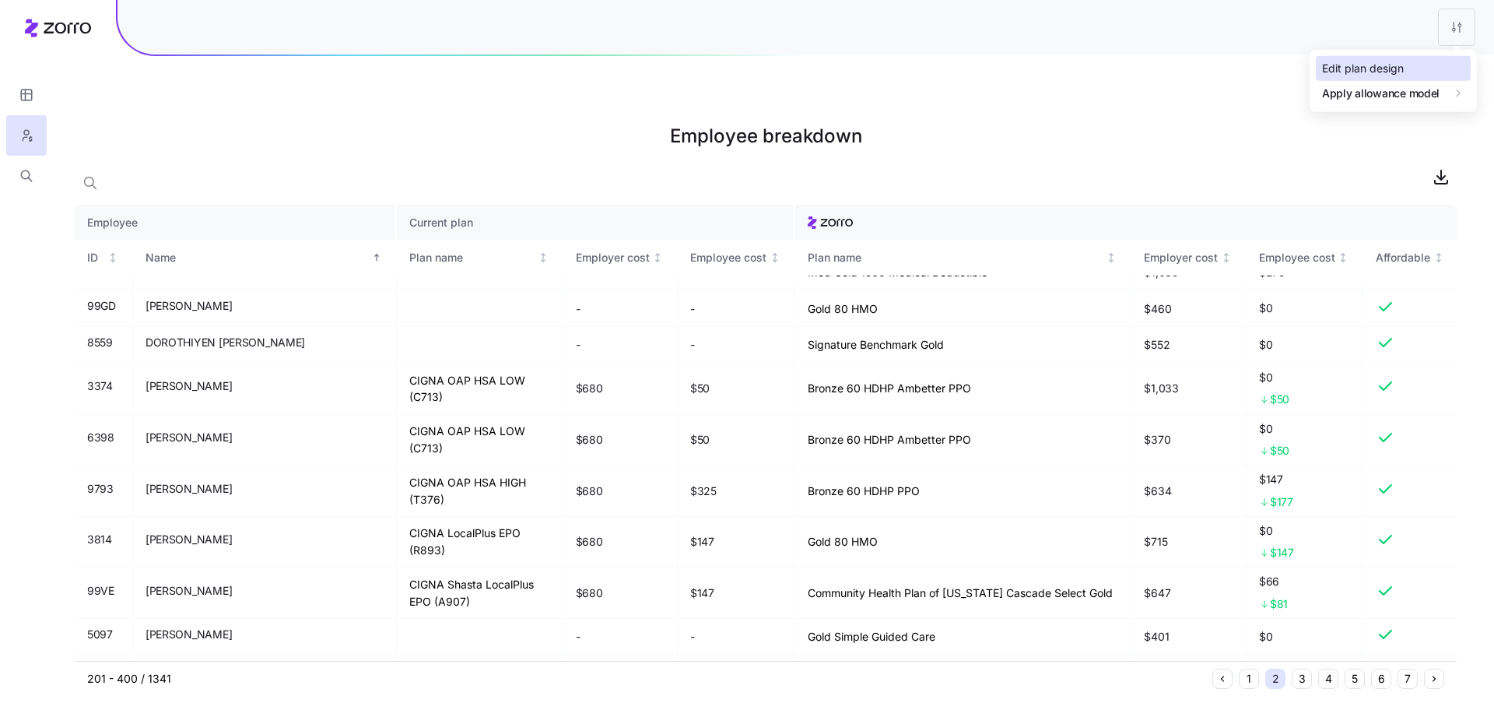
click at [1398, 60] on div "Edit plan design" at bounding box center [1363, 68] width 82 height 17
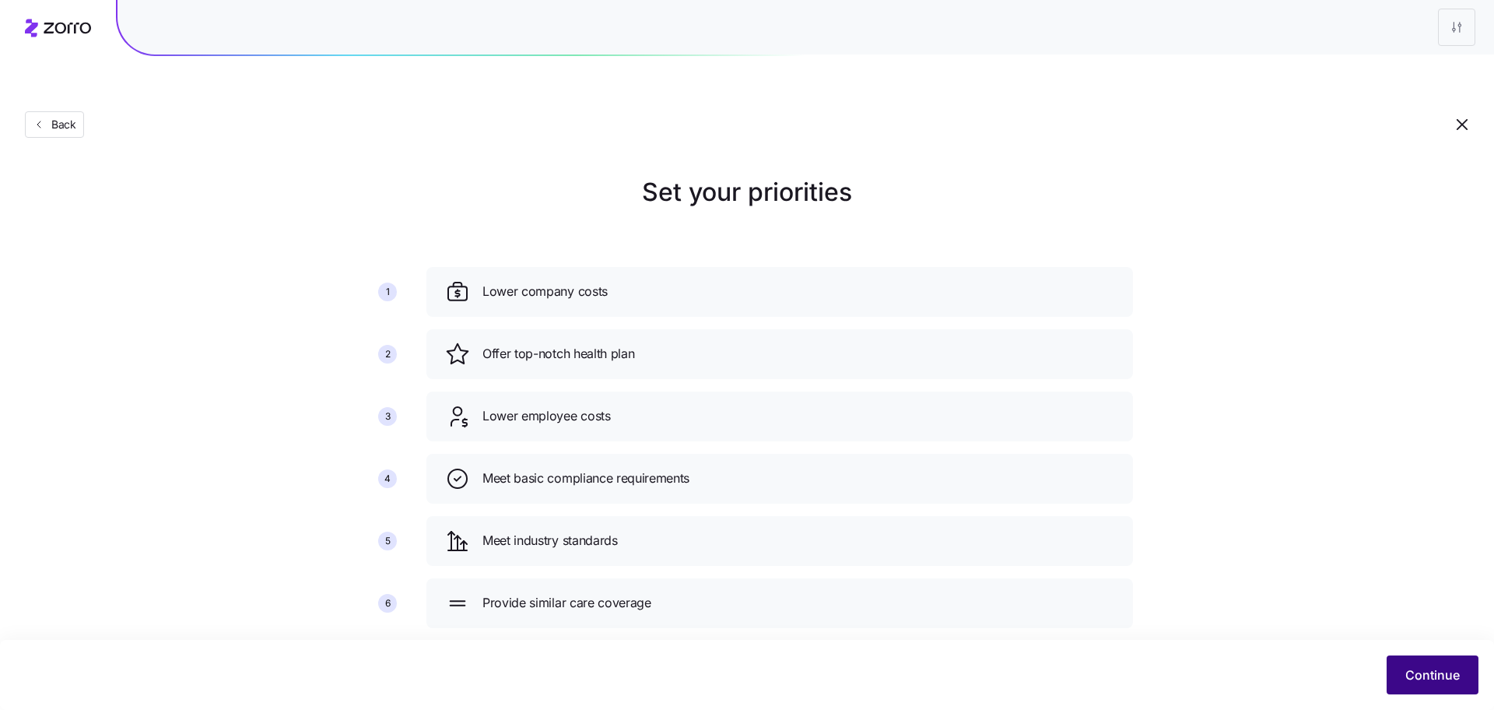
click at [1401, 690] on button "Continue" at bounding box center [1432, 674] width 92 height 39
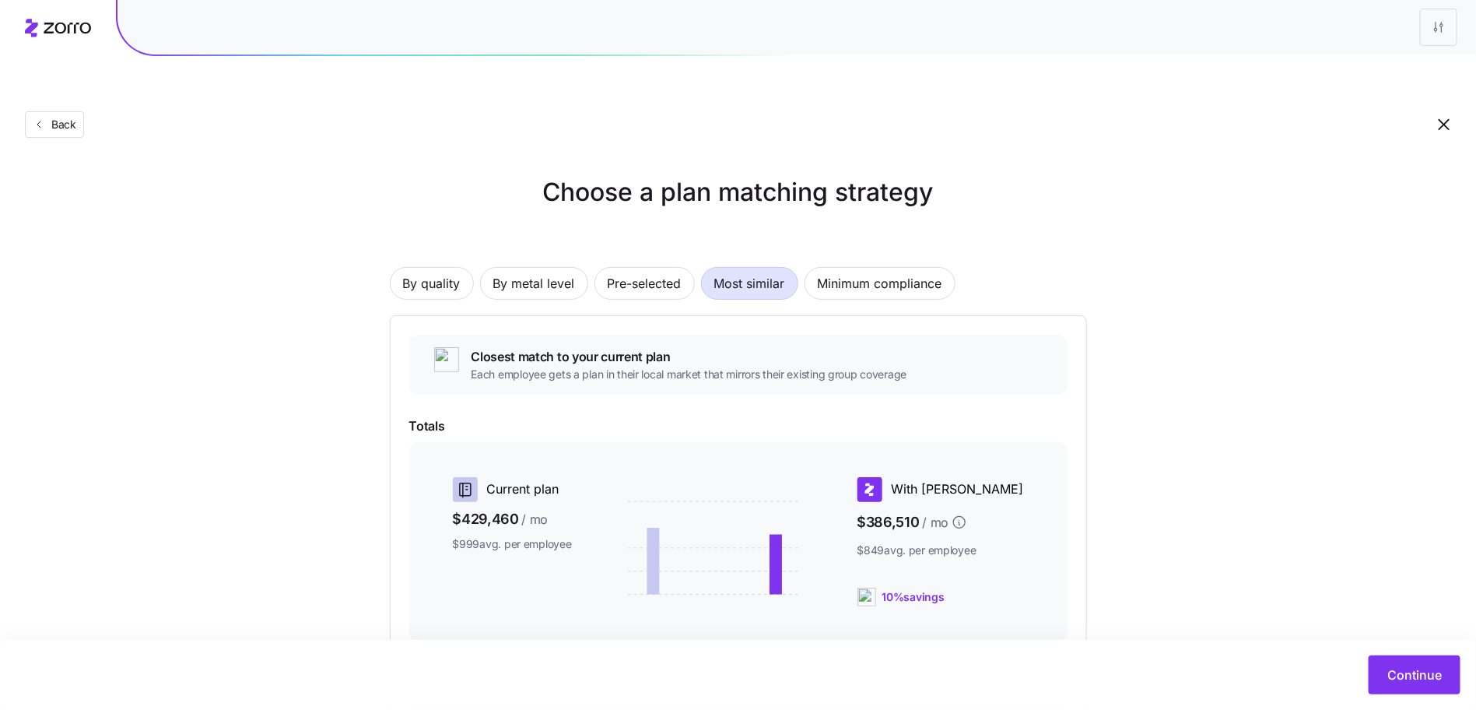
click at [764, 268] on span "Most similar" at bounding box center [749, 283] width 71 height 31
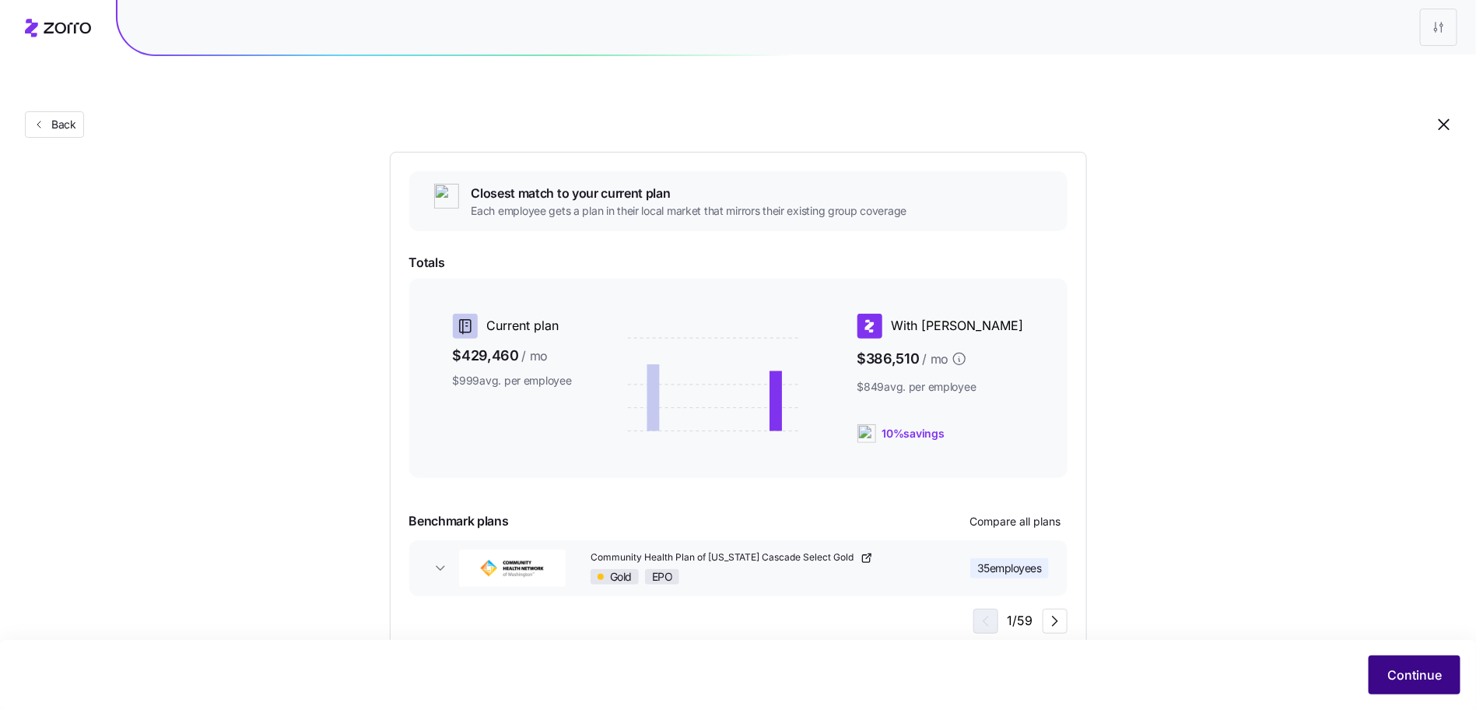
scroll to position [169, 0]
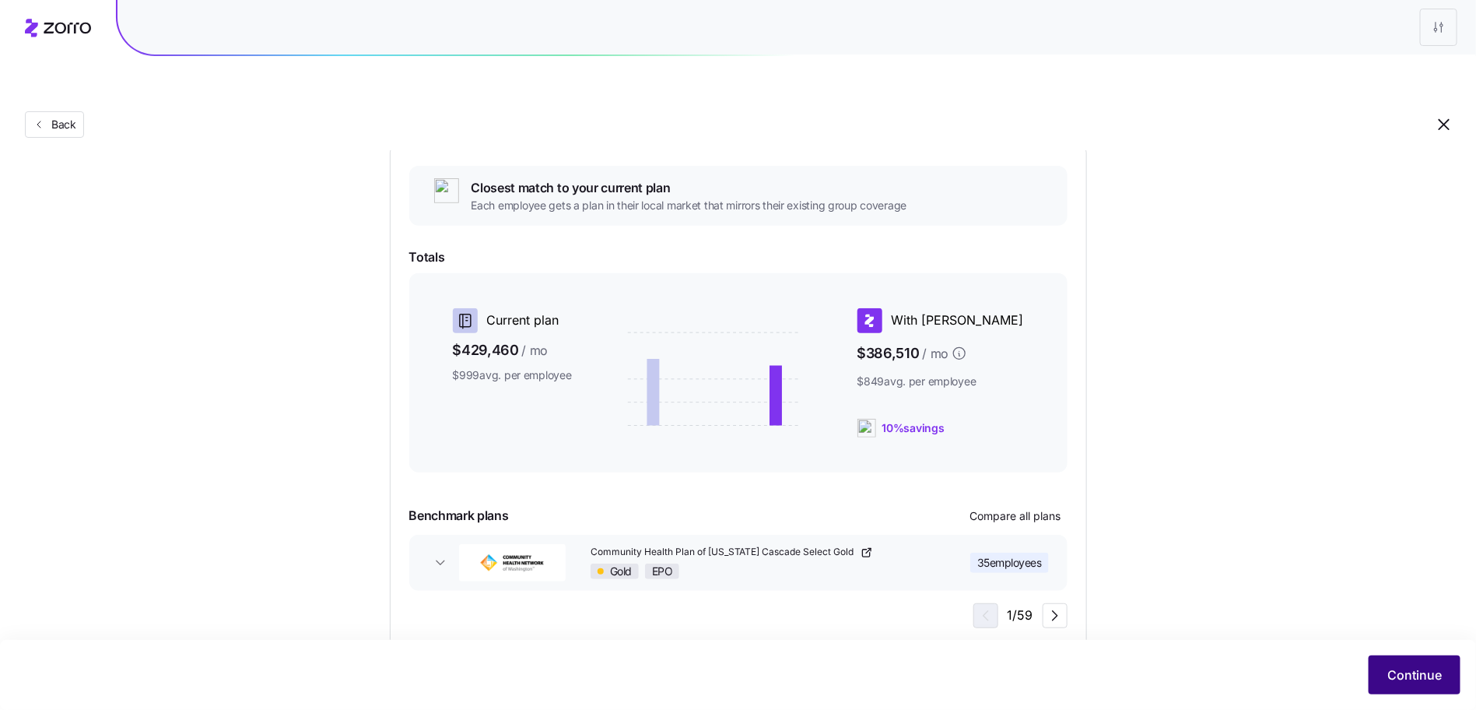
click at [1413, 668] on span "Continue" at bounding box center [1414, 674] width 54 height 19
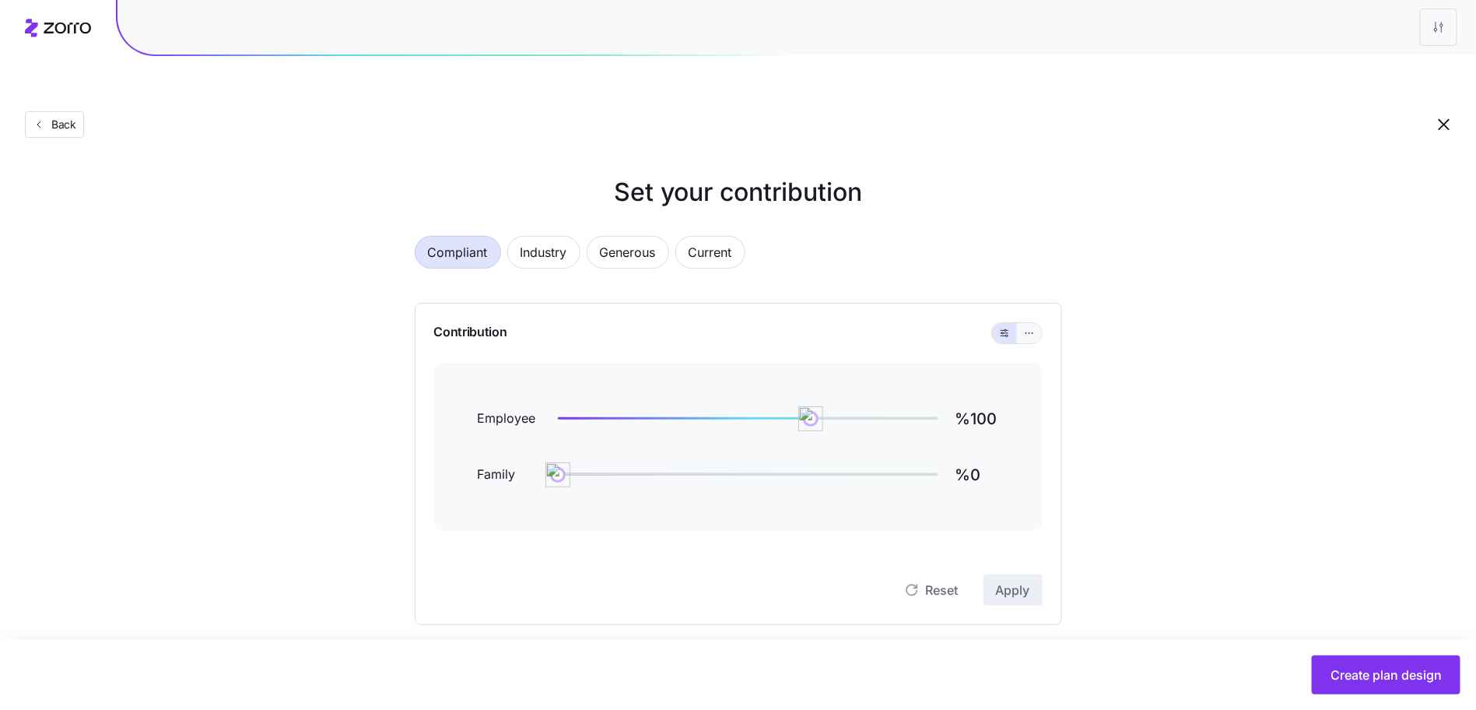
click at [1036, 323] on button "button" at bounding box center [1029, 333] width 25 height 20
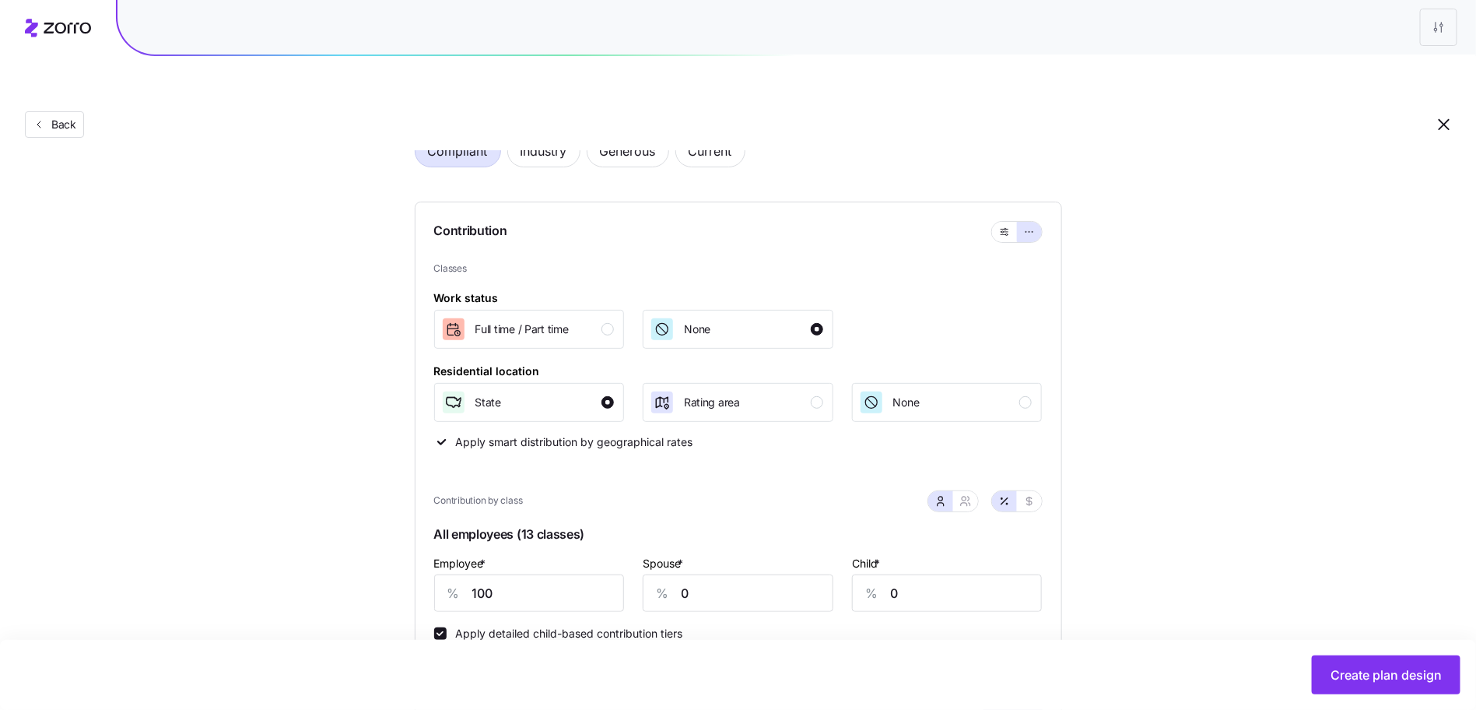
scroll to position [454, 0]
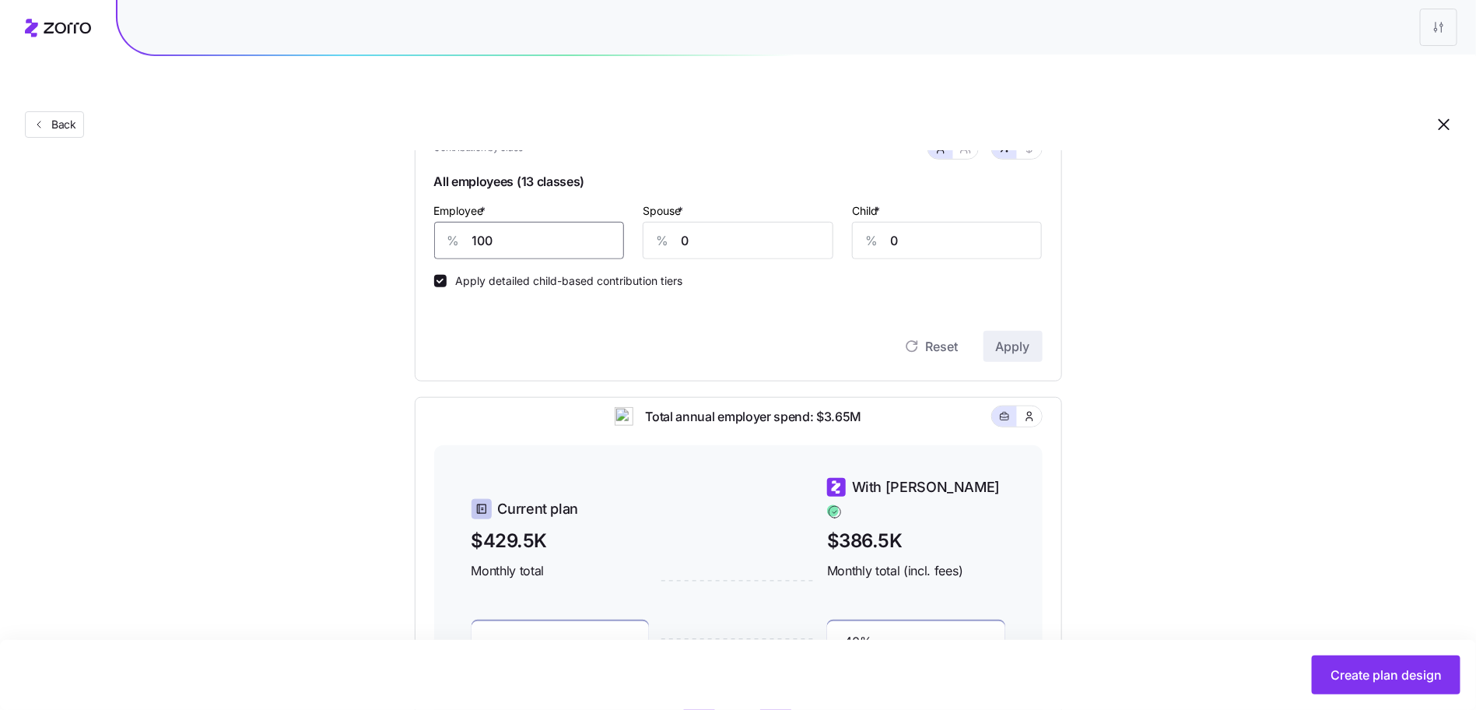
click at [540, 222] on input "100" at bounding box center [529, 240] width 191 height 37
click at [539, 222] on input "100" at bounding box center [529, 240] width 191 height 37
type input "70"
type input "39"
type input "300"
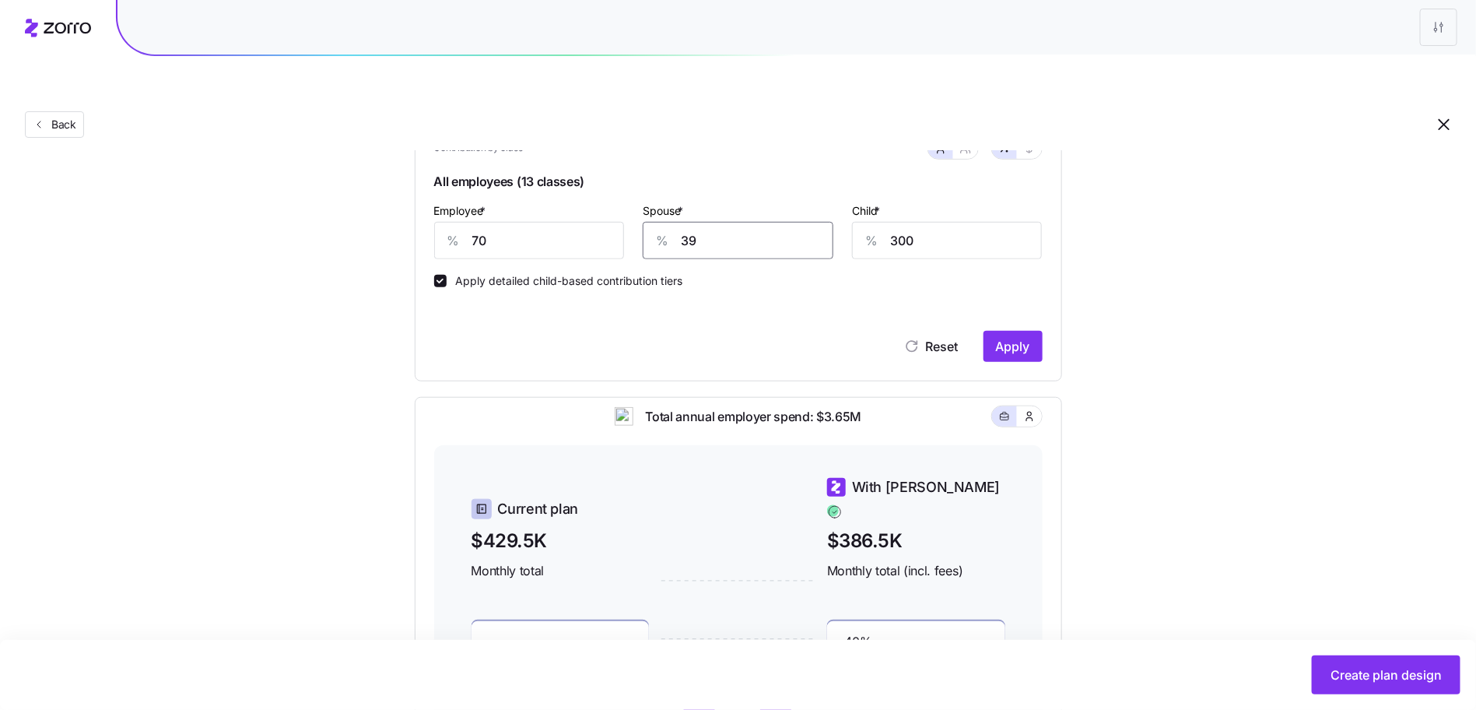
click at [716, 222] on input "39" at bounding box center [738, 240] width 191 height 37
type input "30"
click at [974, 222] on input "300" at bounding box center [947, 240] width 191 height 37
type input "30"
click at [1021, 331] on button "Apply" at bounding box center [1012, 346] width 59 height 31
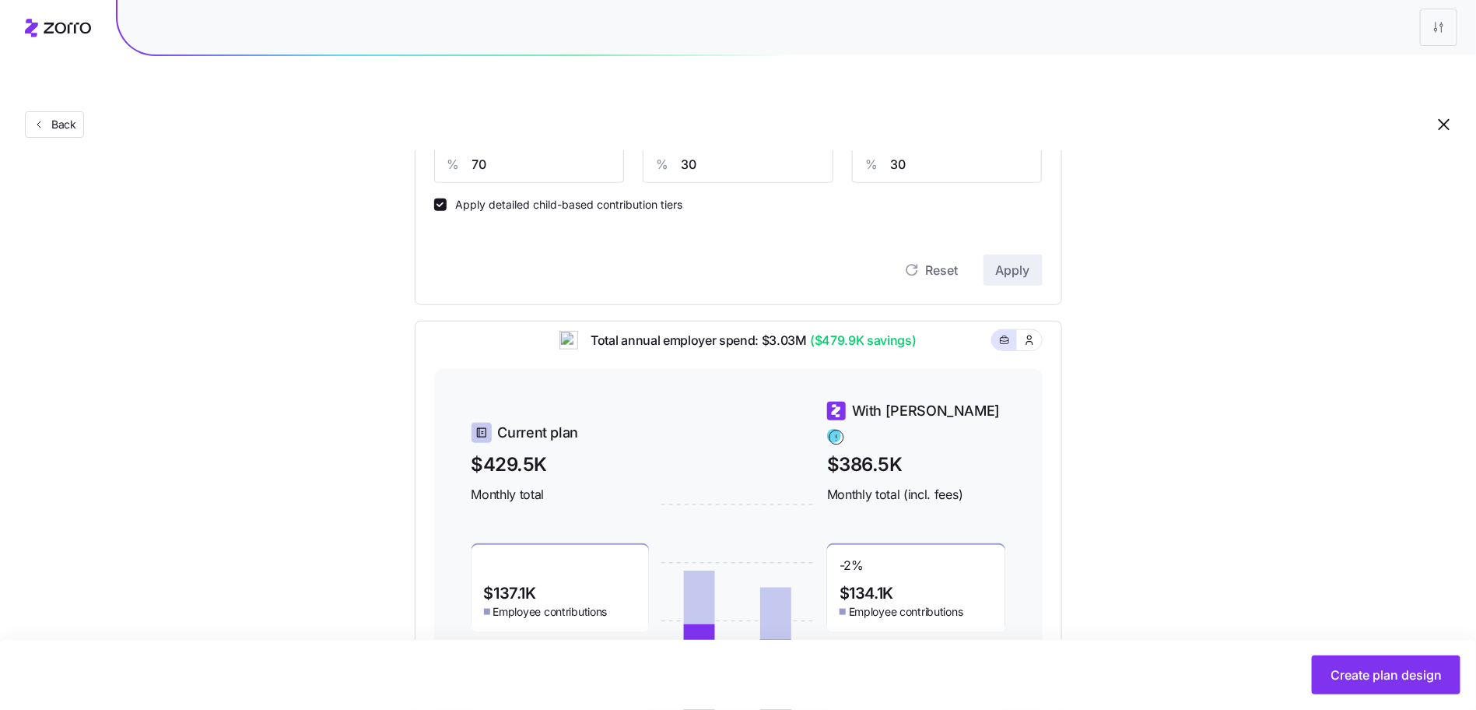
scroll to position [468, 0]
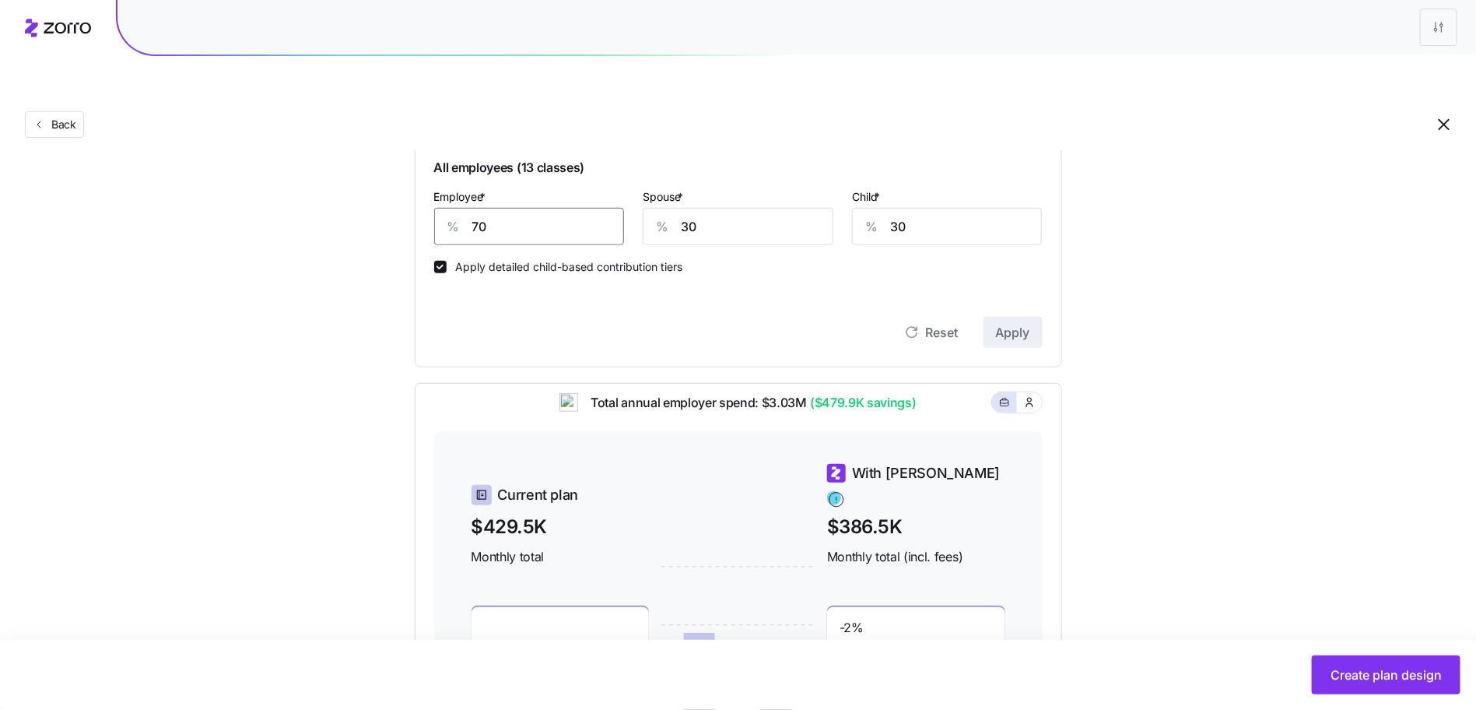
click at [543, 208] on input "70" at bounding box center [529, 226] width 191 height 37
click at [542, 208] on input "70" at bounding box center [529, 226] width 191 height 37
drag, startPoint x: 972, startPoint y: 288, endPoint x: 986, endPoint y: 287, distance: 13.2
click at [986, 317] on div "Reset Apply" at bounding box center [738, 332] width 608 height 31
click at [986, 317] on button "Apply" at bounding box center [1012, 332] width 59 height 31
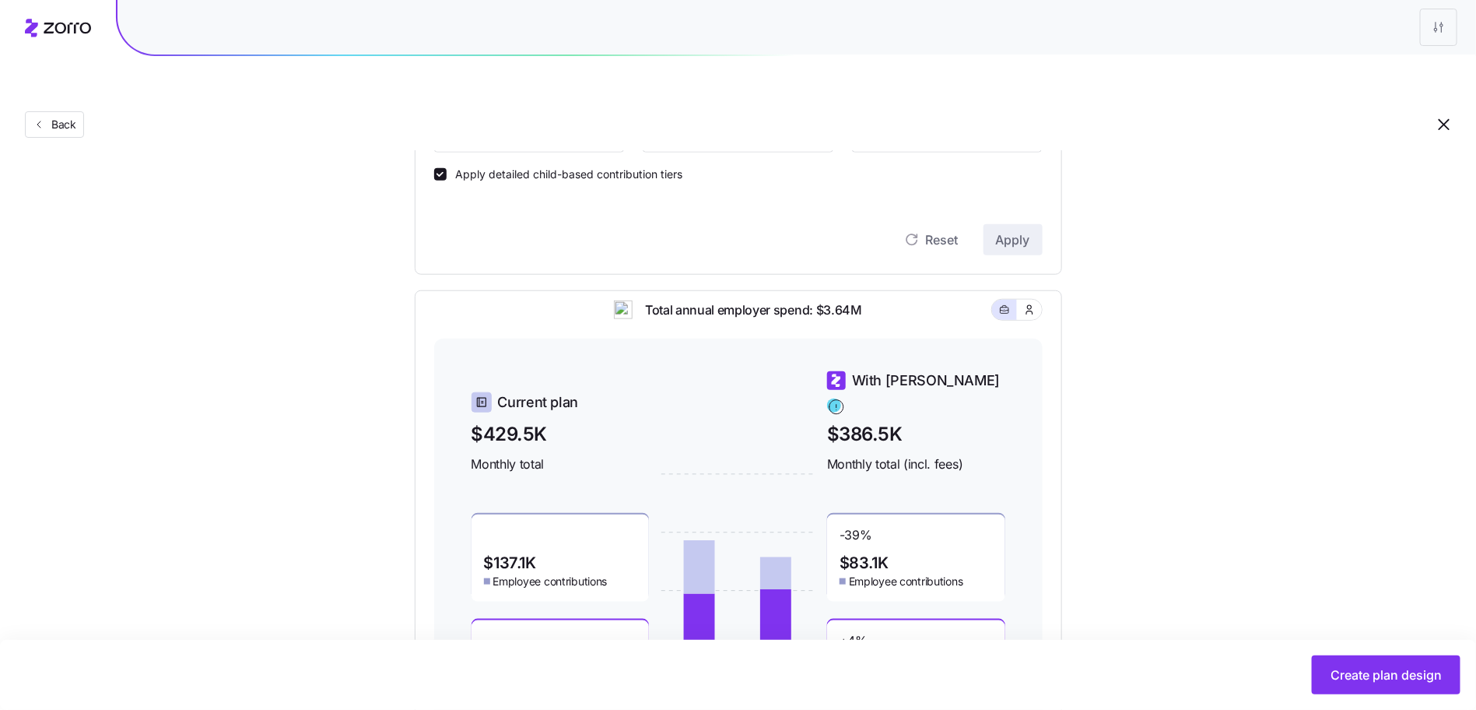
scroll to position [464, 0]
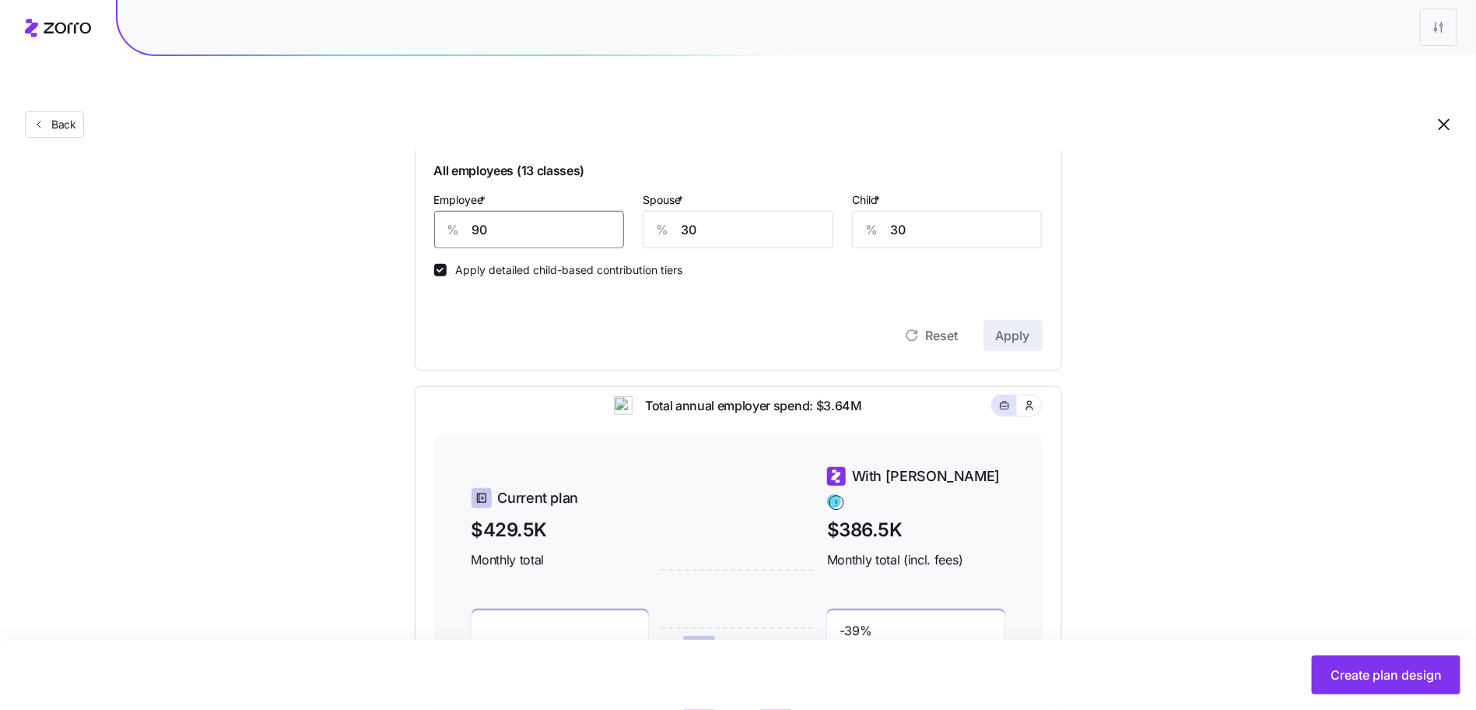
click at [539, 211] on input "90" at bounding box center [529, 229] width 191 height 37
type input "80"
click at [1022, 320] on button "Apply" at bounding box center [1012, 335] width 59 height 31
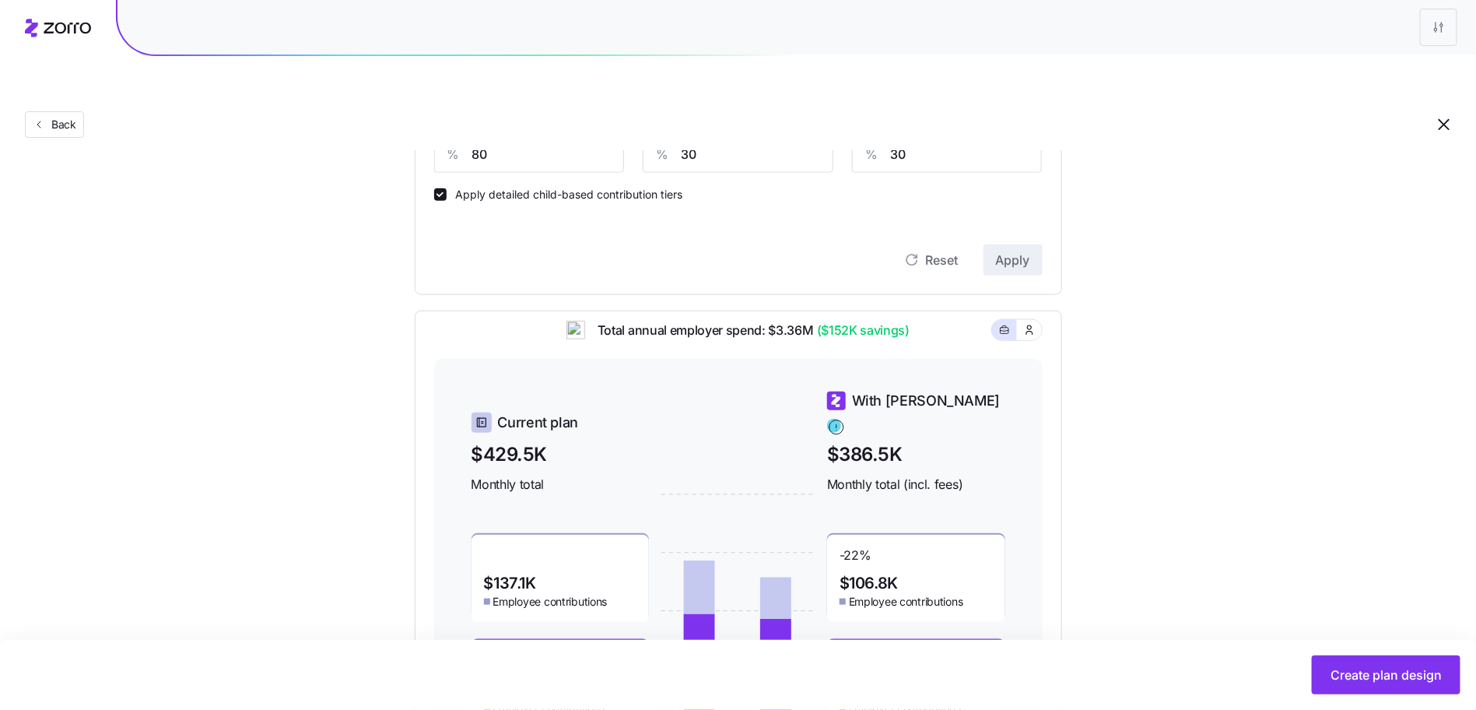
scroll to position [647, 0]
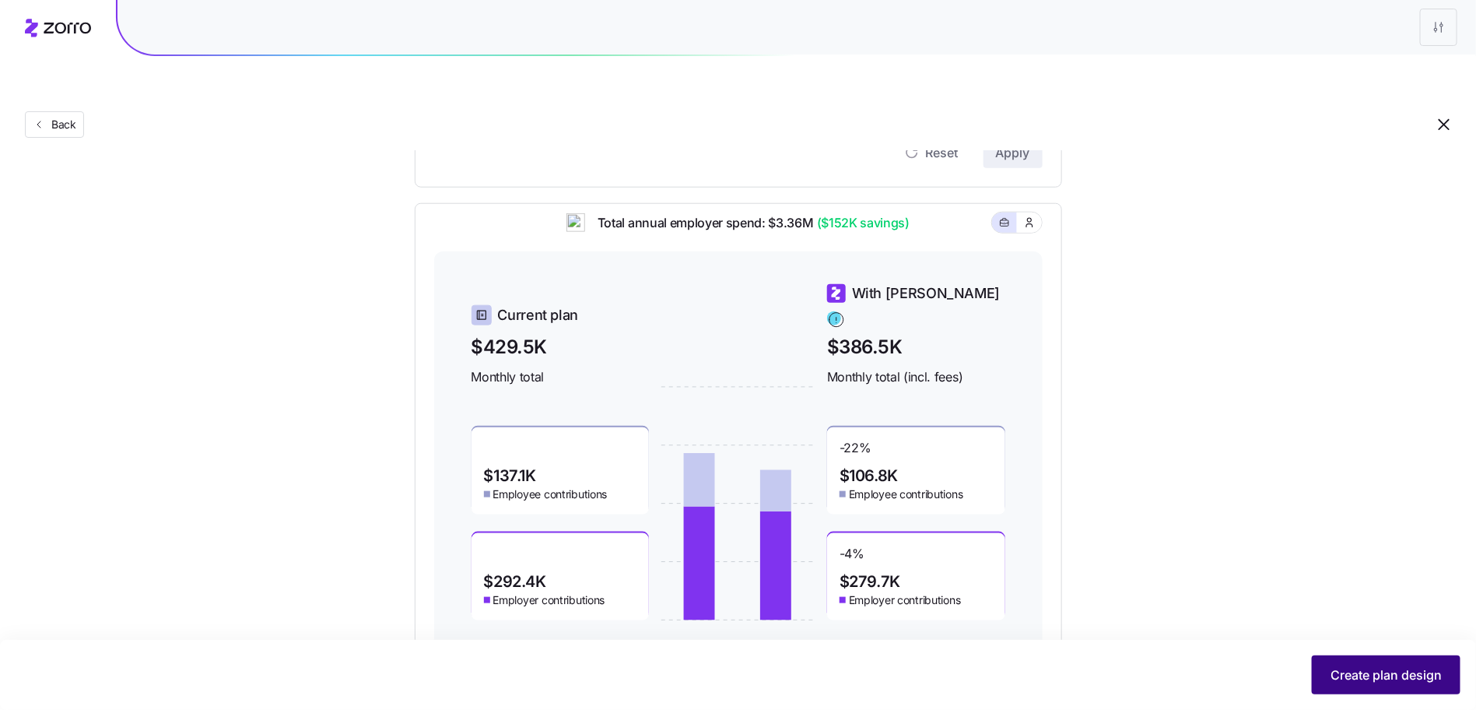
click at [1349, 677] on span "Create plan design" at bounding box center [1385, 674] width 111 height 19
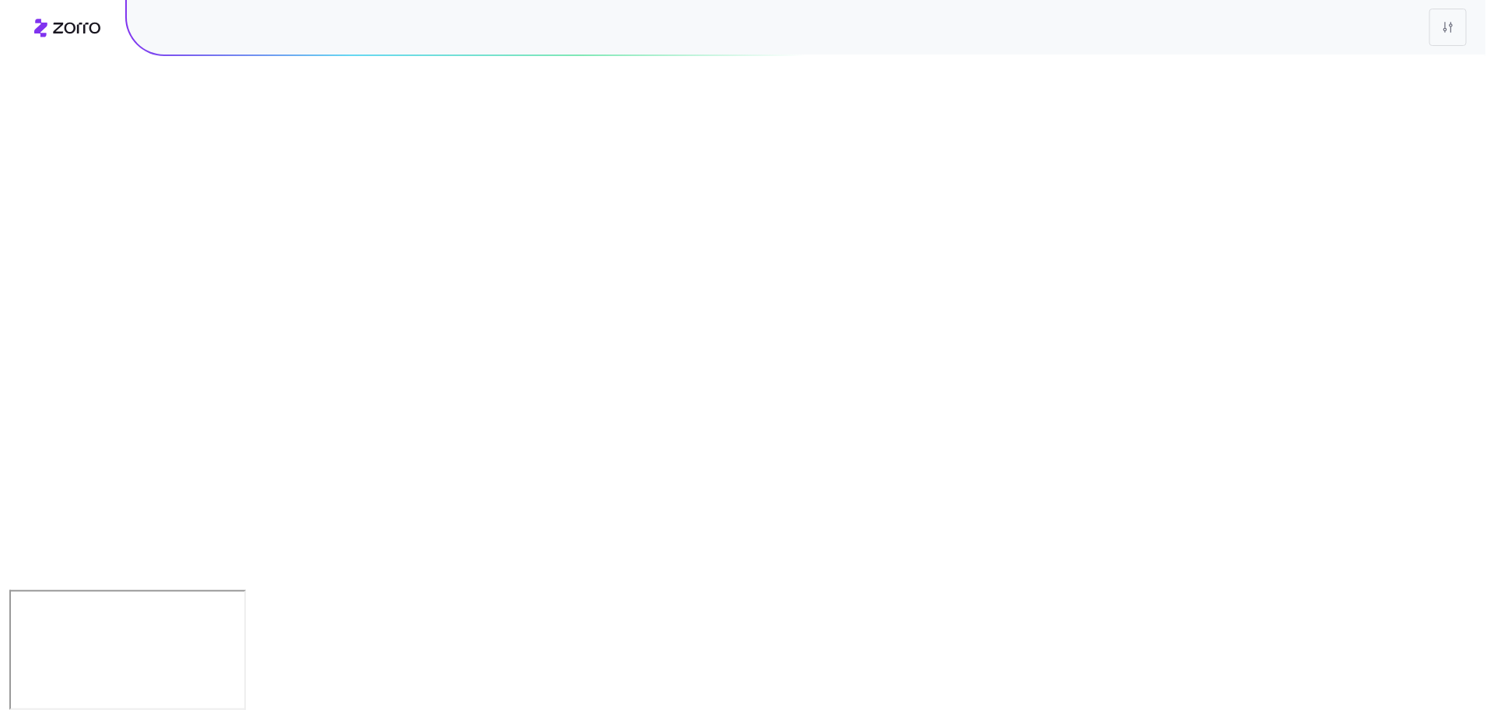
scroll to position [0, 0]
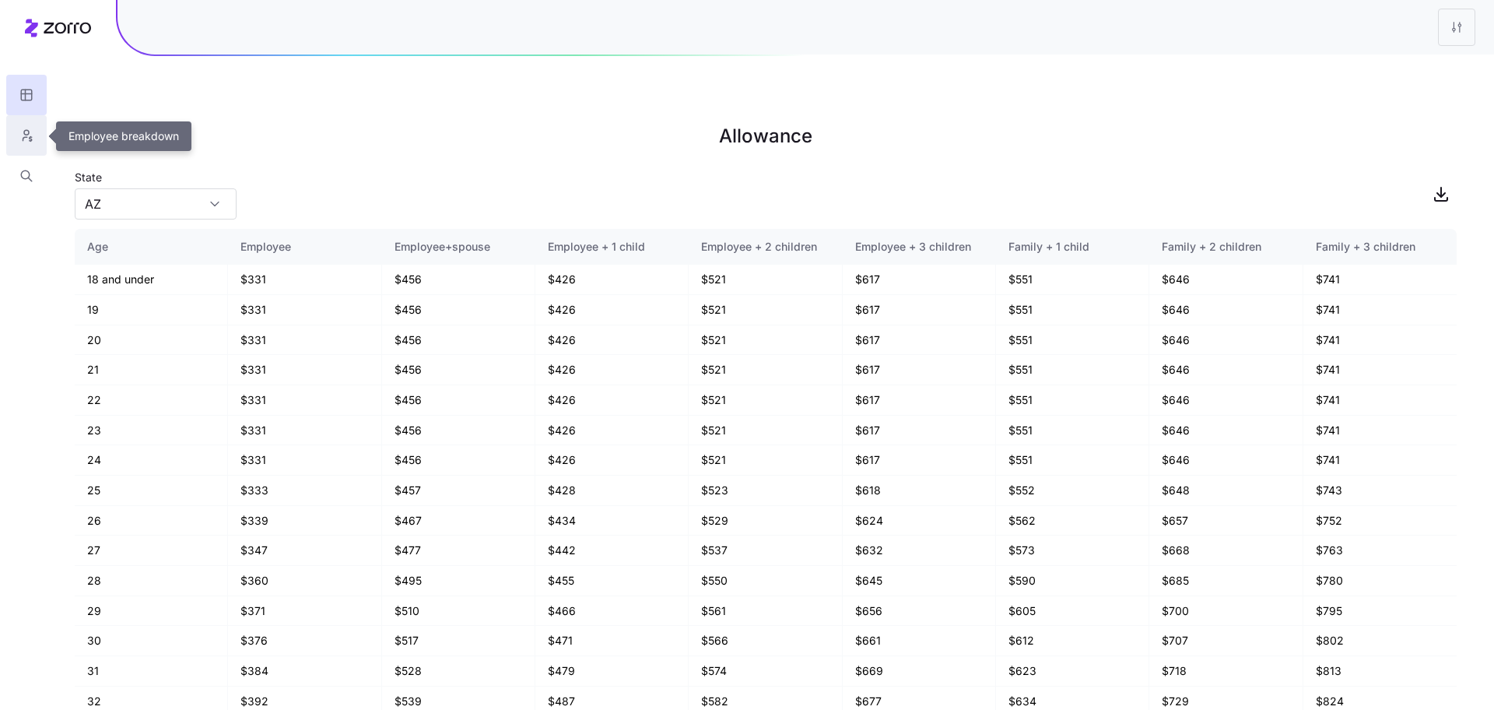
click at [37, 130] on button "button" at bounding box center [26, 135] width 40 height 40
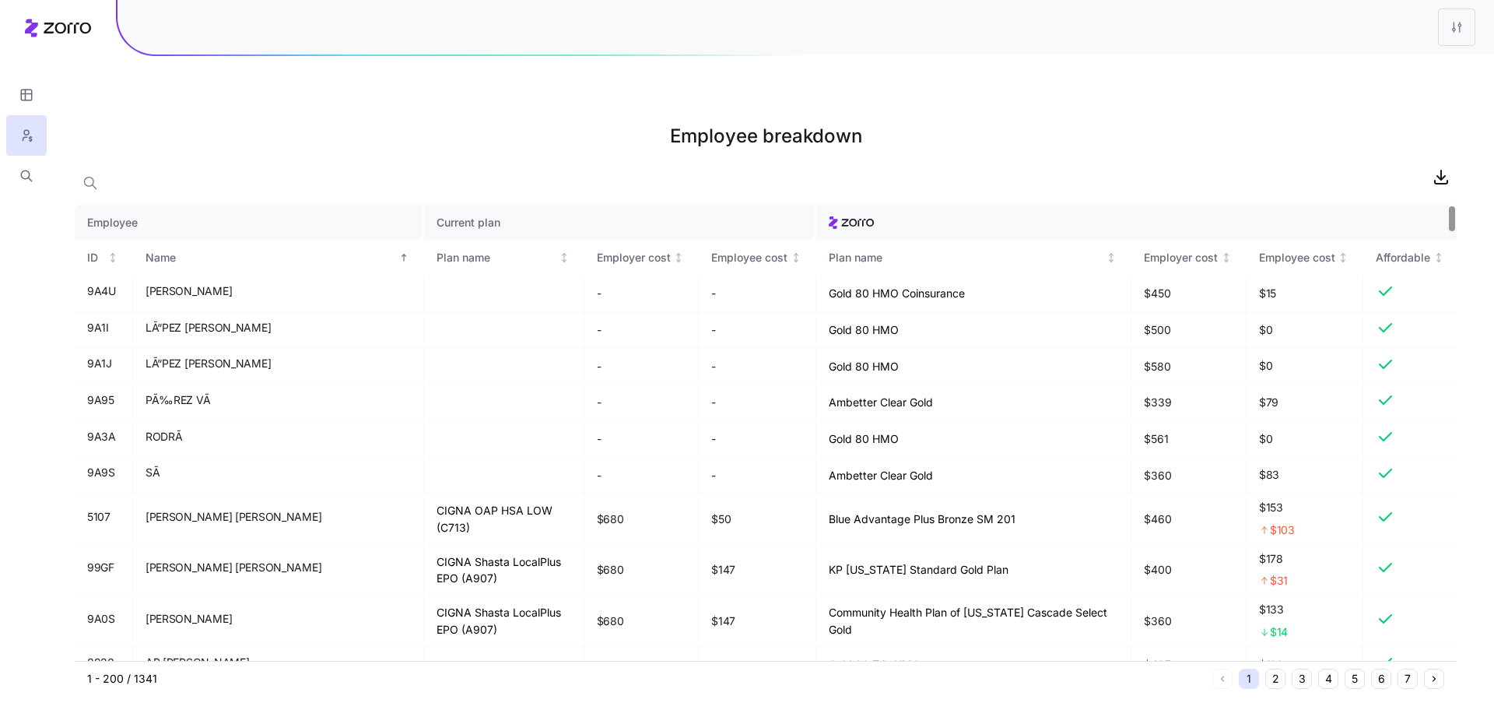
click at [1270, 668] on button "2" at bounding box center [1275, 678] width 20 height 20
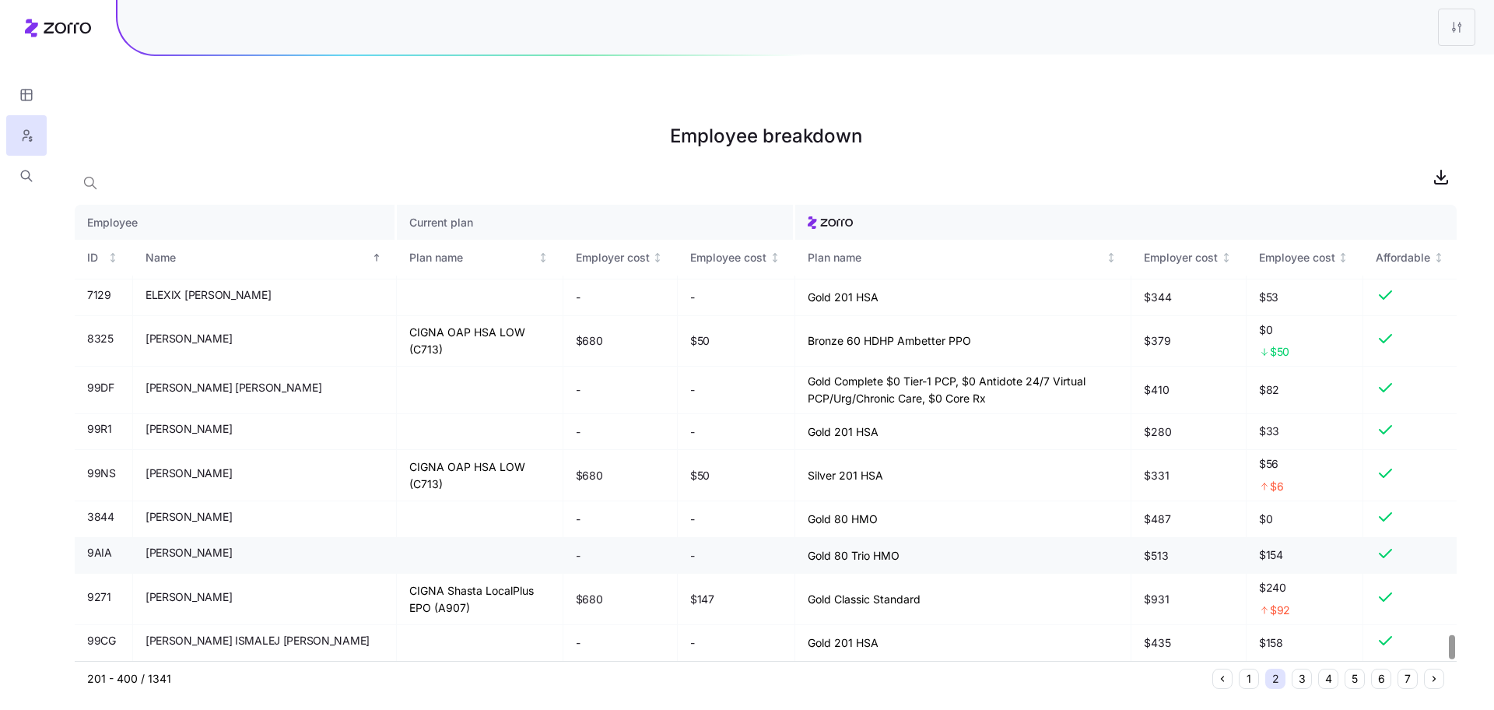
scroll to position [8050, 0]
click at [1301, 668] on button "3" at bounding box center [1301, 678] width 20 height 20
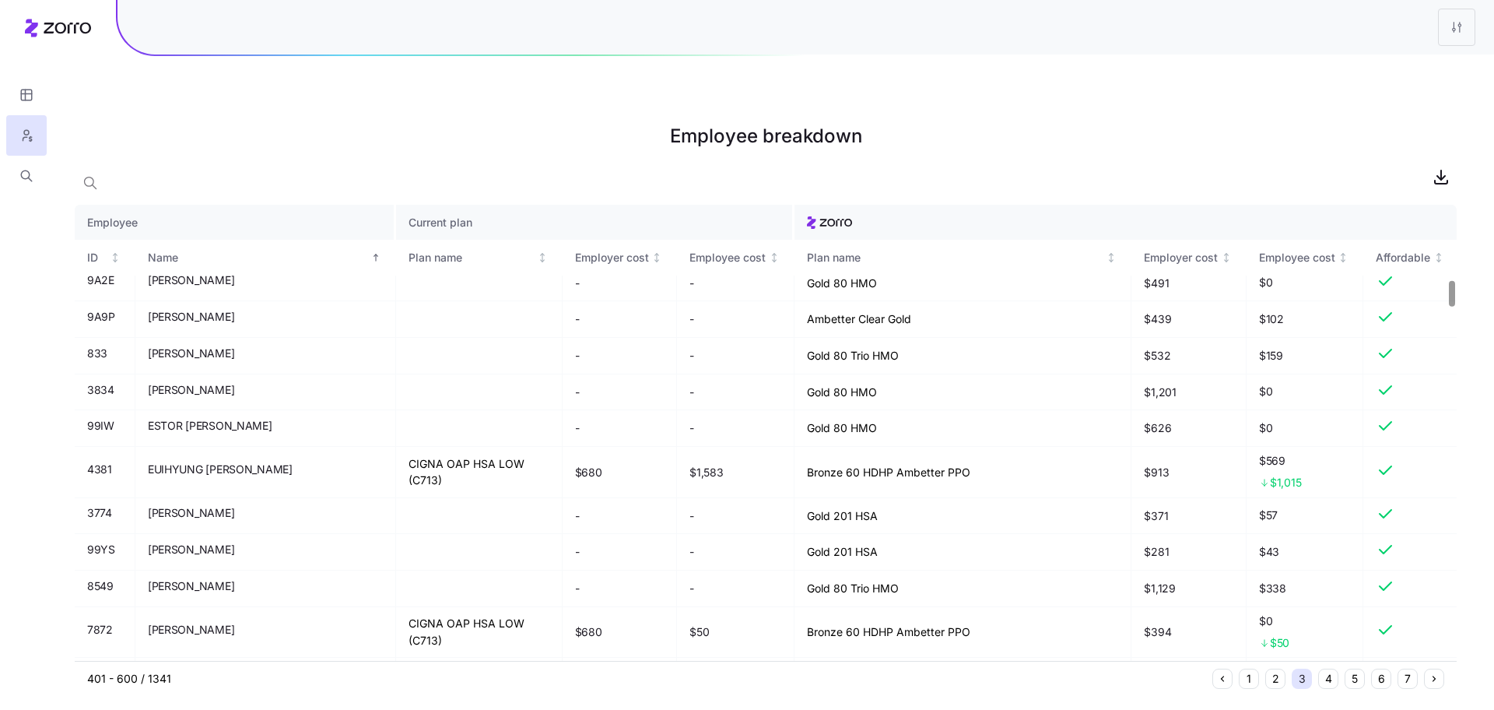
scroll to position [1376, 0]
